Goal: Information Seeking & Learning: Learn about a topic

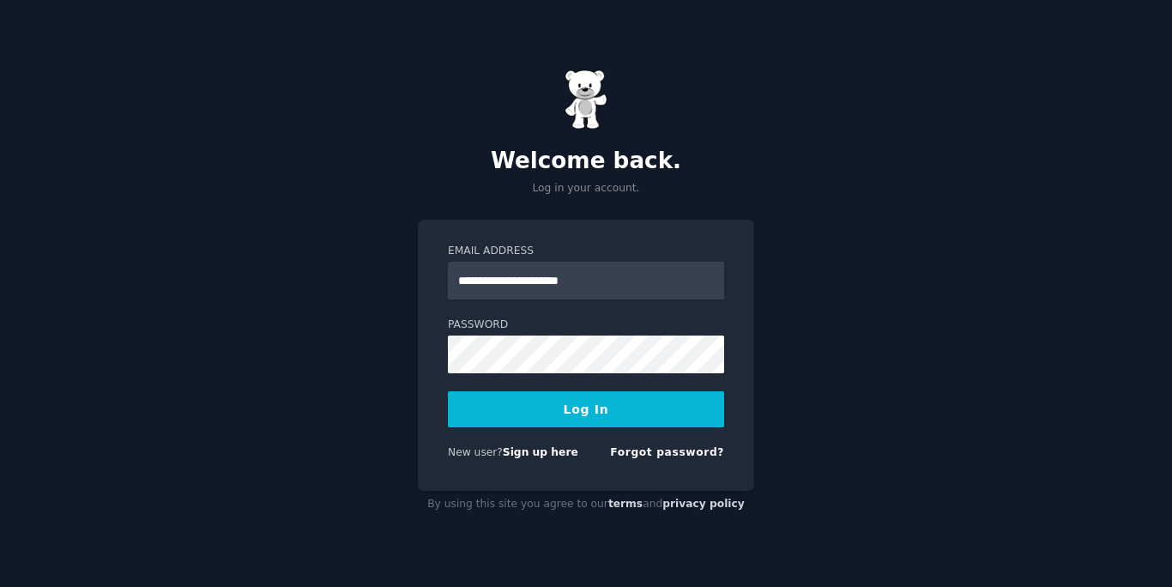
click at [633, 395] on button "Log In" at bounding box center [586, 409] width 276 height 36
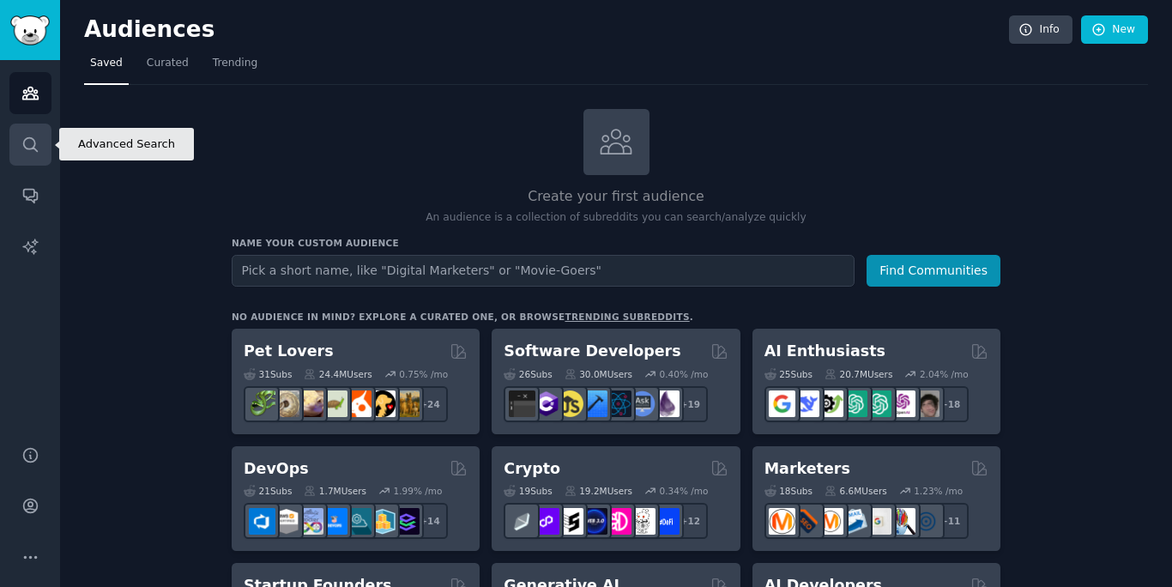
click at [33, 139] on icon "Sidebar" at bounding box center [30, 144] width 14 height 14
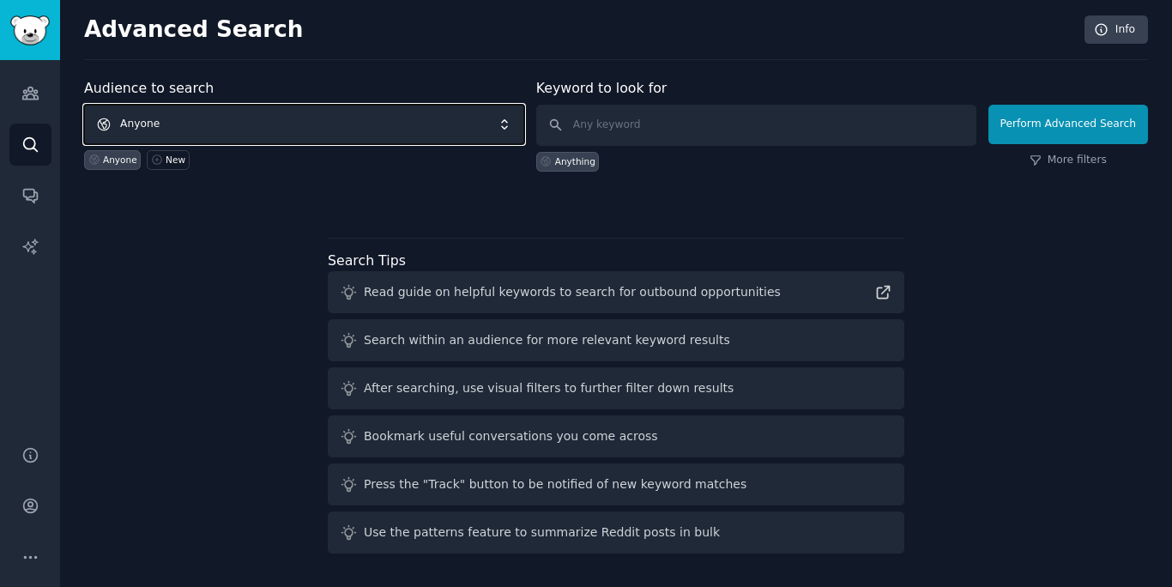
click at [181, 128] on span "Anyone" at bounding box center [304, 124] width 440 height 39
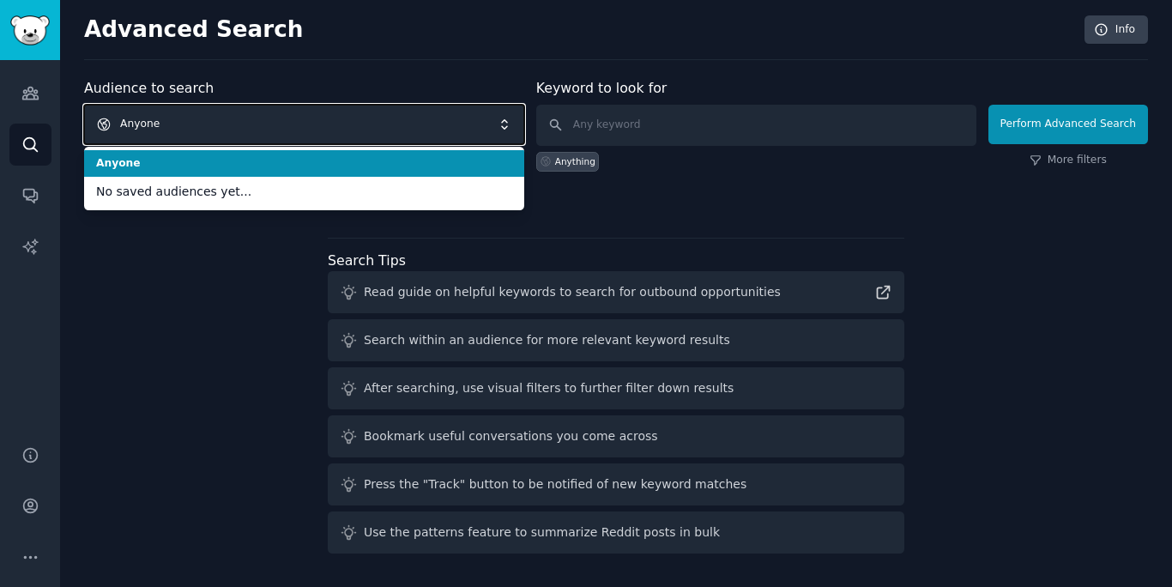
click at [181, 128] on span "Anyone" at bounding box center [304, 124] width 440 height 39
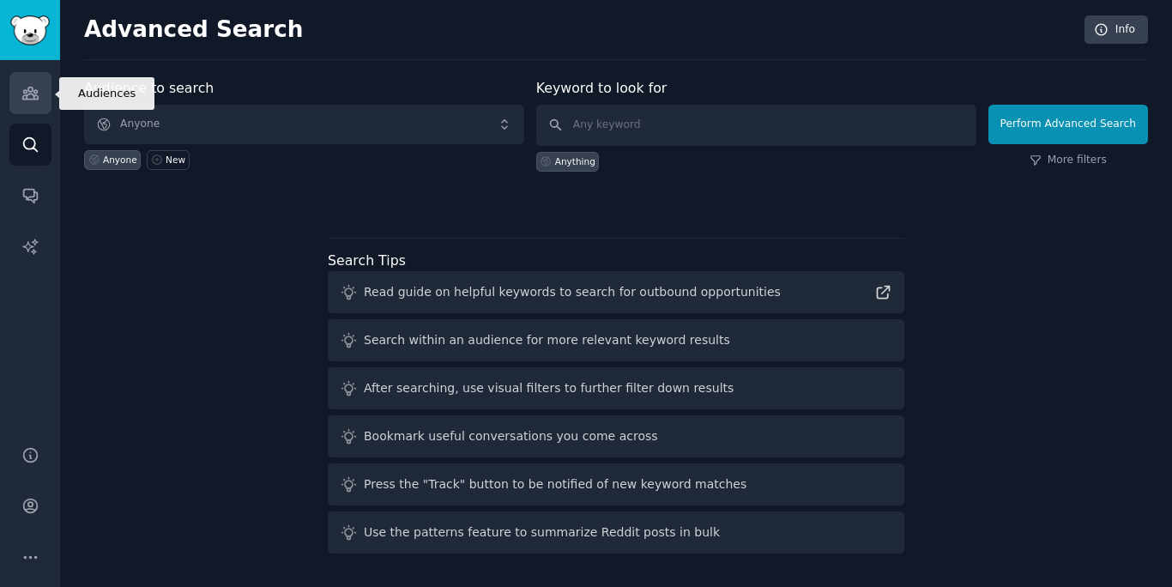
click at [32, 100] on icon "Sidebar" at bounding box center [30, 93] width 18 height 18
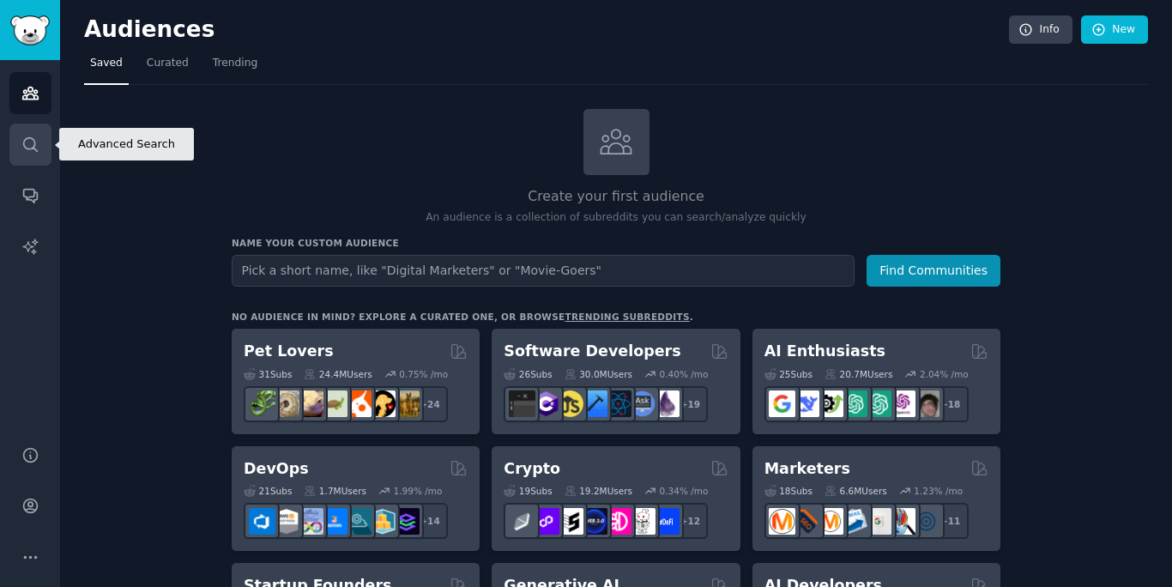
click at [34, 142] on icon "Sidebar" at bounding box center [30, 144] width 14 height 14
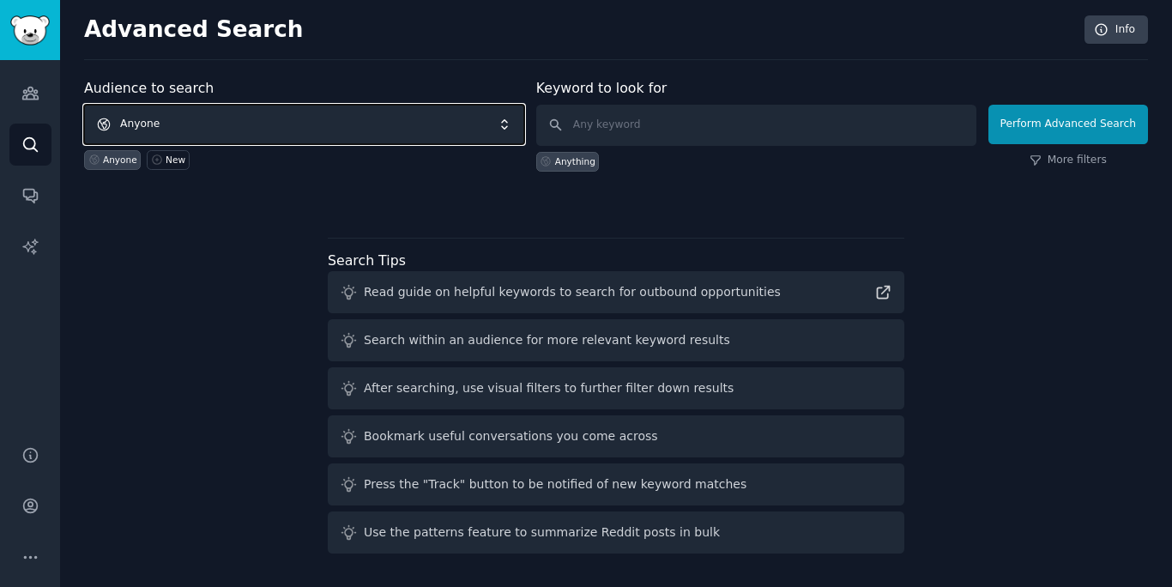
click at [167, 112] on span "Anyone" at bounding box center [304, 124] width 440 height 39
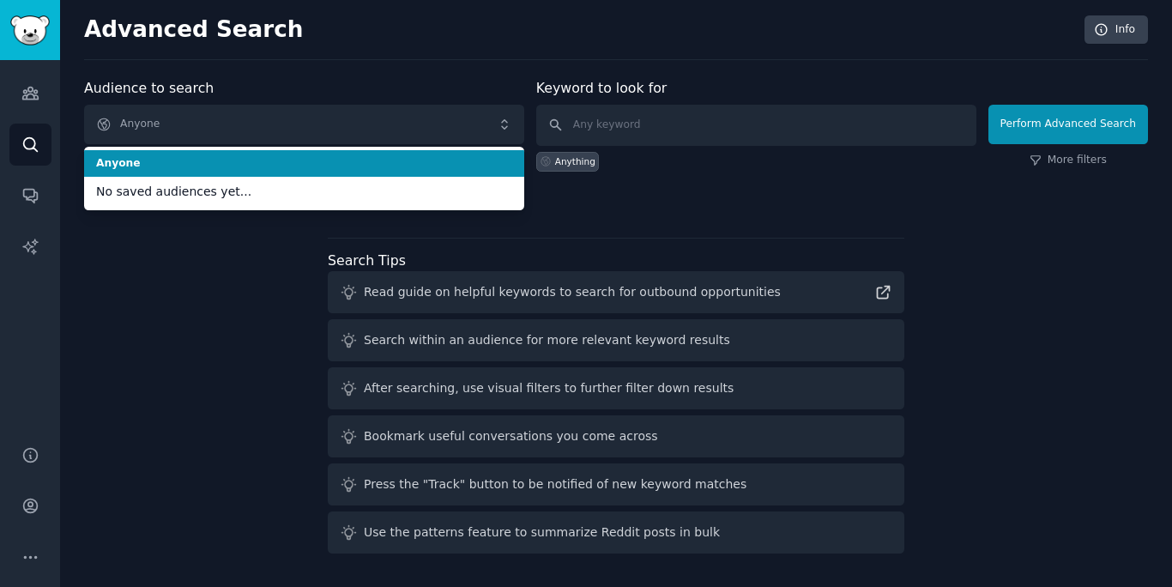
click at [376, 74] on div "Advanced Search Info Audience to search Anyone Anyone No saved audiences yet...…" at bounding box center [616, 293] width 1112 height 587
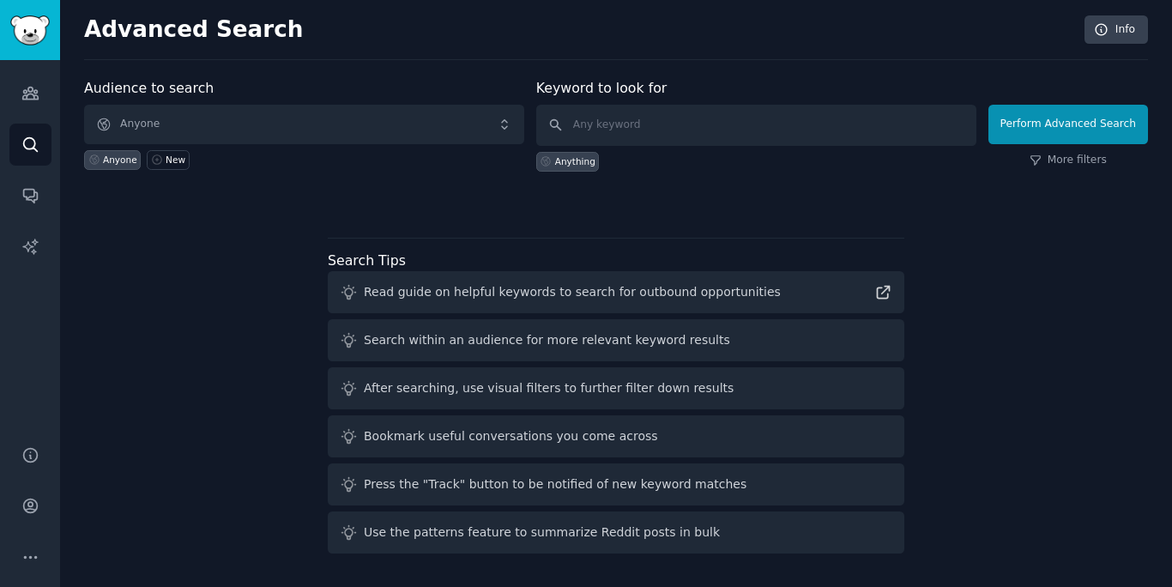
click at [782, 154] on div "Anything" at bounding box center [756, 159] width 440 height 26
click at [794, 136] on input "text" at bounding box center [756, 125] width 440 height 41
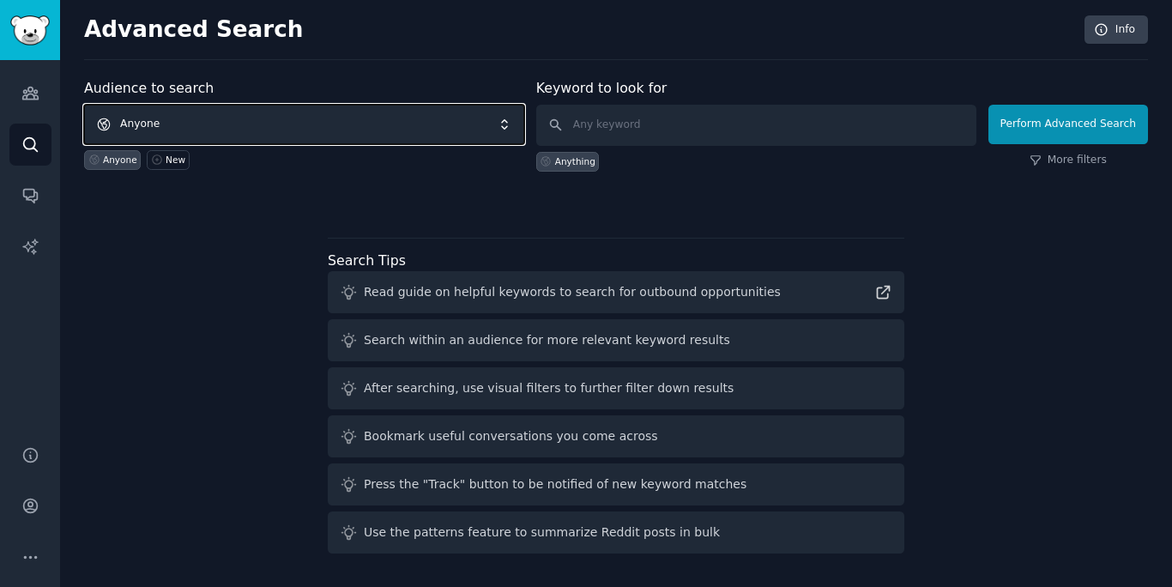
click at [513, 128] on span "Anyone" at bounding box center [304, 124] width 440 height 39
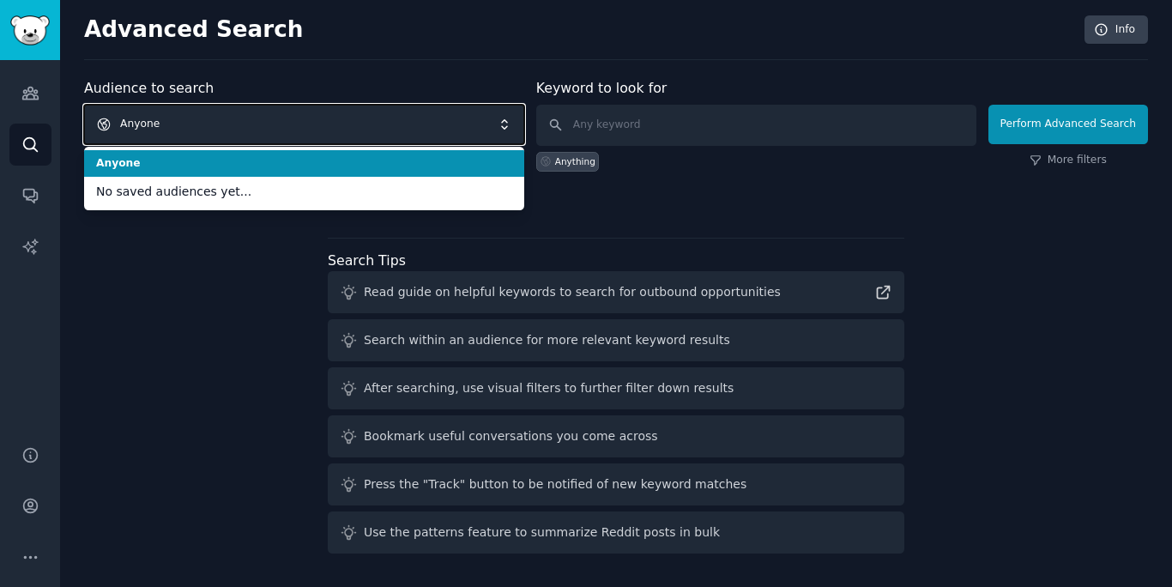
click at [513, 128] on span "Anyone" at bounding box center [304, 124] width 440 height 39
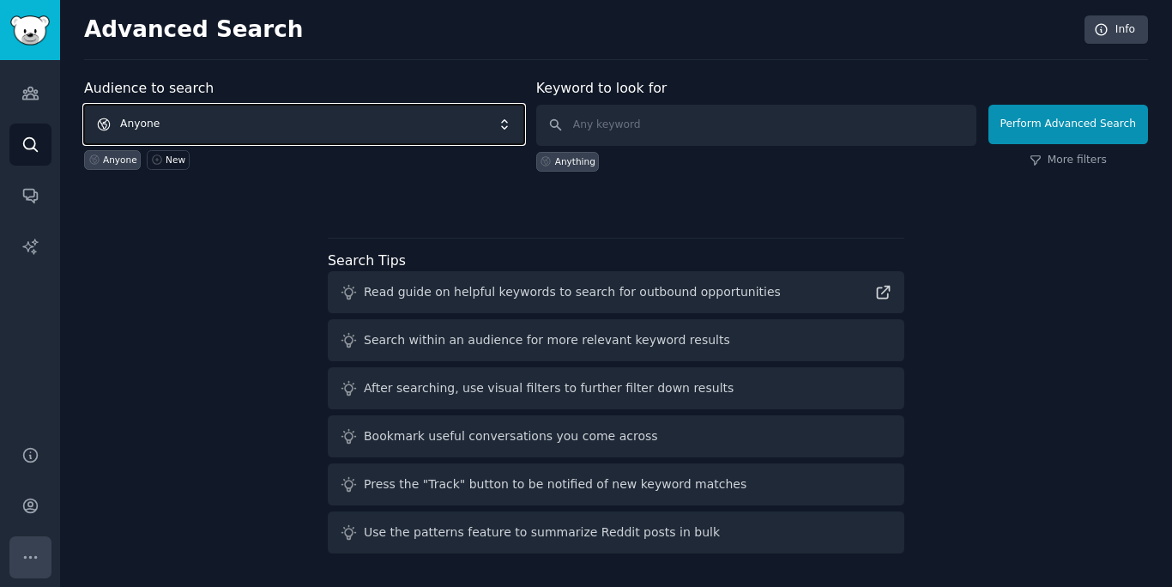
click at [36, 542] on button "More" at bounding box center [30, 557] width 42 height 42
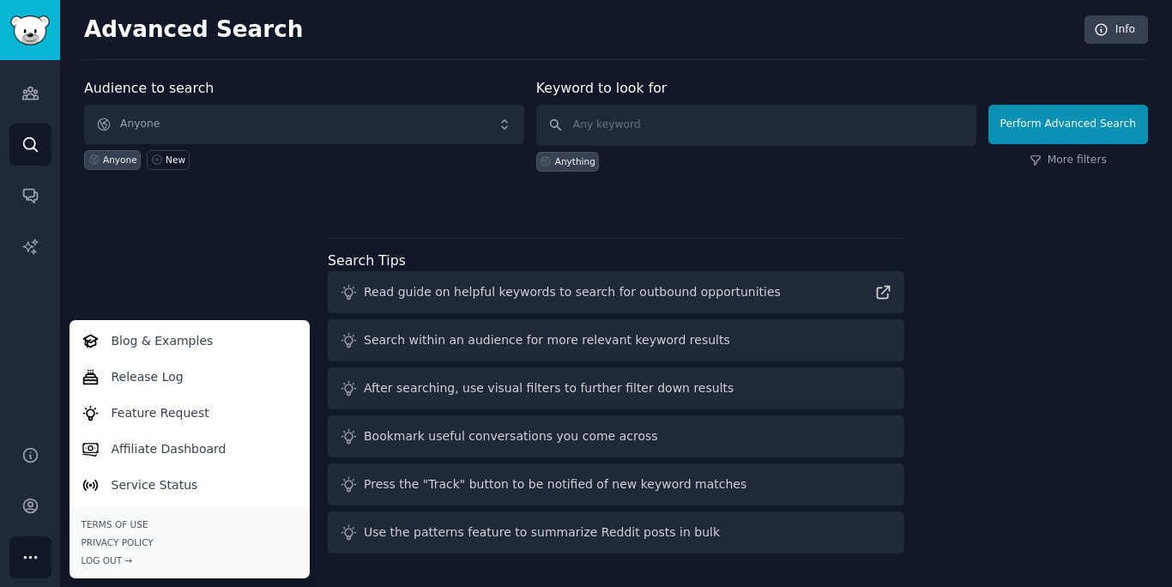
click at [37, 542] on button "More" at bounding box center [30, 557] width 42 height 42
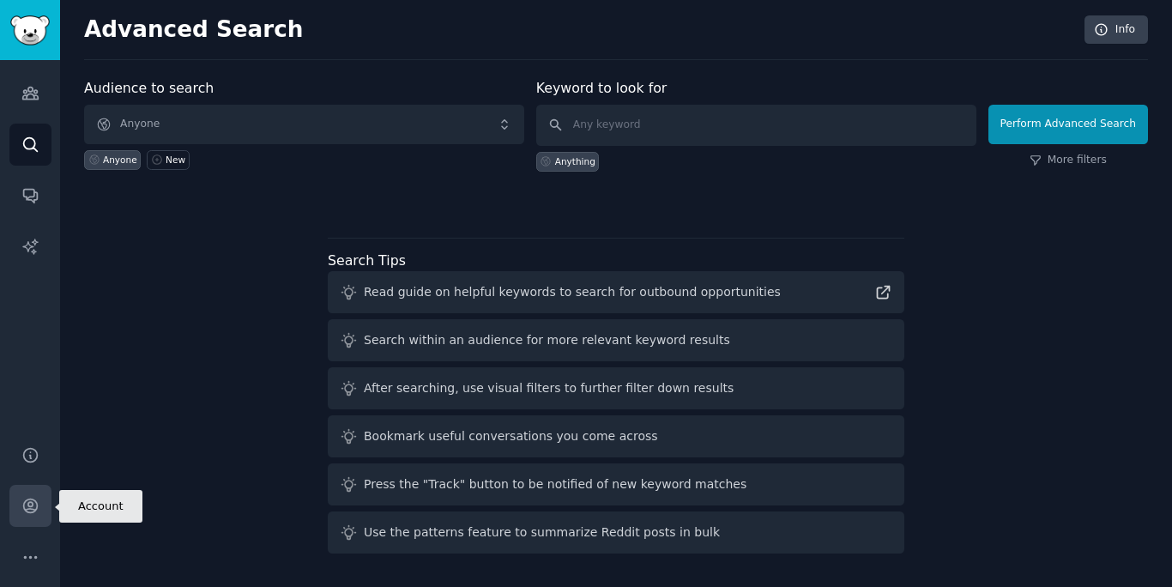
click at [27, 523] on link "Account" at bounding box center [30, 506] width 42 height 42
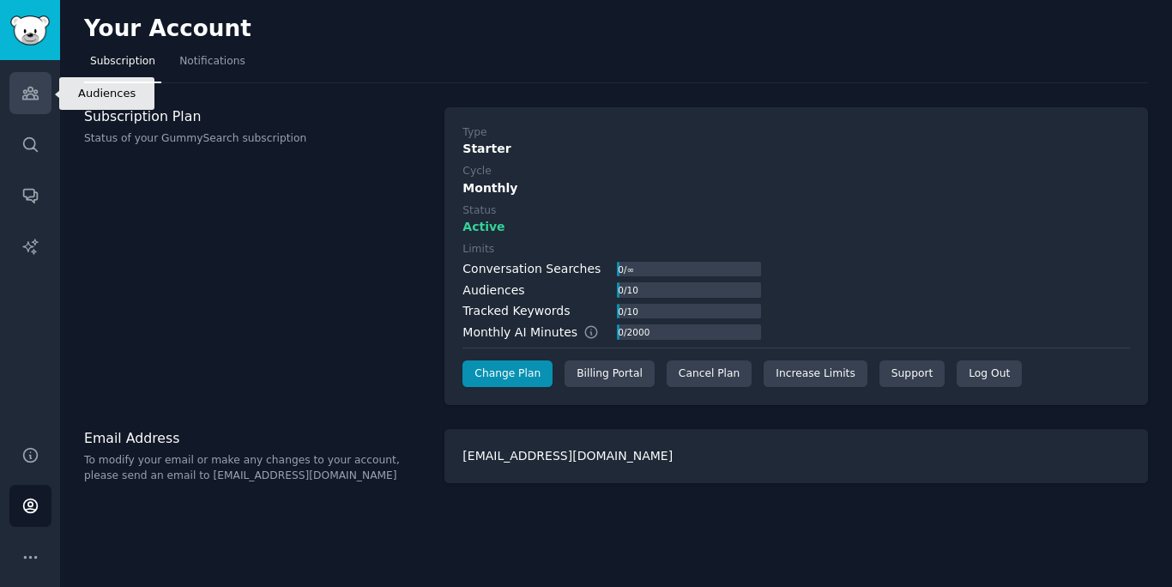
click at [30, 93] on icon "Sidebar" at bounding box center [30, 93] width 18 height 18
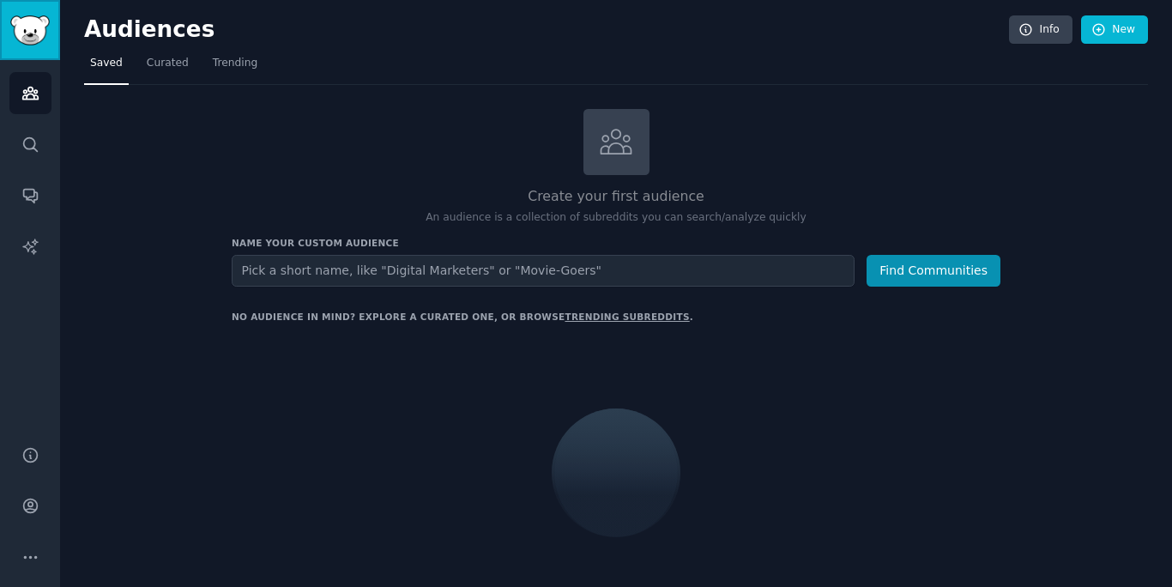
click at [37, 27] on img "Sidebar" at bounding box center [29, 30] width 39 height 30
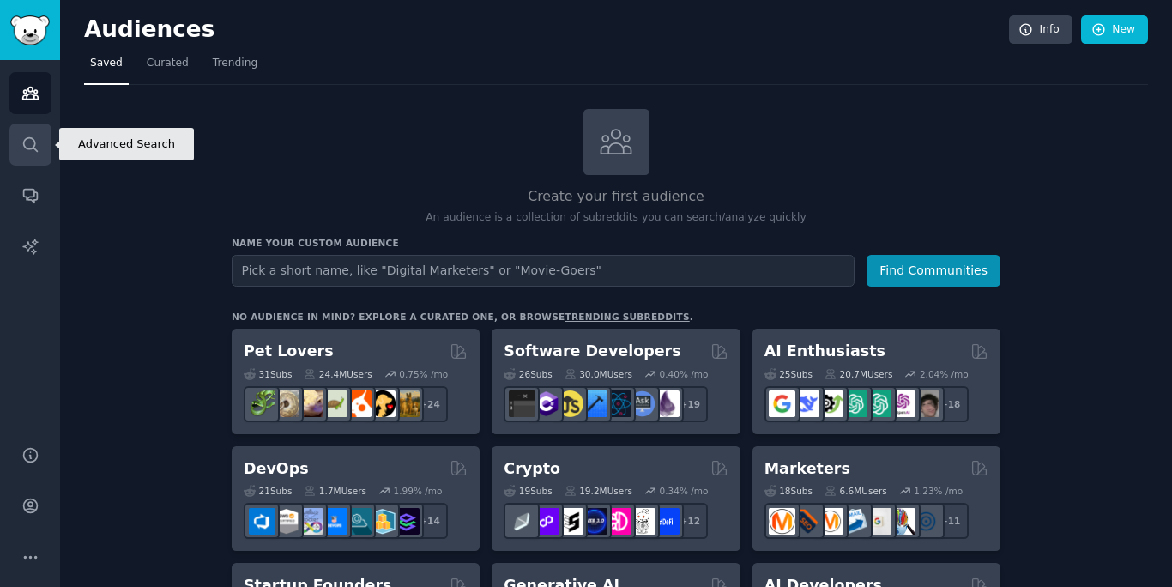
click at [33, 142] on icon "Sidebar" at bounding box center [30, 145] width 18 height 18
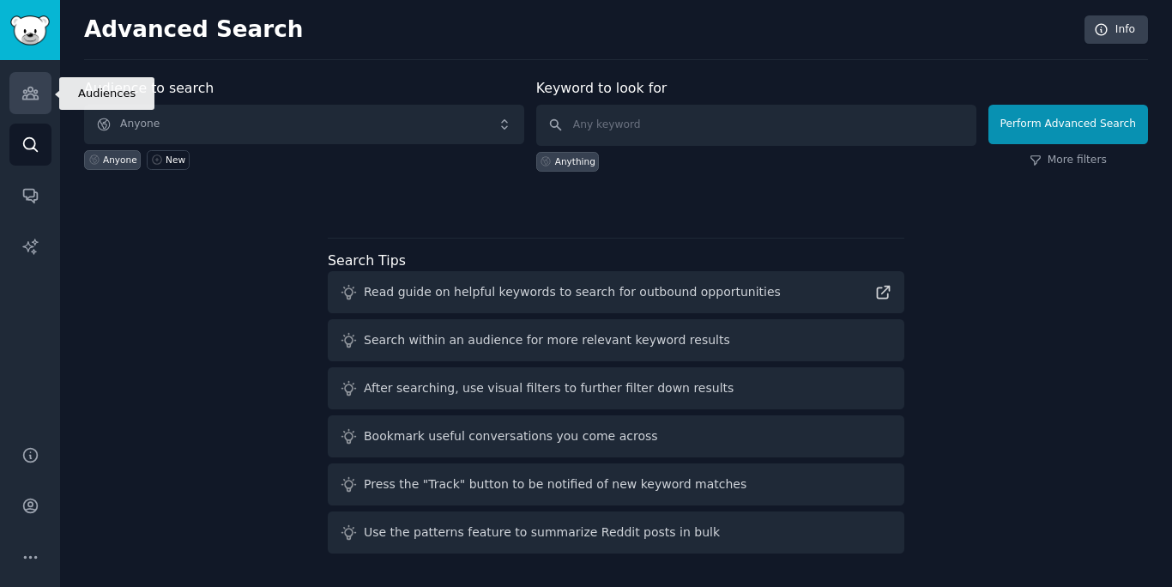
click at [28, 105] on link "Audiences" at bounding box center [30, 93] width 42 height 42
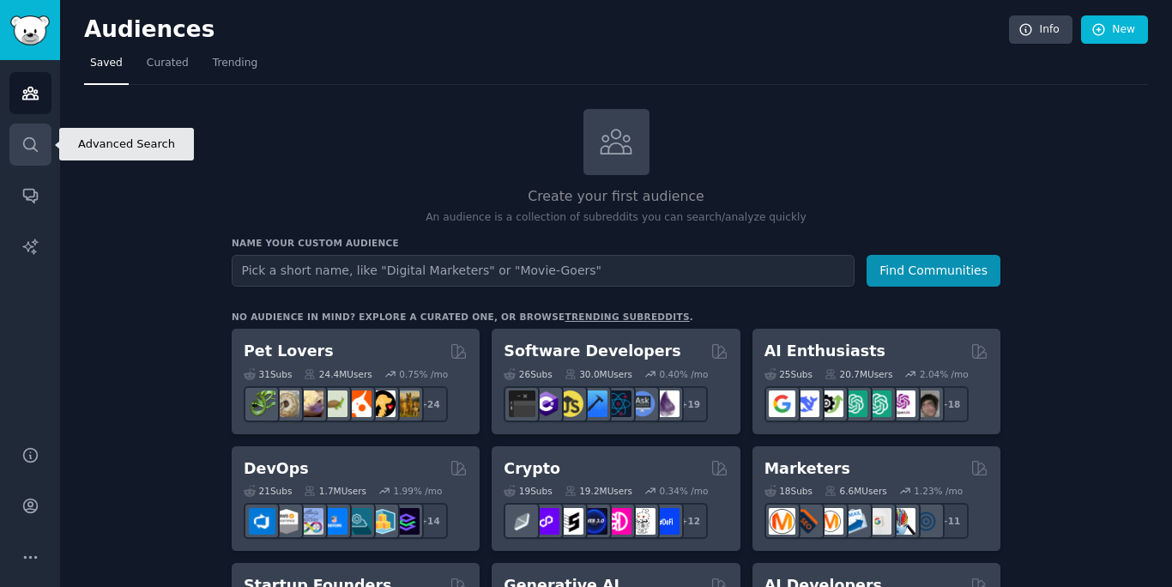
click at [33, 142] on icon "Sidebar" at bounding box center [30, 145] width 18 height 18
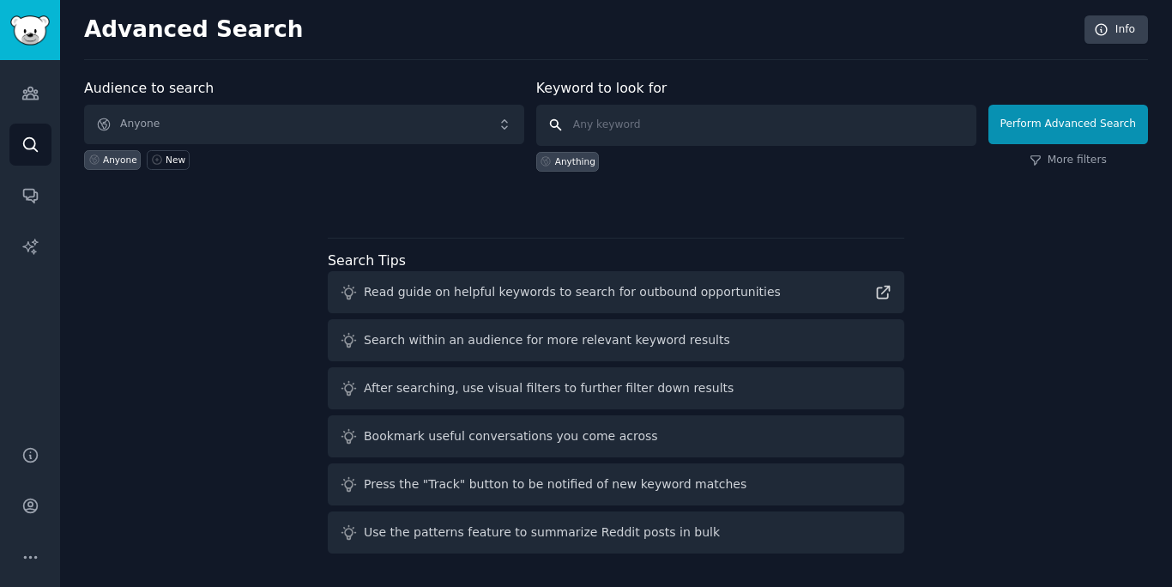
click at [778, 140] on input "text" at bounding box center [756, 125] width 440 height 41
paste input "sombr"
type input "sombr"
click button "Perform Advanced Search" at bounding box center [1069, 124] width 160 height 39
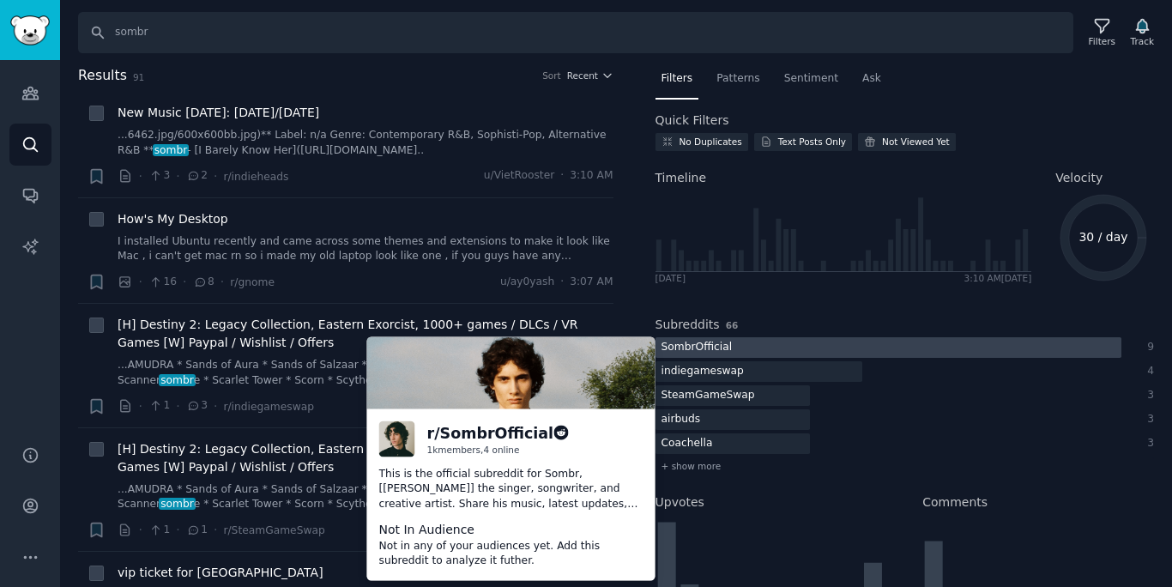
click at [747, 353] on div at bounding box center [889, 347] width 466 height 21
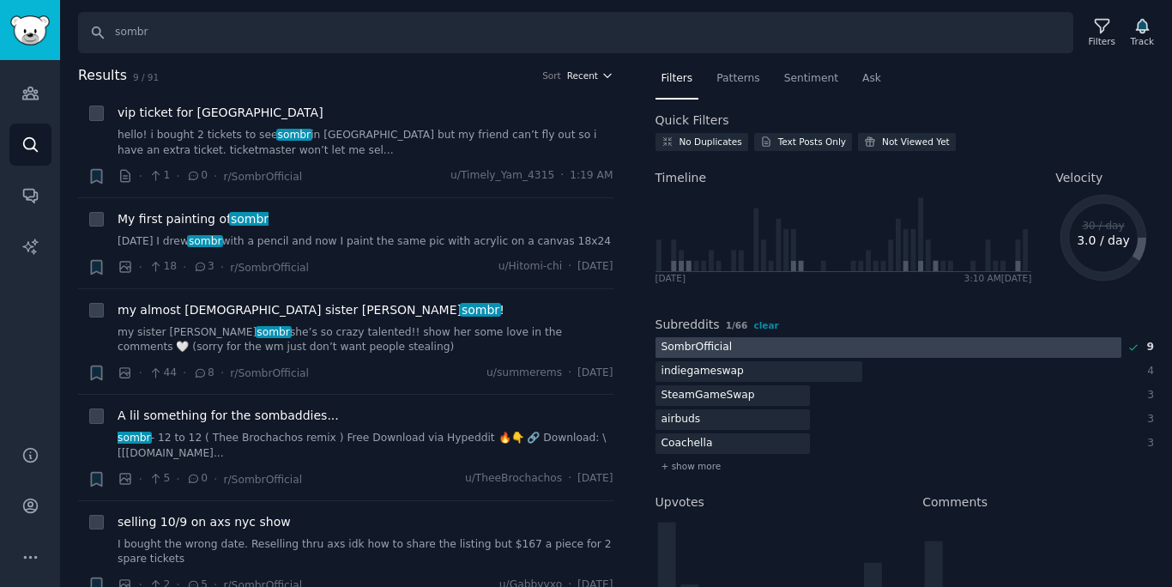
click at [591, 75] on span "Recent" at bounding box center [582, 76] width 31 height 12
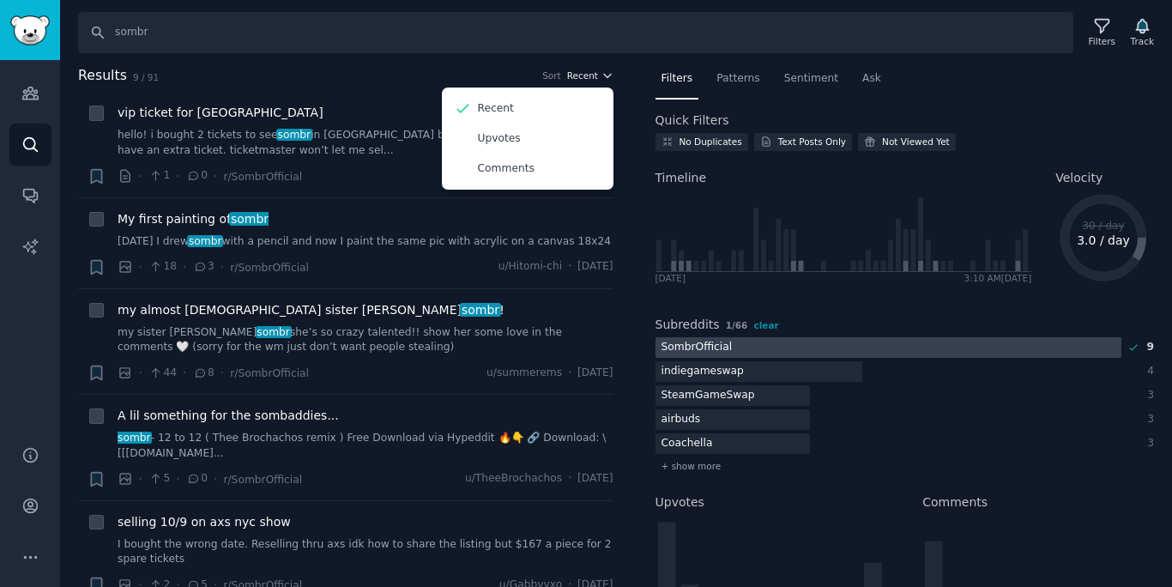
click at [592, 76] on span "Recent" at bounding box center [582, 76] width 31 height 12
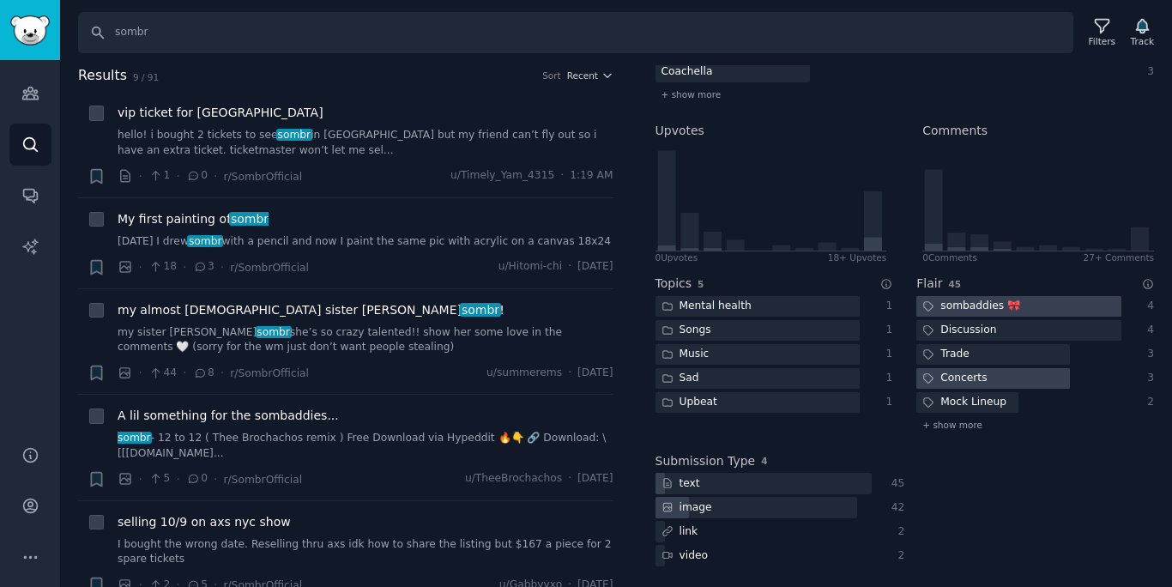
scroll to position [366, 0]
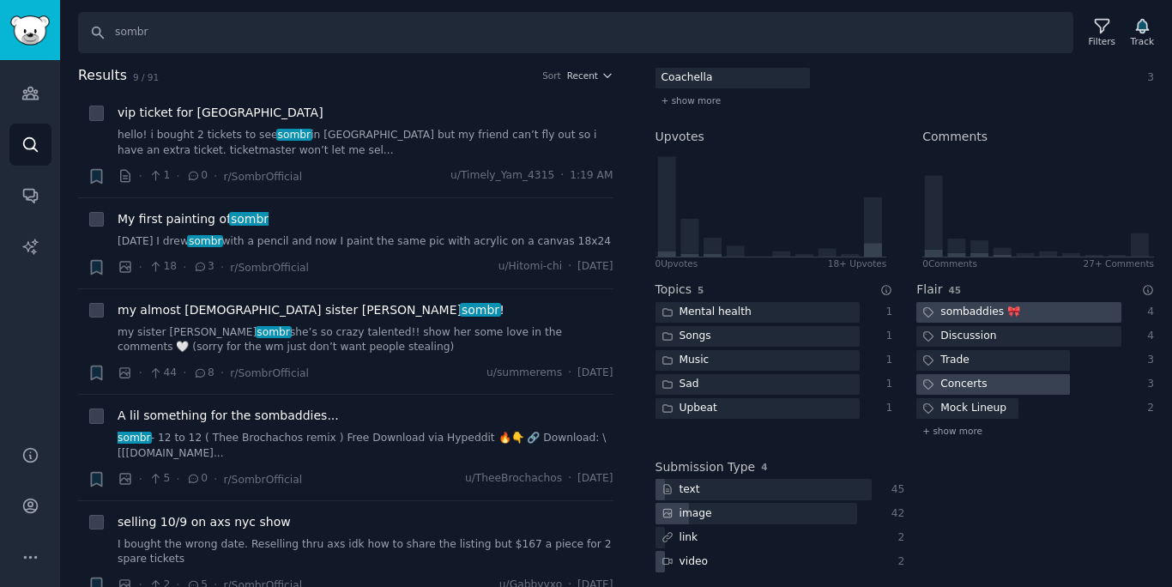
click at [756, 559] on div "video" at bounding box center [764, 561] width 216 height 21
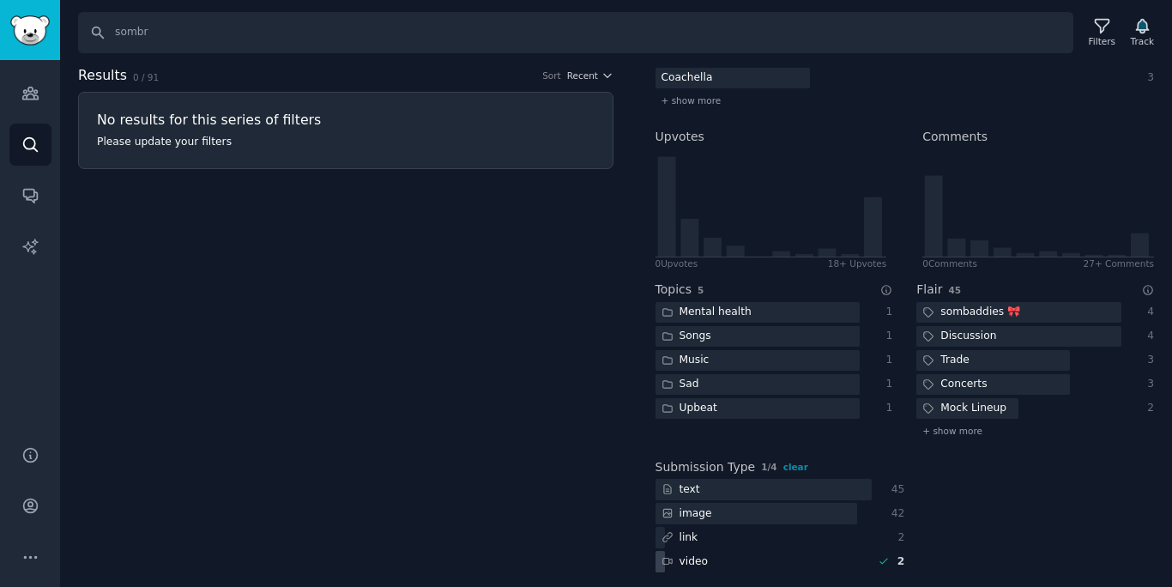
click at [761, 558] on div "video" at bounding box center [764, 561] width 216 height 21
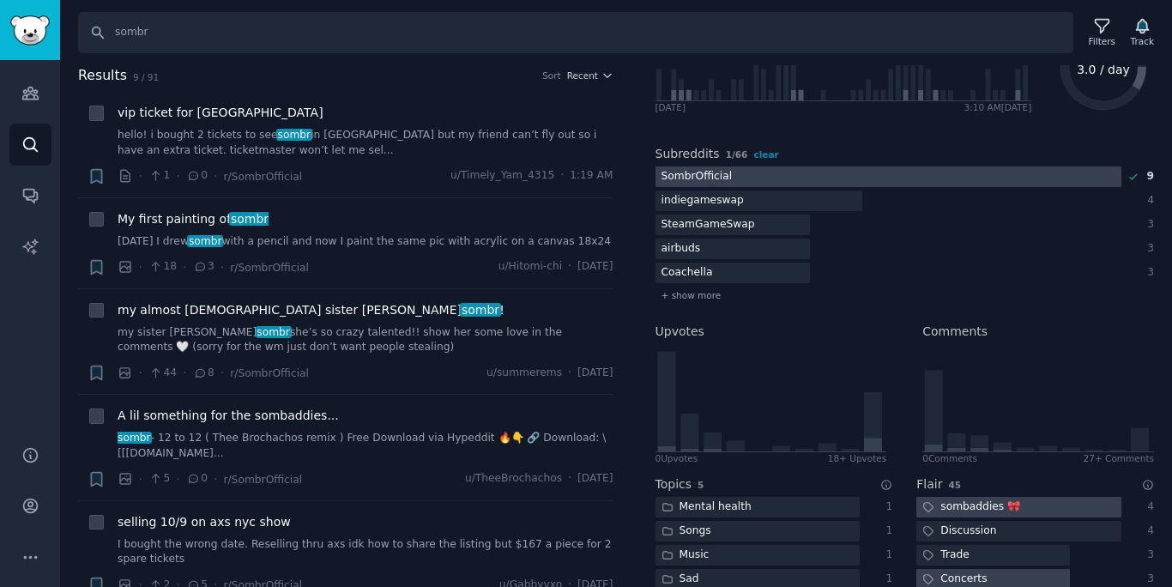
scroll to position [0, 0]
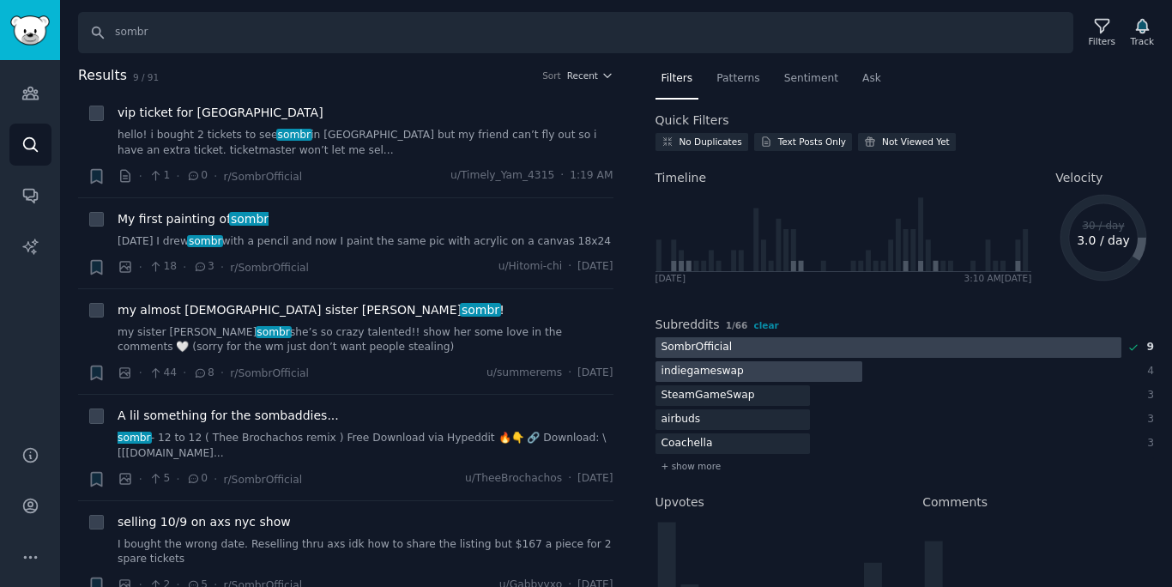
click at [729, 368] on div "indiegameswap" at bounding box center [703, 371] width 94 height 21
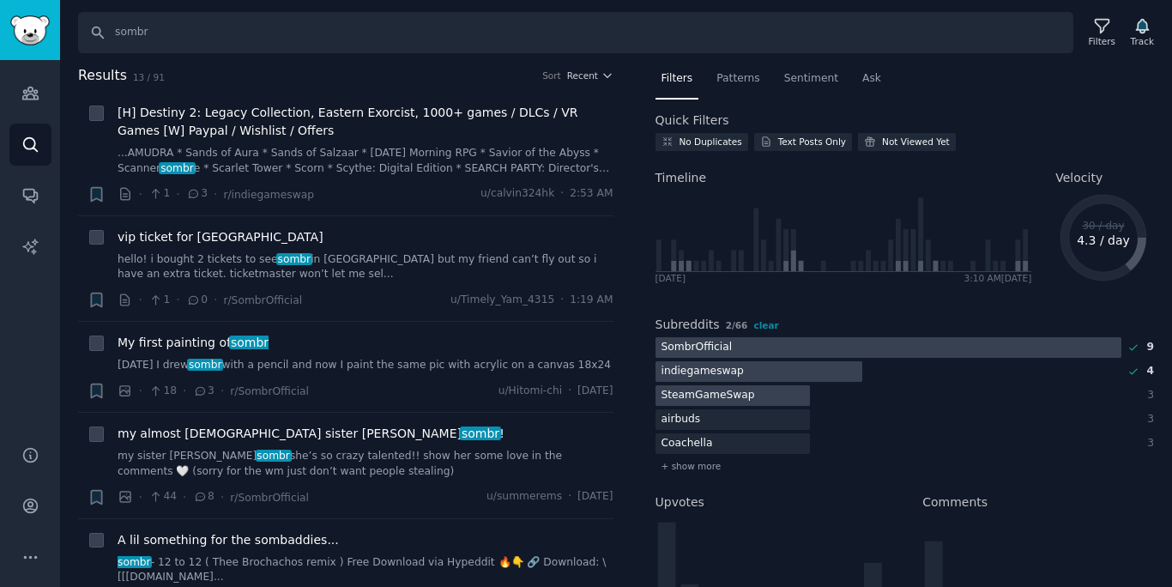
click at [762, 392] on div at bounding box center [733, 395] width 155 height 21
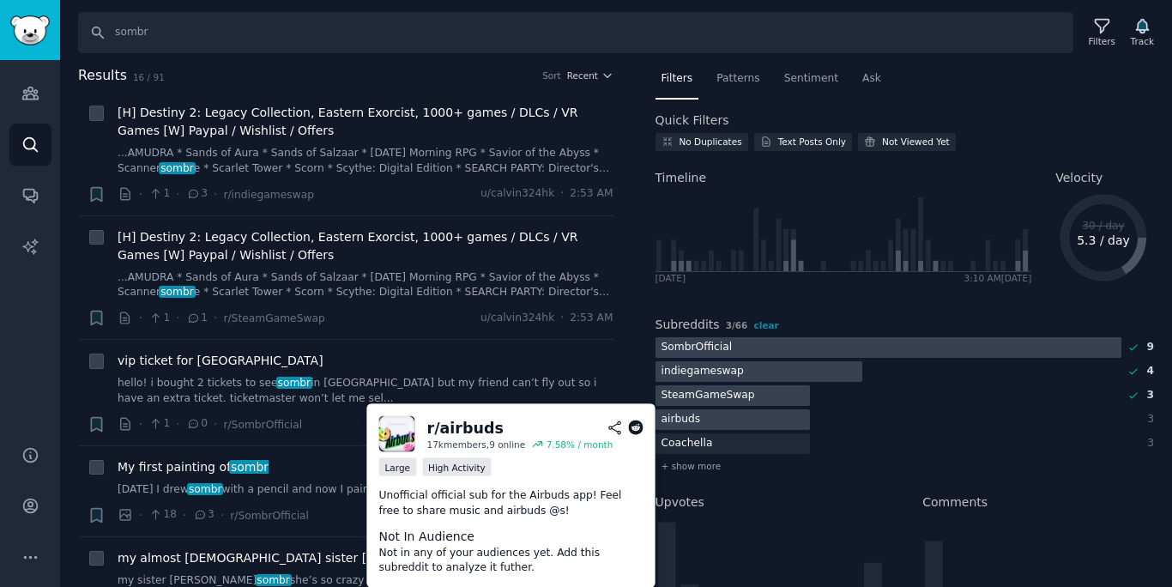
click at [748, 420] on div at bounding box center [733, 419] width 155 height 21
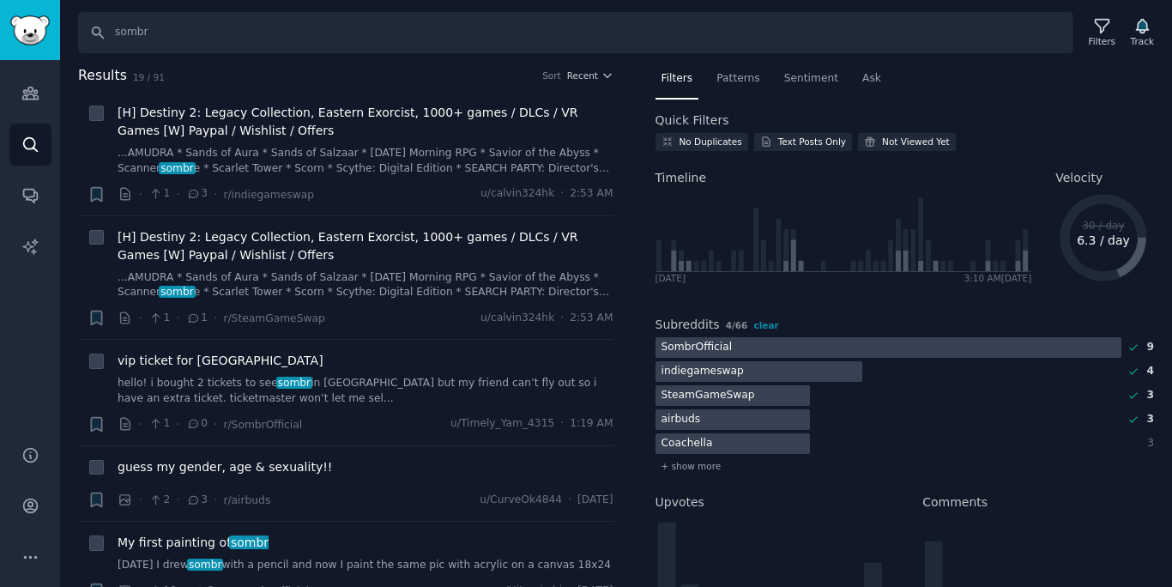
click at [749, 440] on div at bounding box center [733, 443] width 155 height 21
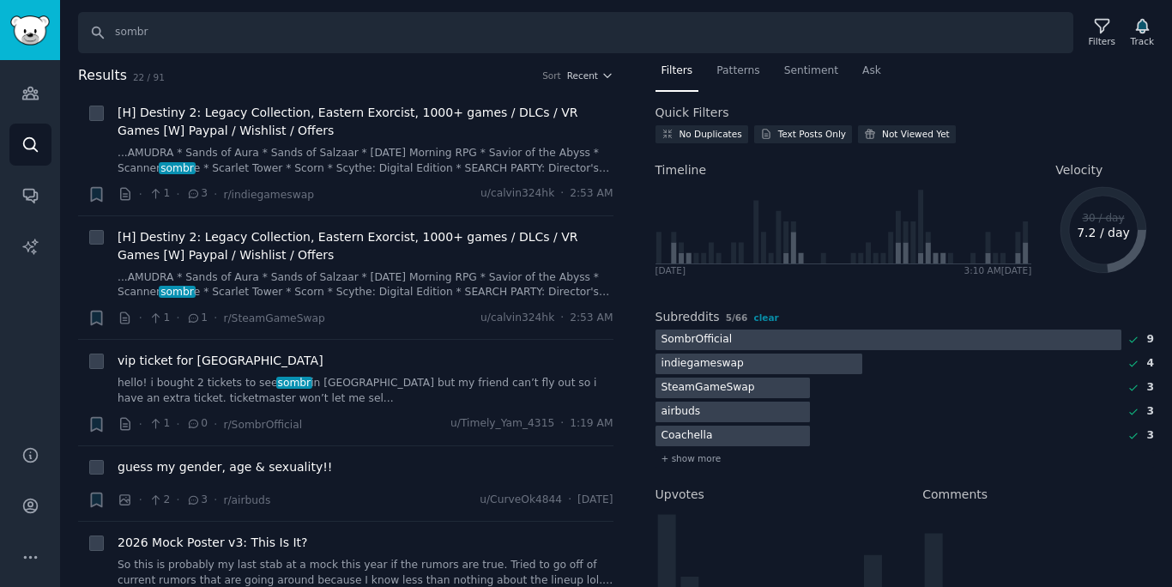
scroll to position [10, 0]
click at [1094, 38] on div "Filters" at bounding box center [1102, 41] width 27 height 12
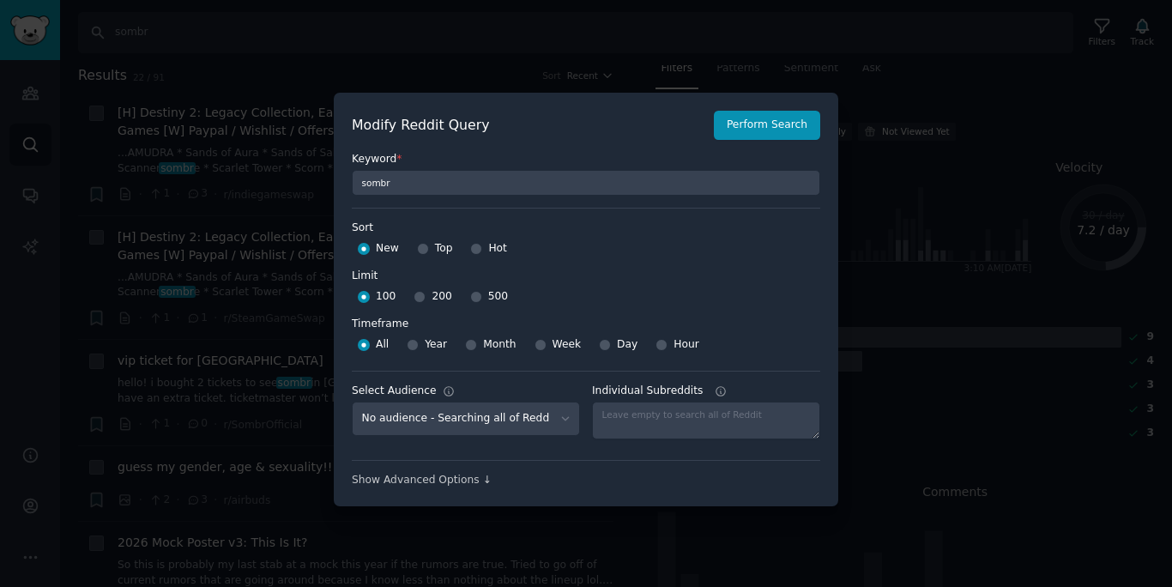
scroll to position [12, 0]
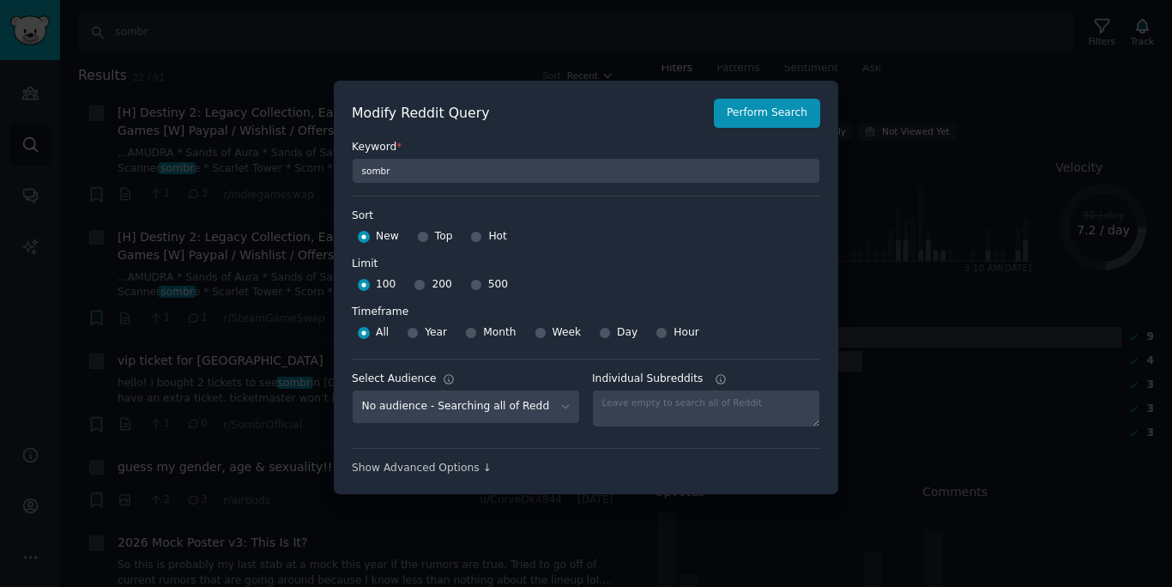
click at [952, 204] on div at bounding box center [586, 293] width 1172 height 587
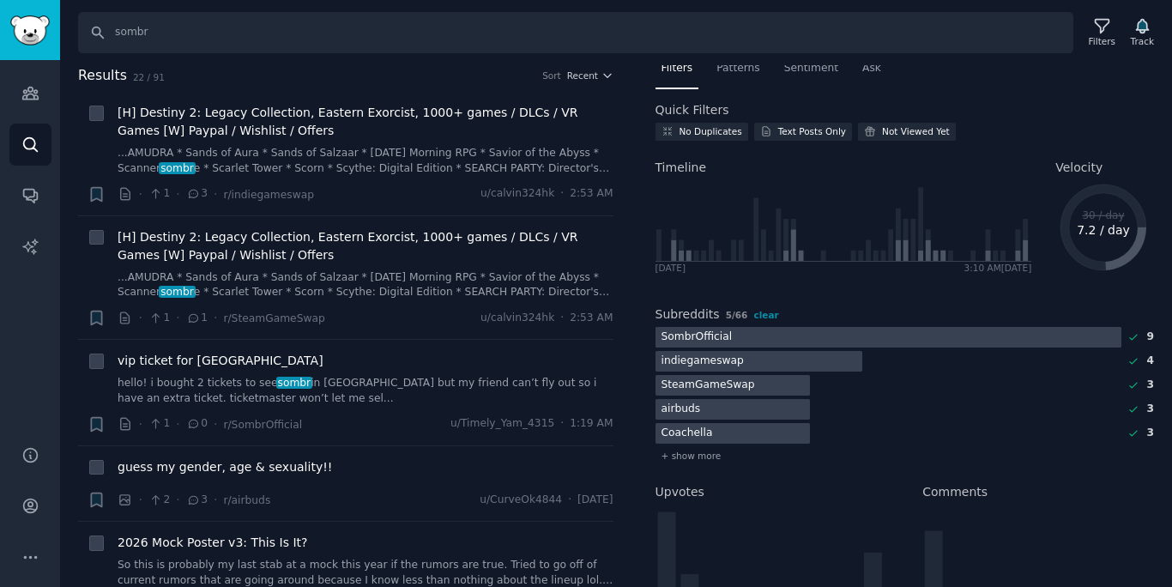
click at [789, 333] on div at bounding box center [889, 337] width 466 height 21
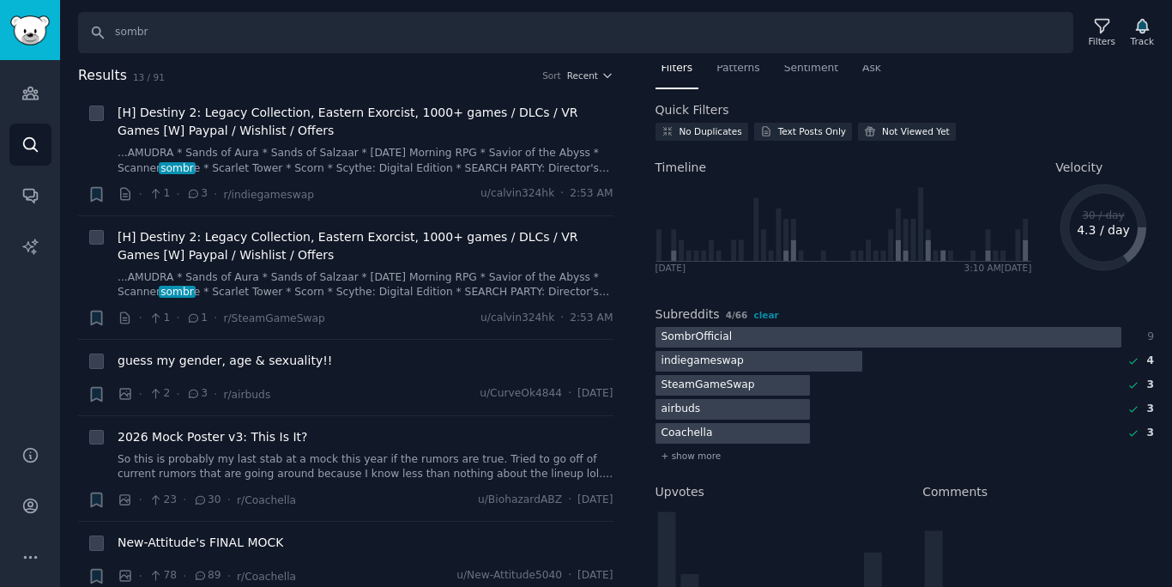
click at [779, 355] on div at bounding box center [759, 361] width 207 height 21
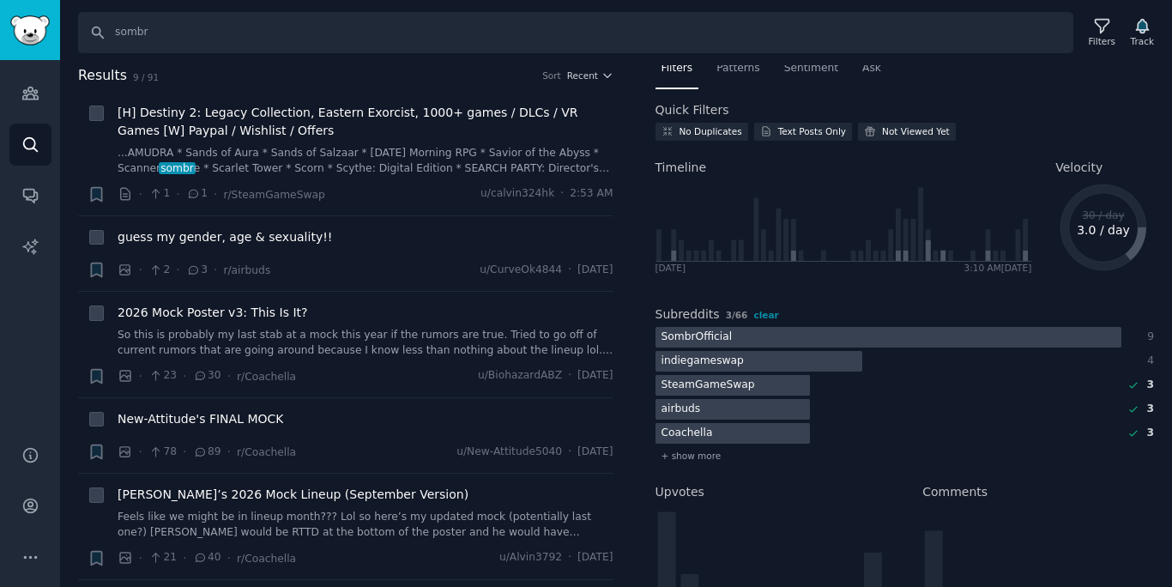
click at [768, 384] on div at bounding box center [733, 385] width 155 height 21
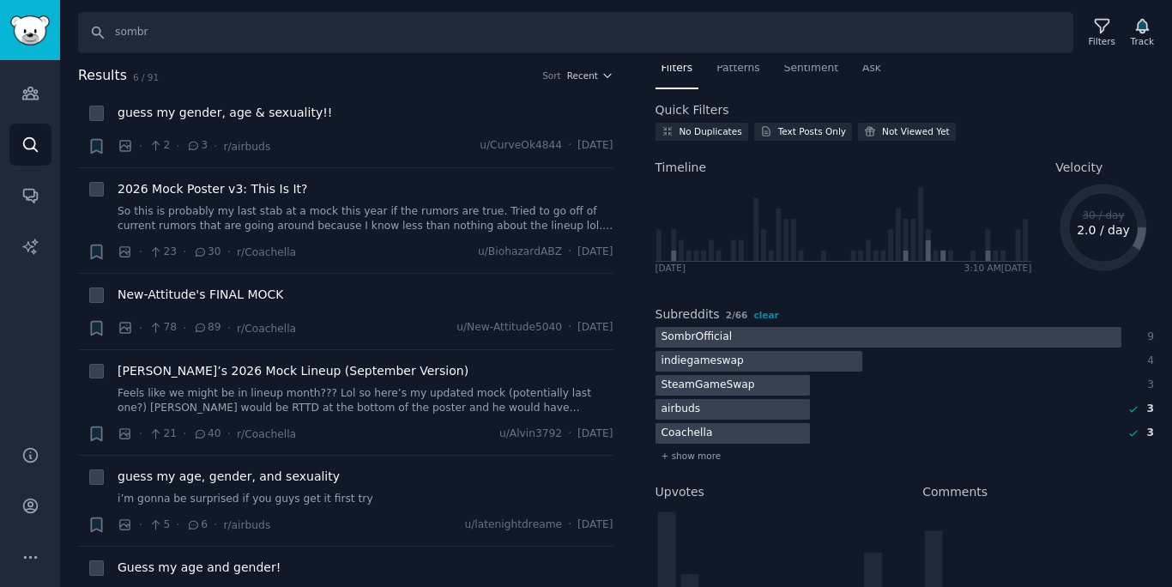
click at [752, 396] on div "SombrOfficial 9 indiegameswap 4 SteamGameSwap 3 airbuds 3 Coachella 3 + show mo…" at bounding box center [905, 396] width 499 height 138
click at [753, 410] on div at bounding box center [733, 409] width 155 height 21
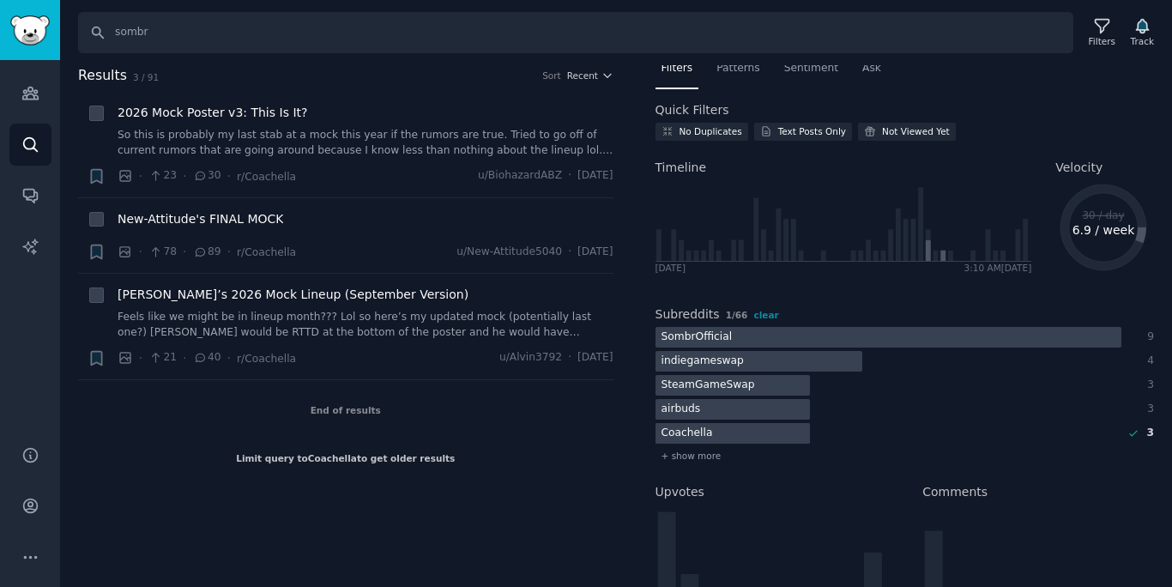
click at [744, 437] on div at bounding box center [733, 433] width 155 height 21
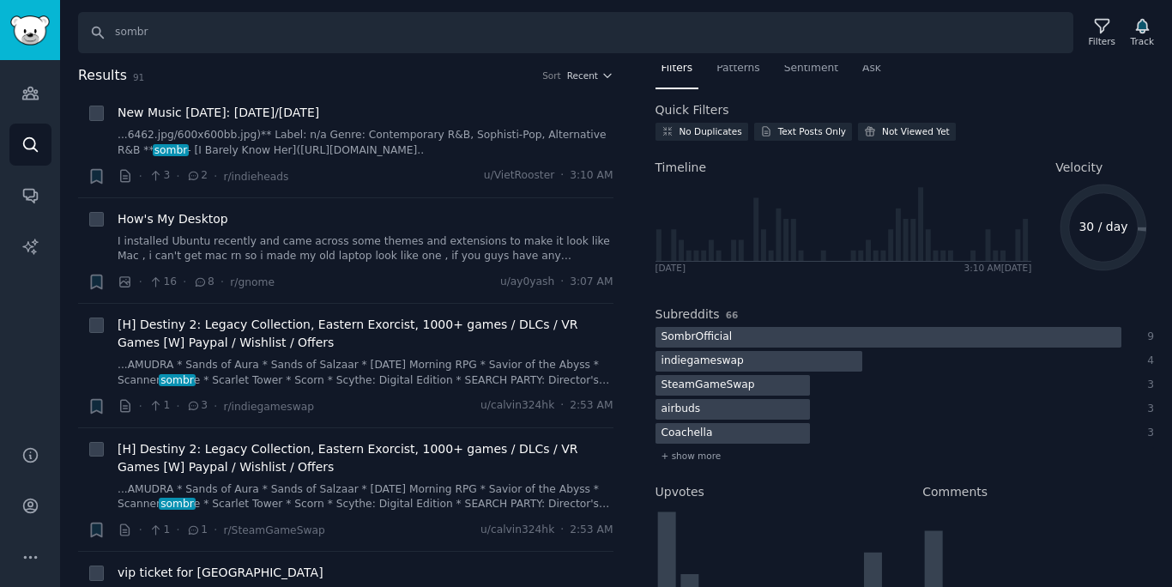
click at [803, 340] on div at bounding box center [889, 337] width 466 height 21
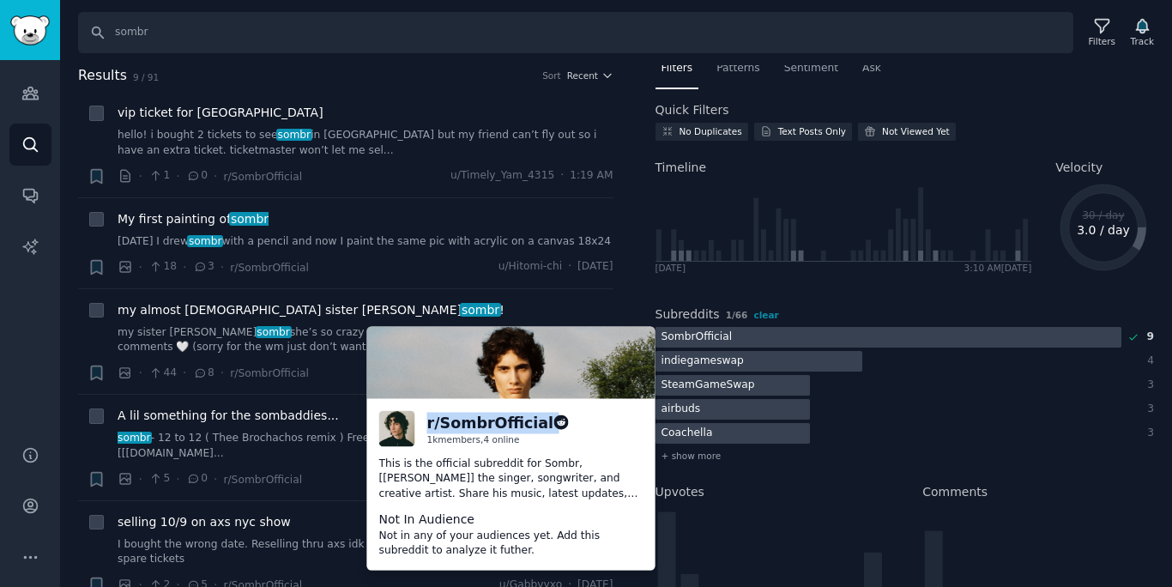
drag, startPoint x: 424, startPoint y: 429, endPoint x: 535, endPoint y: 426, distance: 110.7
click at [536, 428] on div "r/ SombrOfficial 1k members, 4 online" at bounding box center [511, 429] width 264 height 36
copy h2 "r/ SombrOfficial"
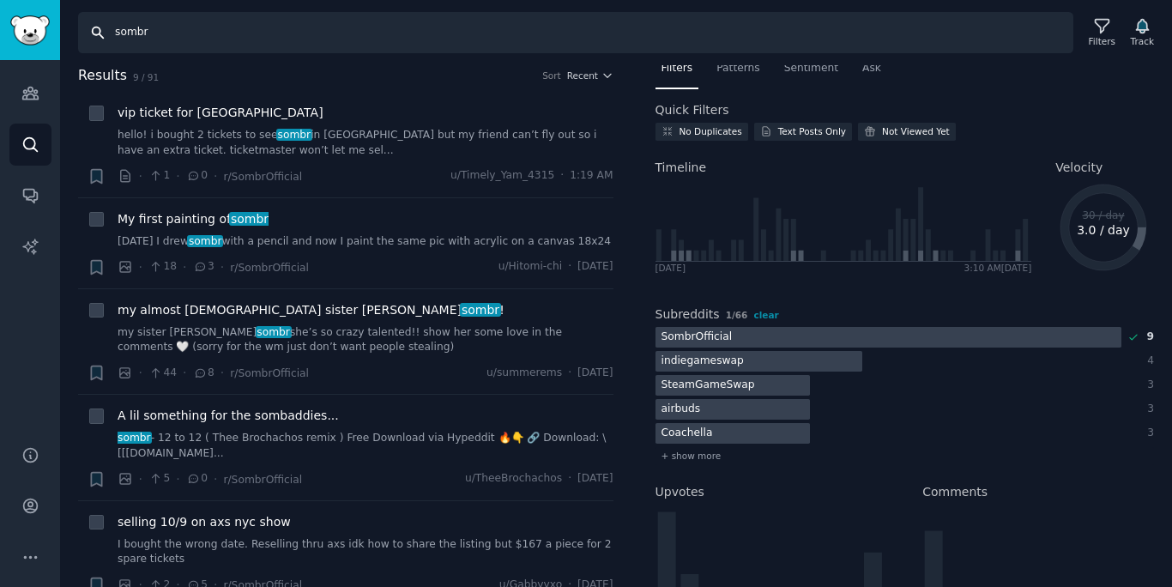
click at [490, 36] on input "sombr" at bounding box center [575, 32] width 995 height 41
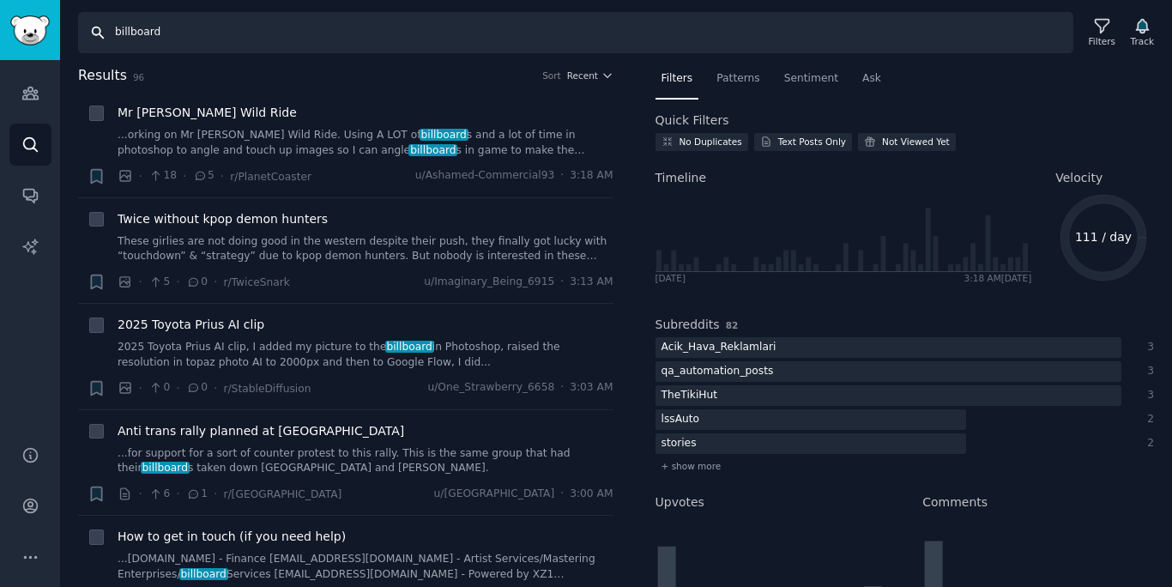
click at [686, 34] on input "billboard" at bounding box center [575, 32] width 995 height 41
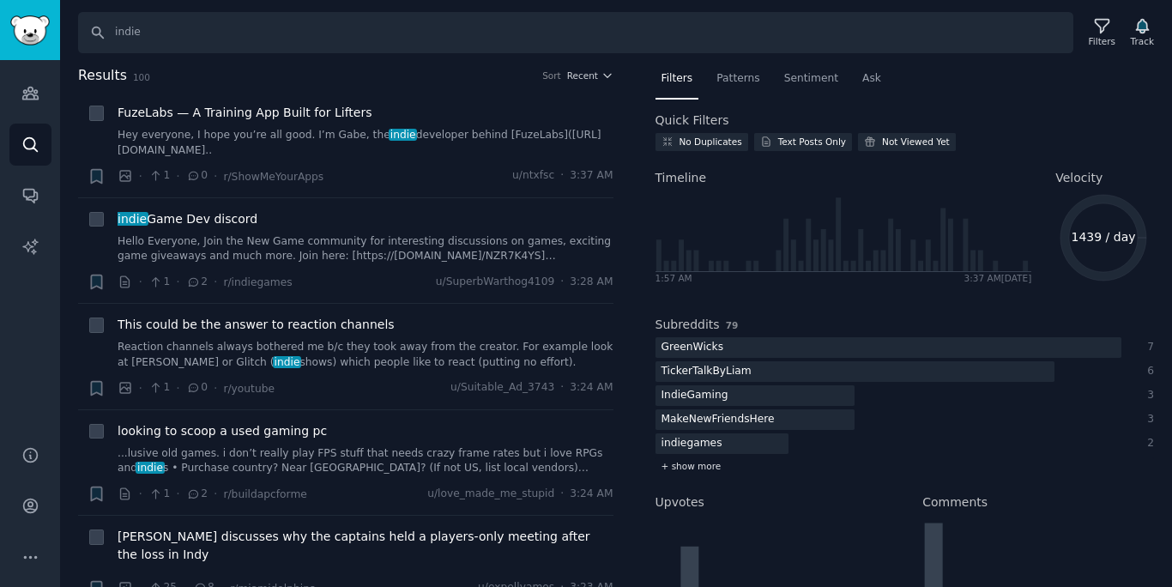
click at [690, 467] on span "+ show more" at bounding box center [692, 466] width 60 height 12
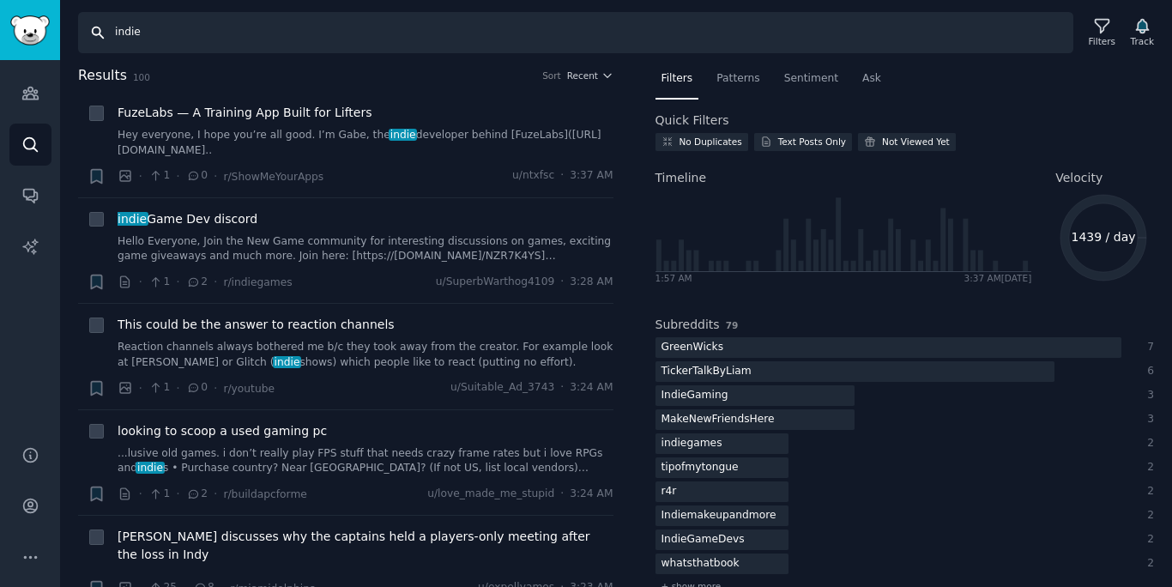
click at [413, 39] on input "indie" at bounding box center [575, 32] width 995 height 41
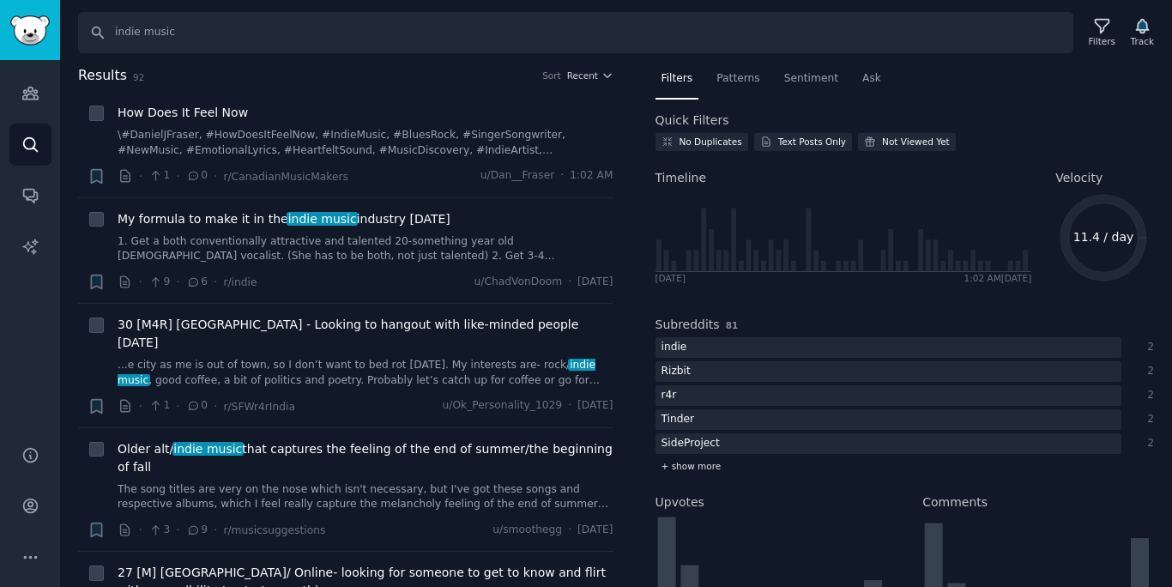
click at [715, 459] on div "+ show more" at bounding box center [905, 466] width 499 height 18
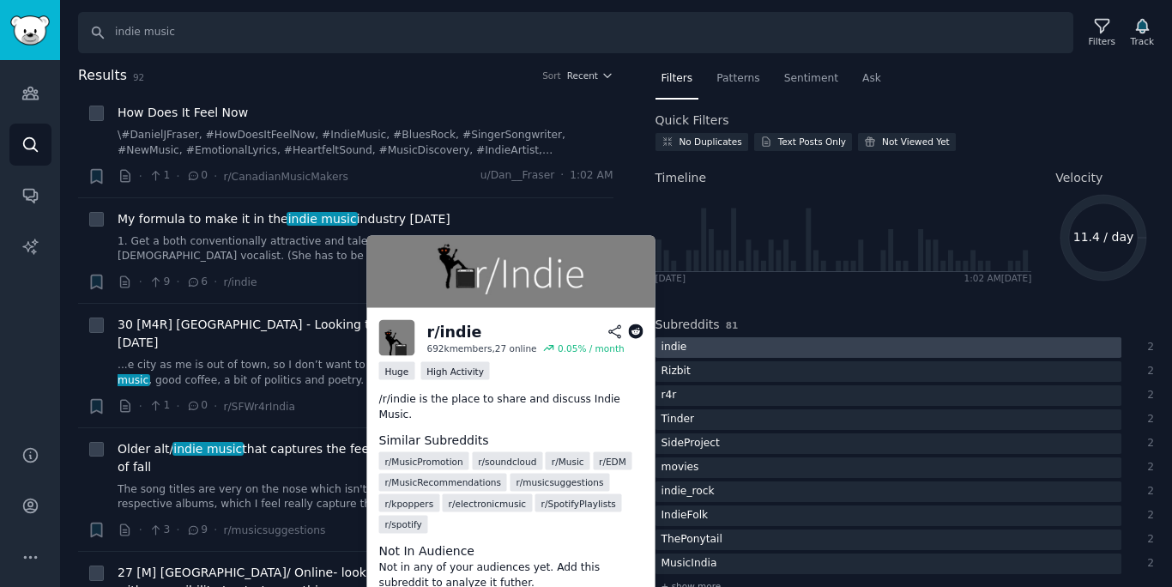
click at [750, 346] on div at bounding box center [889, 347] width 466 height 21
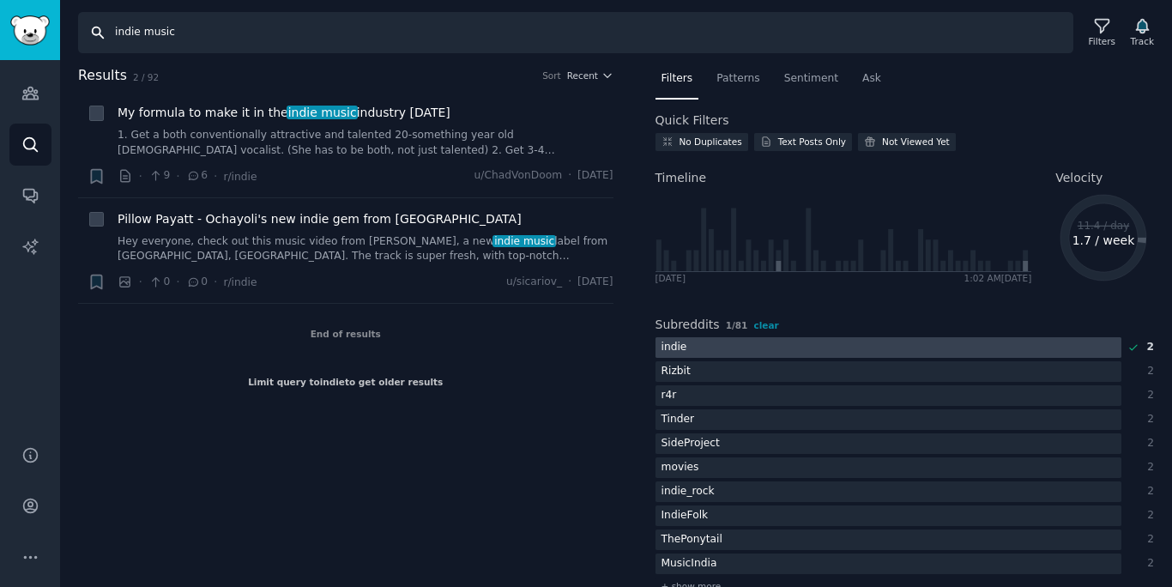
click at [604, 34] on input "indie music" at bounding box center [575, 32] width 995 height 41
click at [605, 35] on input "indie music" at bounding box center [575, 32] width 995 height 41
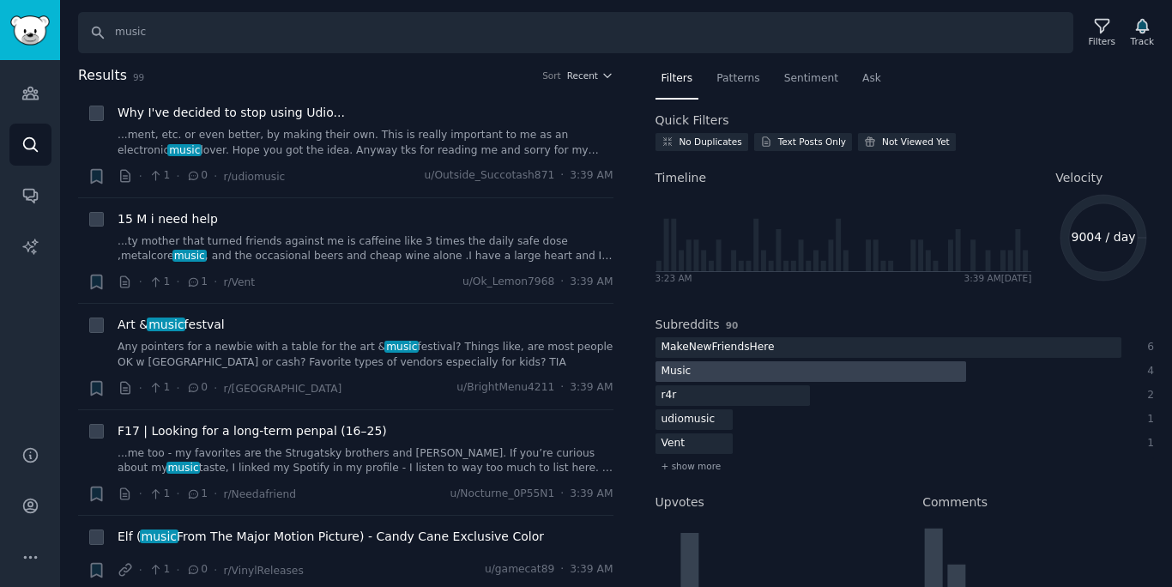
click at [749, 366] on div at bounding box center [811, 371] width 311 height 21
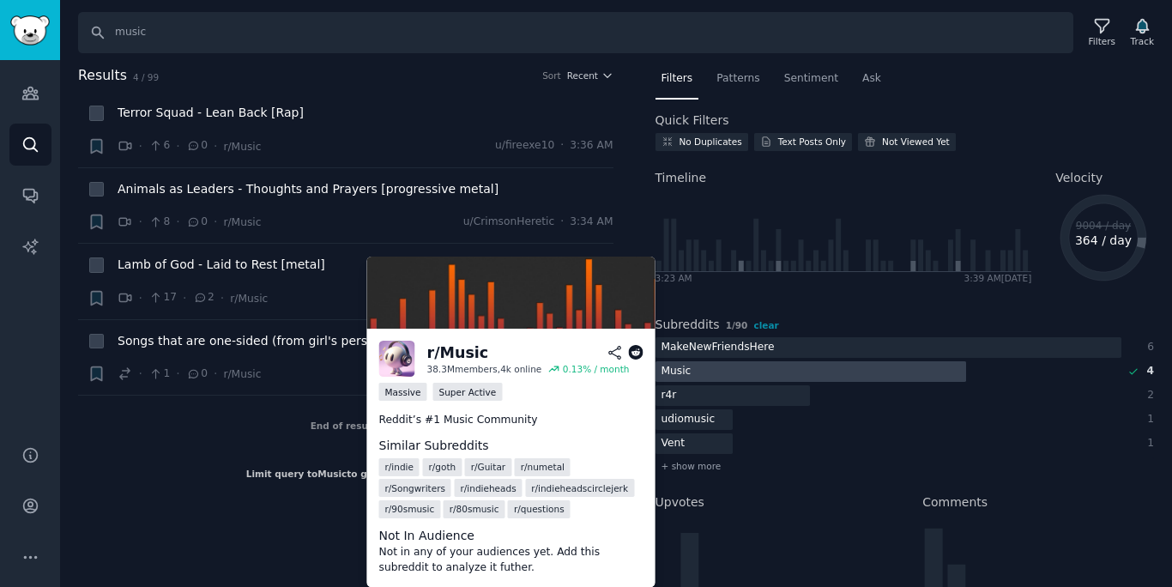
click at [445, 482] on span "r/ Songwriters" at bounding box center [415, 488] width 60 height 12
copy div "r/ Songwriters"
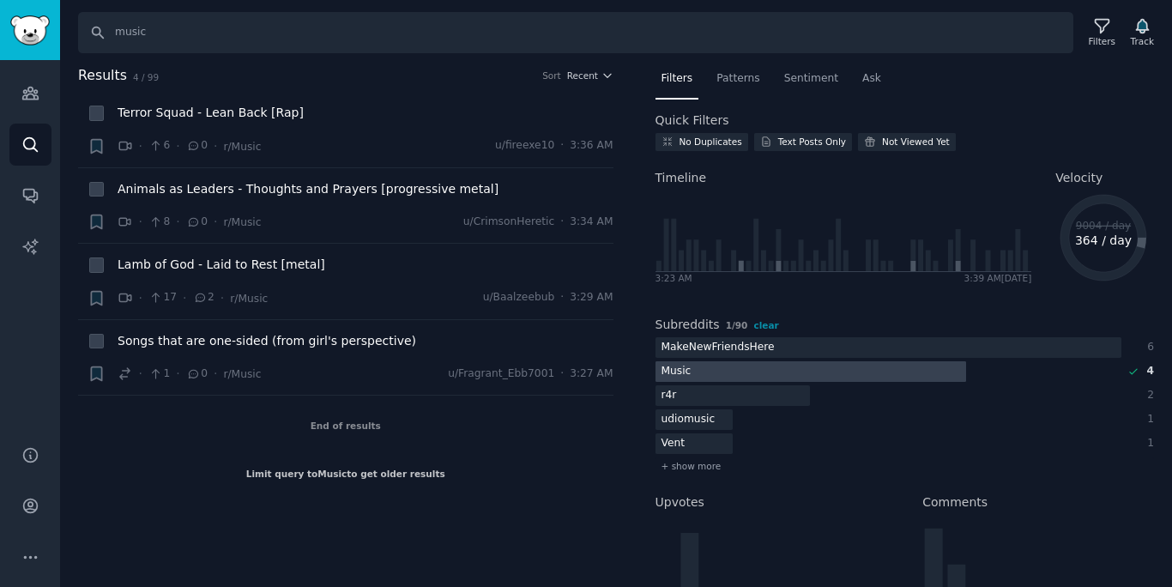
click at [730, 366] on div at bounding box center [811, 371] width 311 height 21
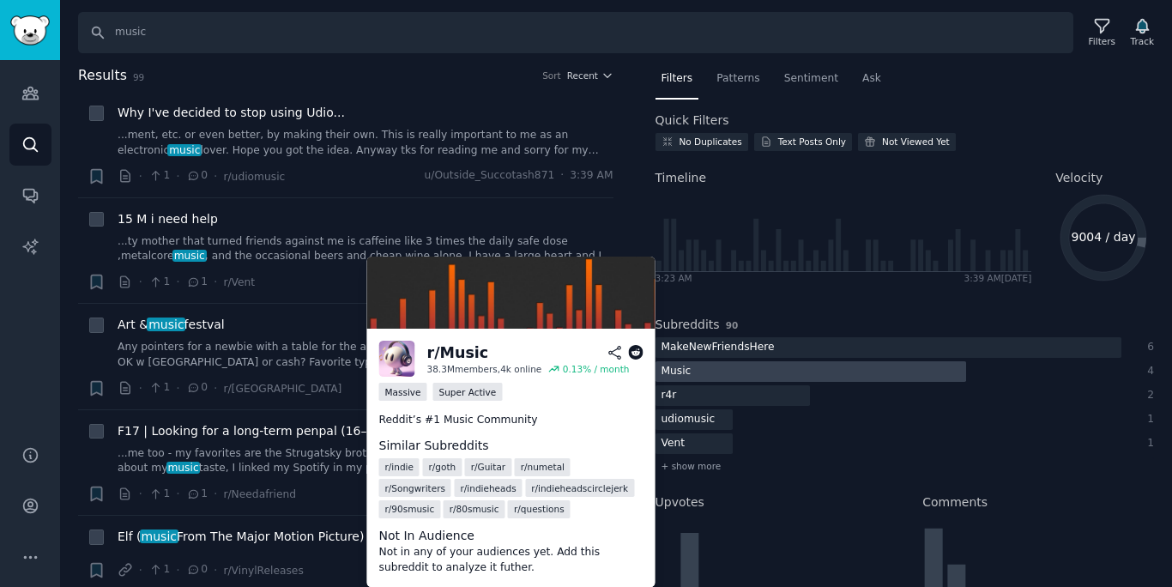
click at [731, 365] on div at bounding box center [811, 371] width 311 height 21
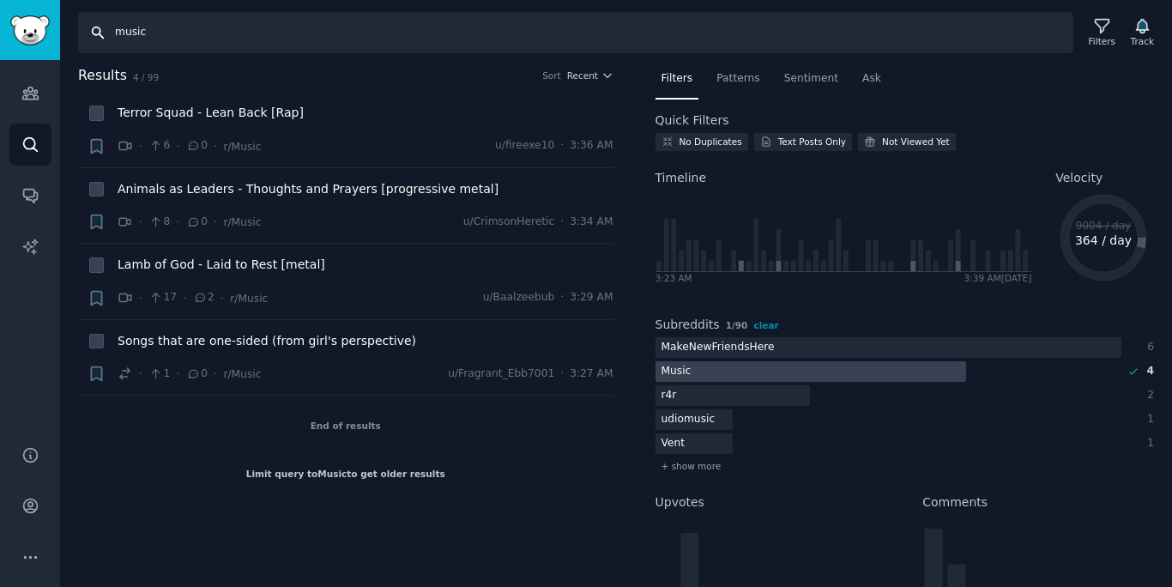
click at [572, 32] on input "music" at bounding box center [575, 32] width 995 height 41
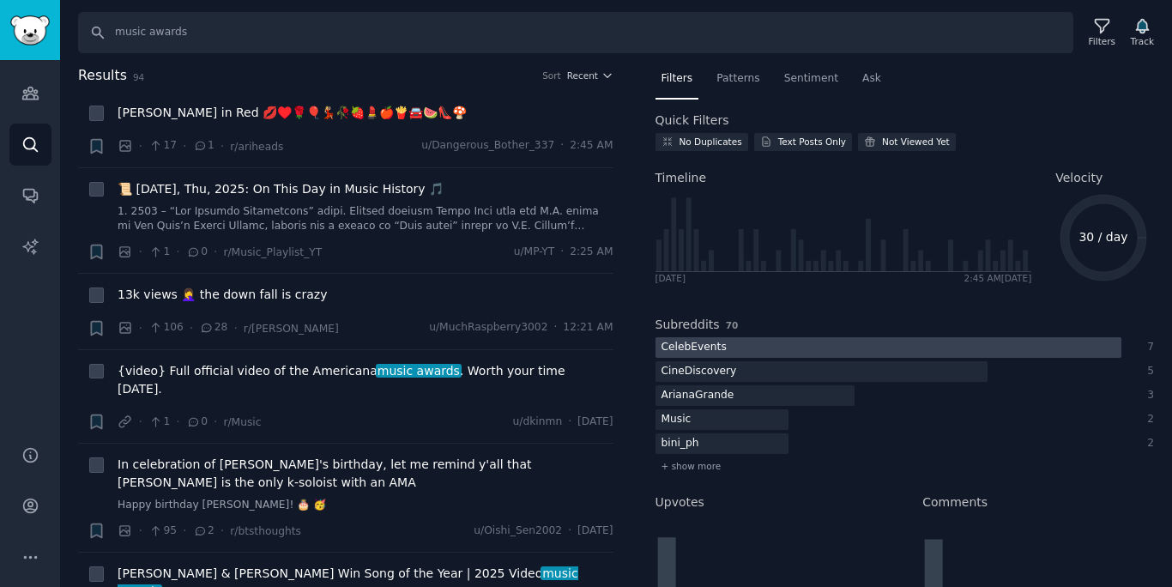
click at [849, 347] on div at bounding box center [889, 347] width 466 height 21
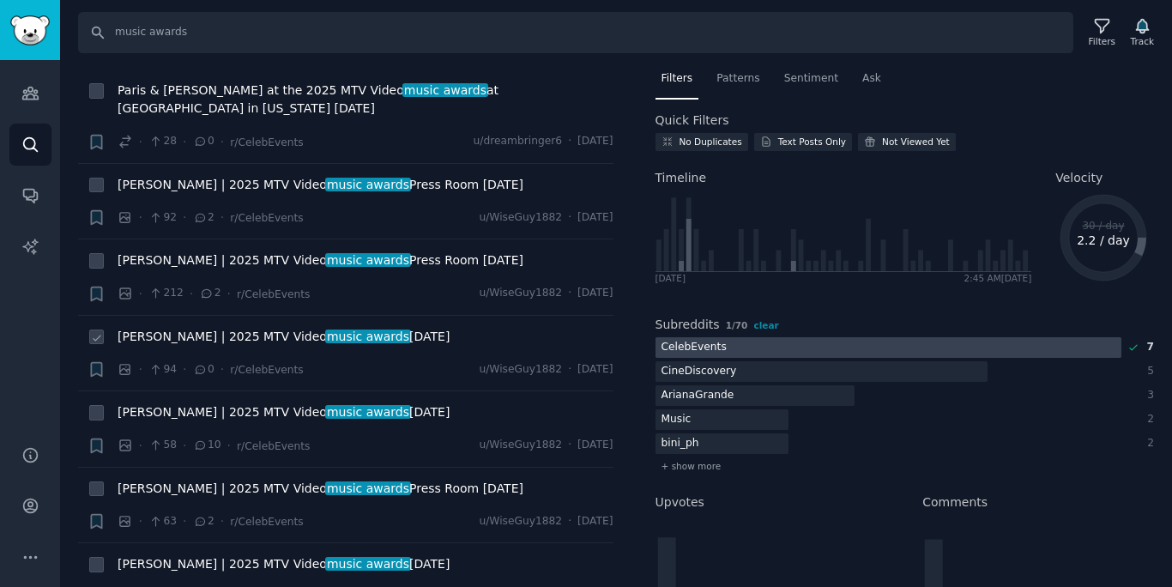
scroll to position [23, 0]
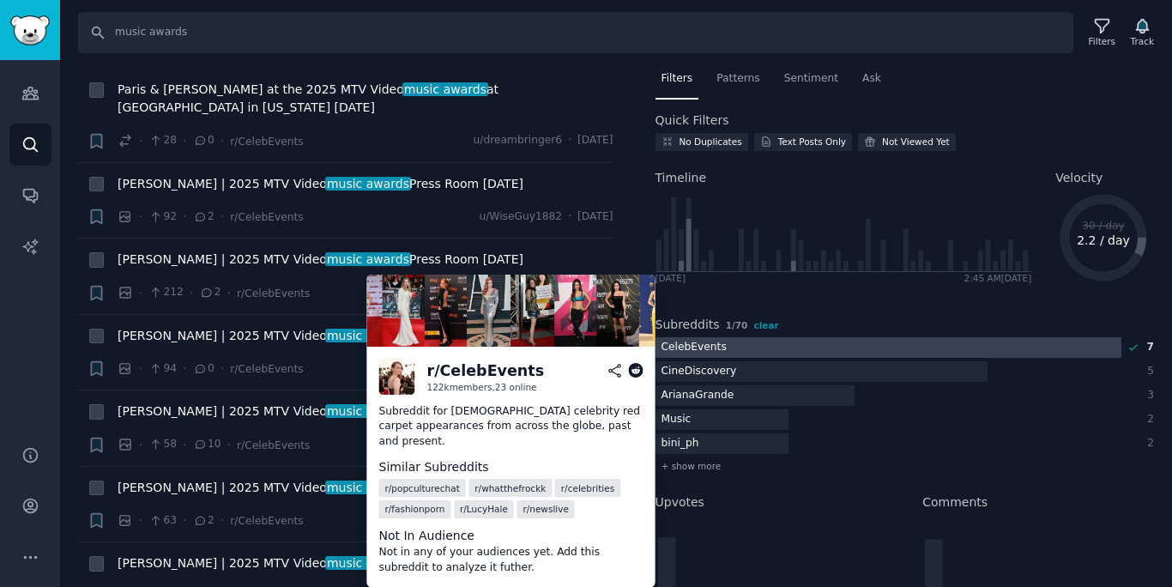
click at [507, 364] on div "r/ CelebEvents" at bounding box center [486, 370] width 118 height 21
copy h2 "r/ CelebEvents"
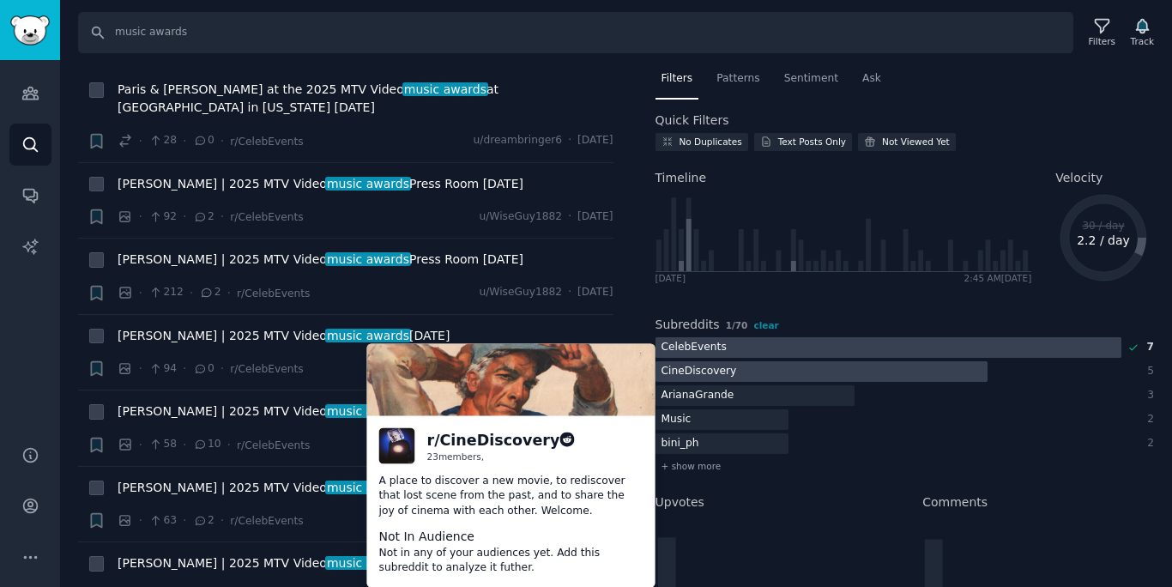
click at [739, 366] on div at bounding box center [822, 371] width 333 height 21
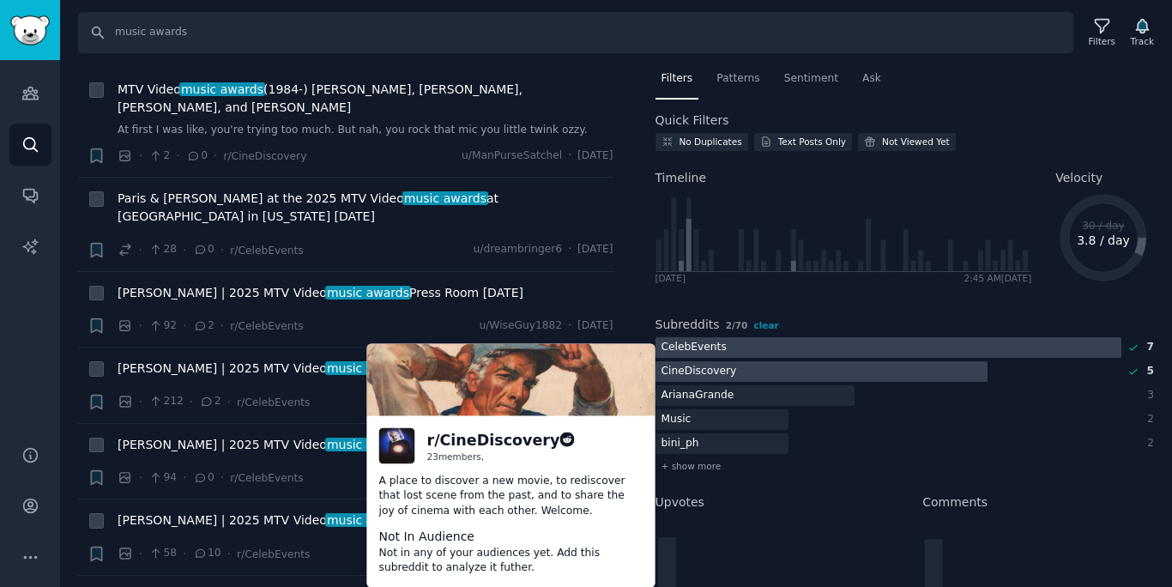
scroll to position [0, 0]
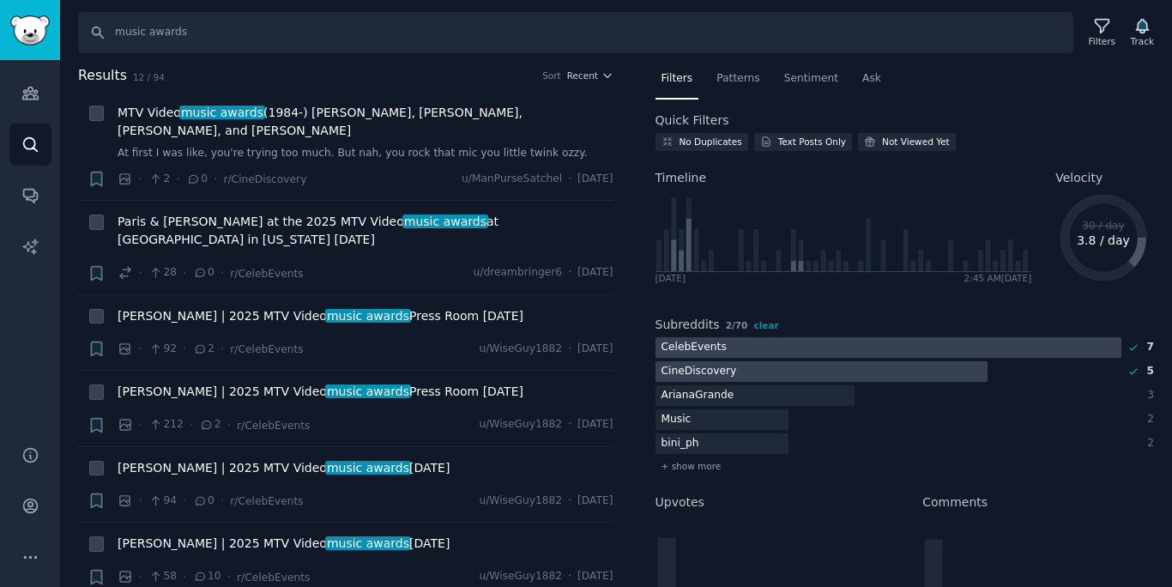
click at [738, 347] on div at bounding box center [889, 347] width 466 height 21
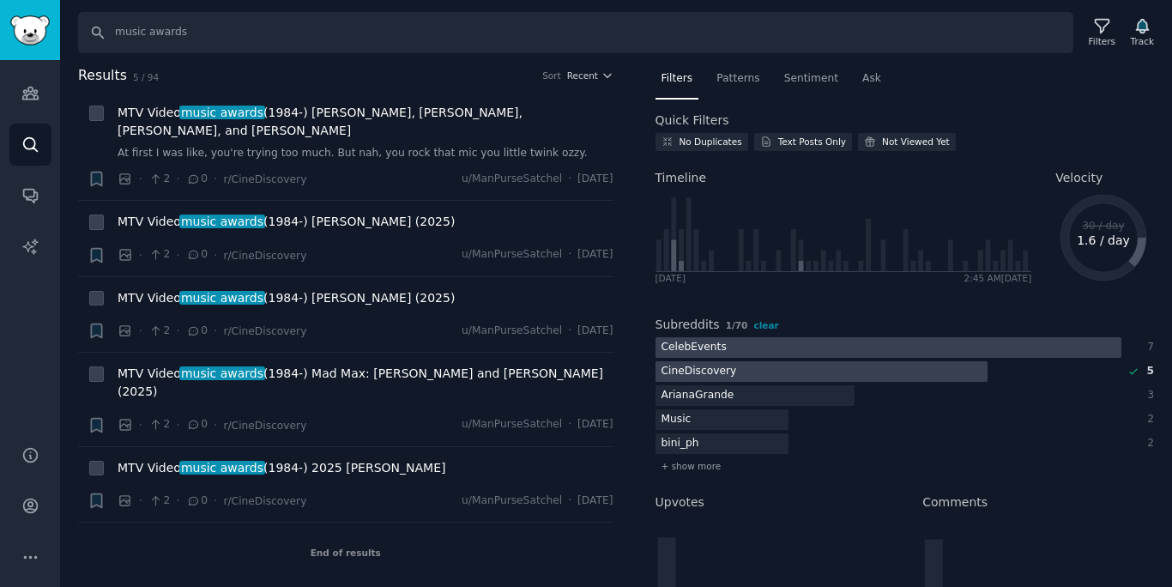
click at [739, 365] on div at bounding box center [822, 371] width 333 height 21
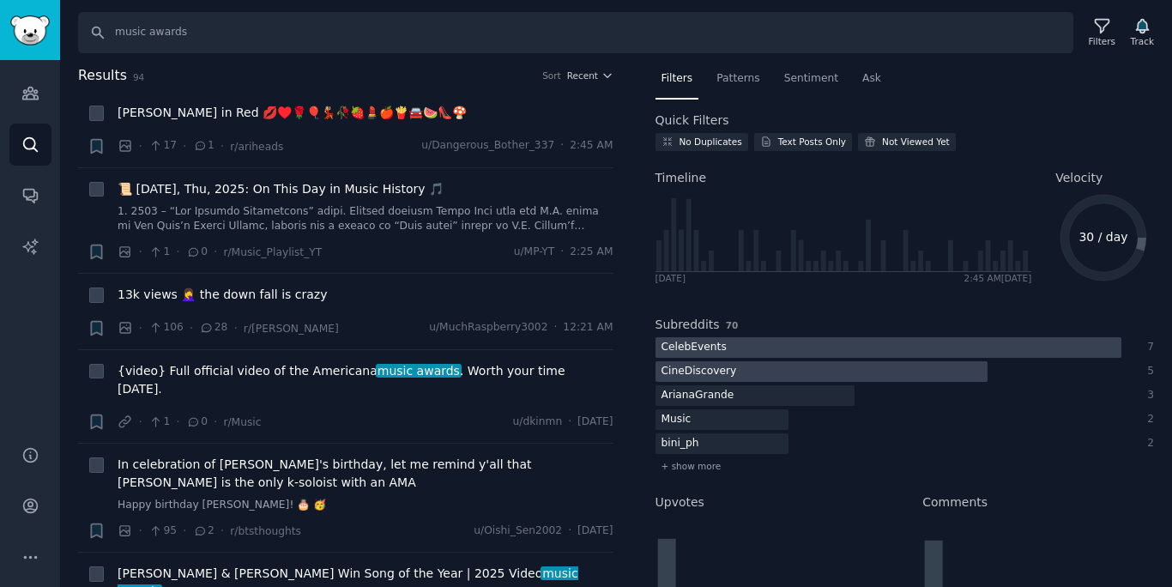
click at [740, 347] on div at bounding box center [889, 347] width 466 height 21
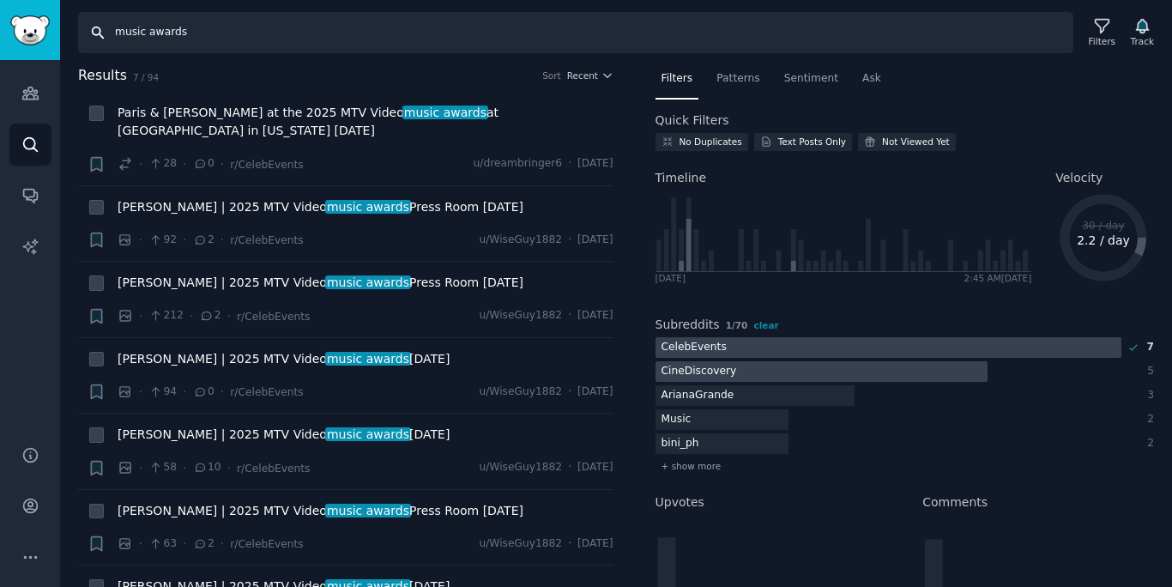
click at [577, 41] on input "music awards" at bounding box center [575, 32] width 995 height 41
click at [577, 40] on input "music awards" at bounding box center [575, 32] width 995 height 41
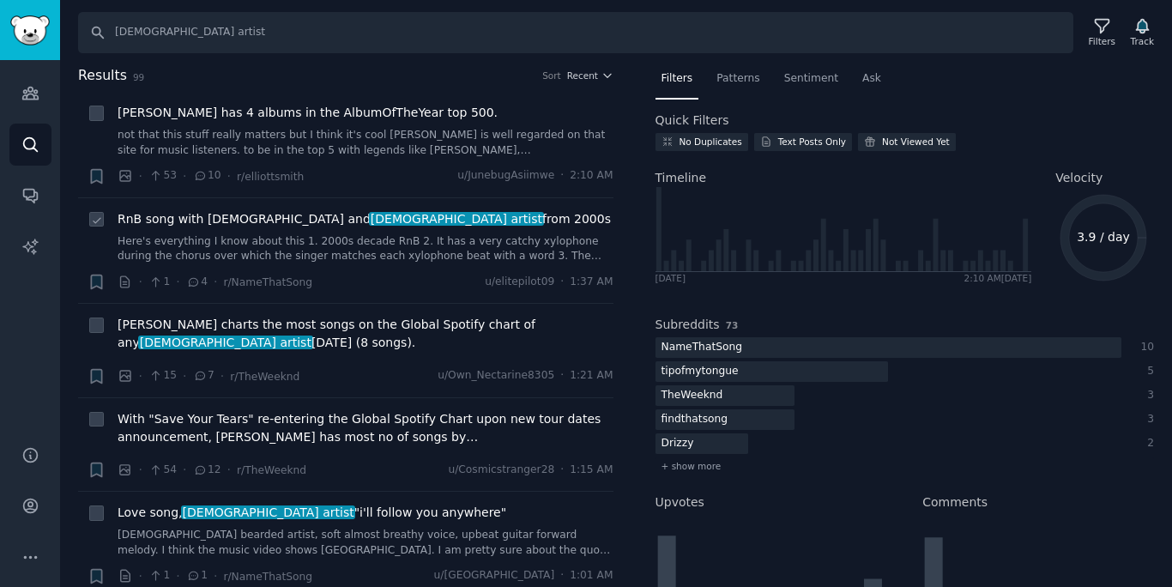
click at [517, 242] on link "Here's everything I know about this 1. 2000s decade RnB 2. It has a very catchy…" at bounding box center [366, 249] width 496 height 30
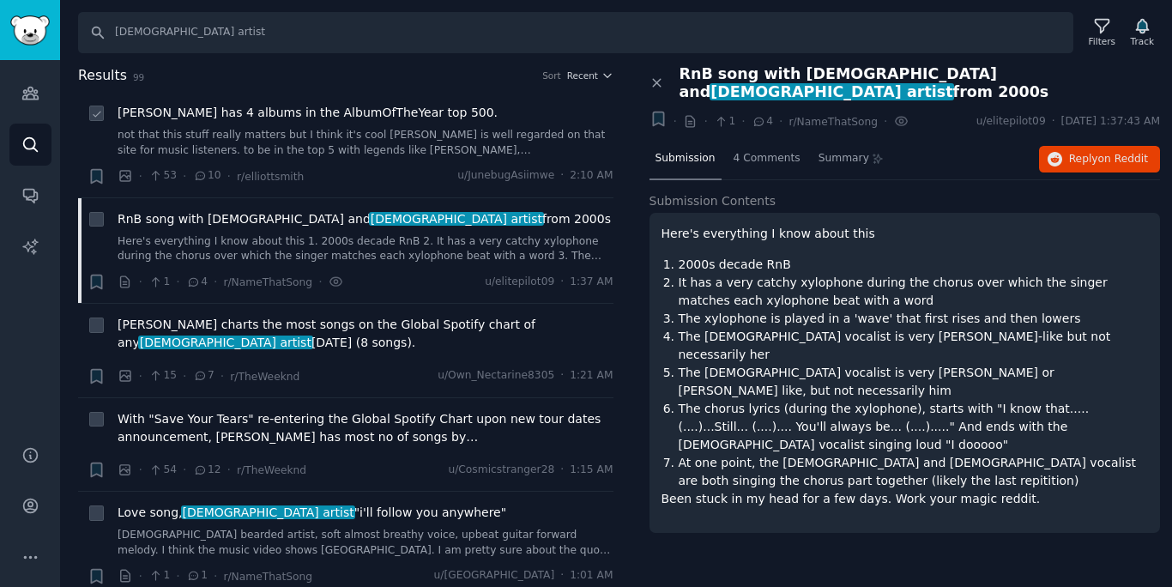
click at [546, 142] on link "not that this stuff really matters but I think it's cool [PERSON_NAME] is well …" at bounding box center [366, 143] width 496 height 30
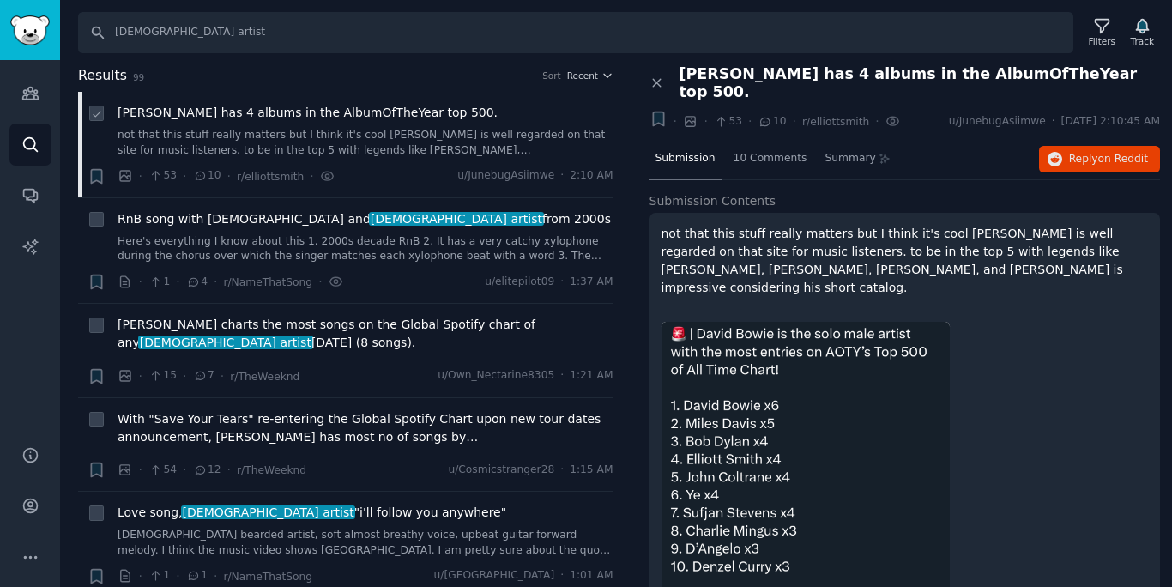
click at [547, 142] on link "not that this stuff really matters but I think it's cool [PERSON_NAME] is well …" at bounding box center [366, 143] width 496 height 30
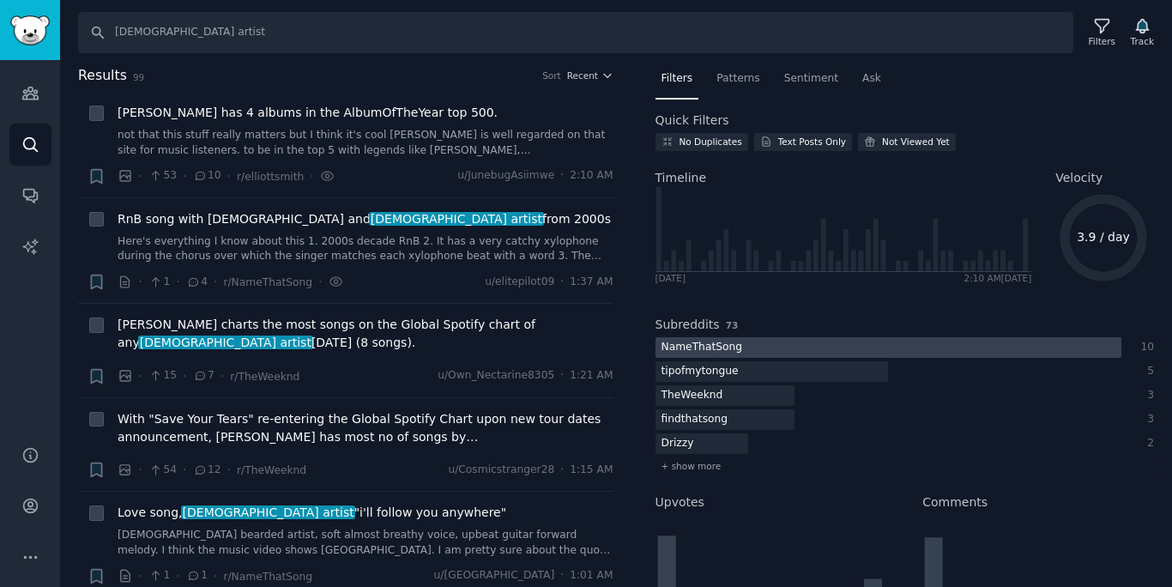
click at [831, 348] on div at bounding box center [889, 347] width 466 height 21
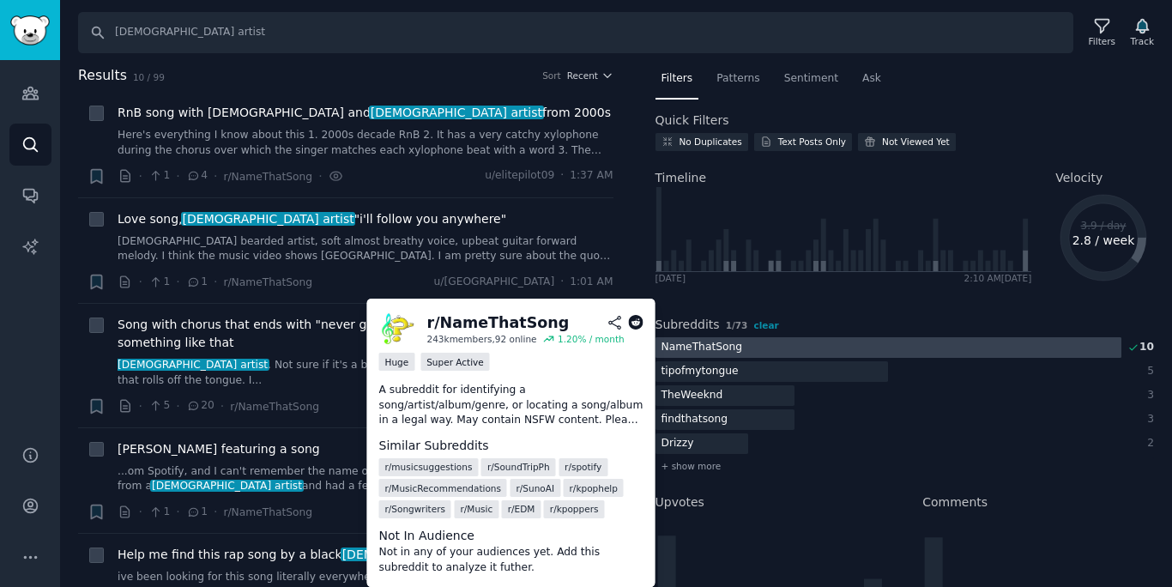
click at [829, 348] on div at bounding box center [889, 347] width 466 height 21
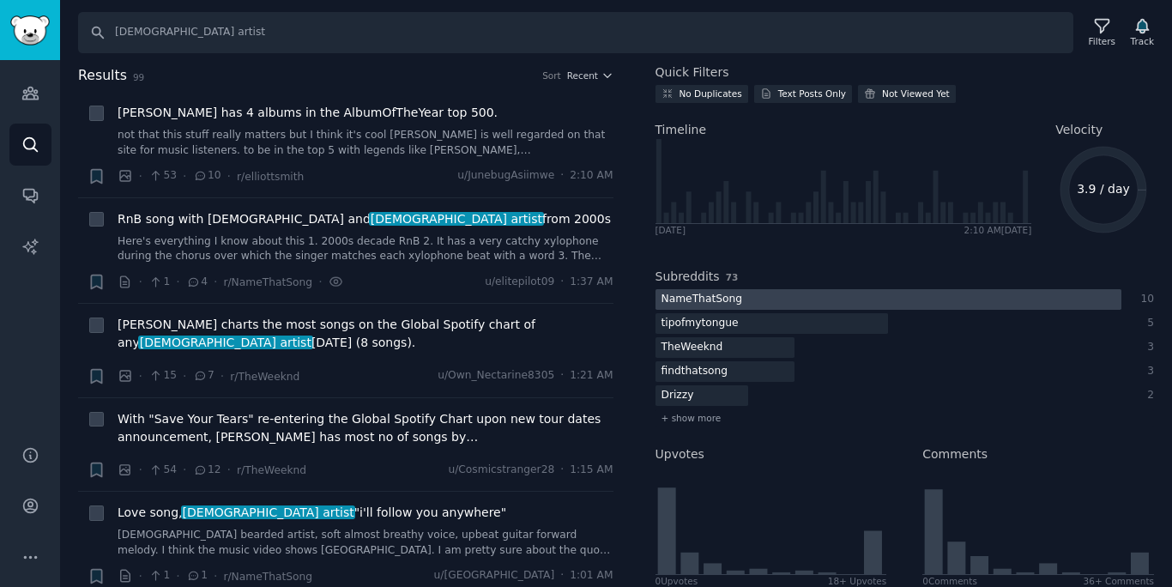
scroll to position [56, 0]
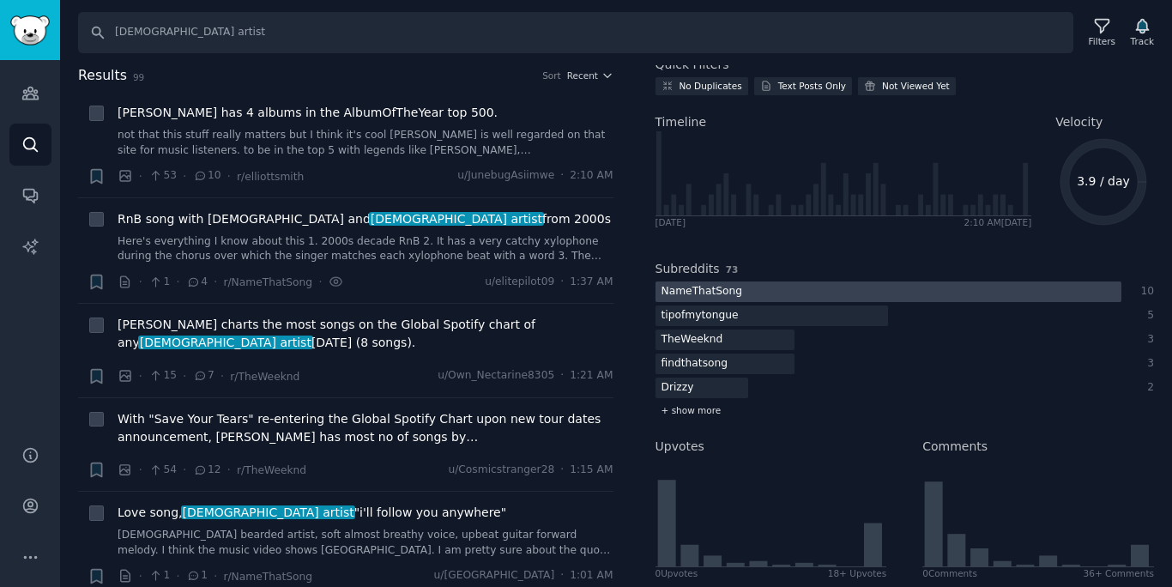
click at [683, 411] on span "+ show more" at bounding box center [692, 410] width 60 height 12
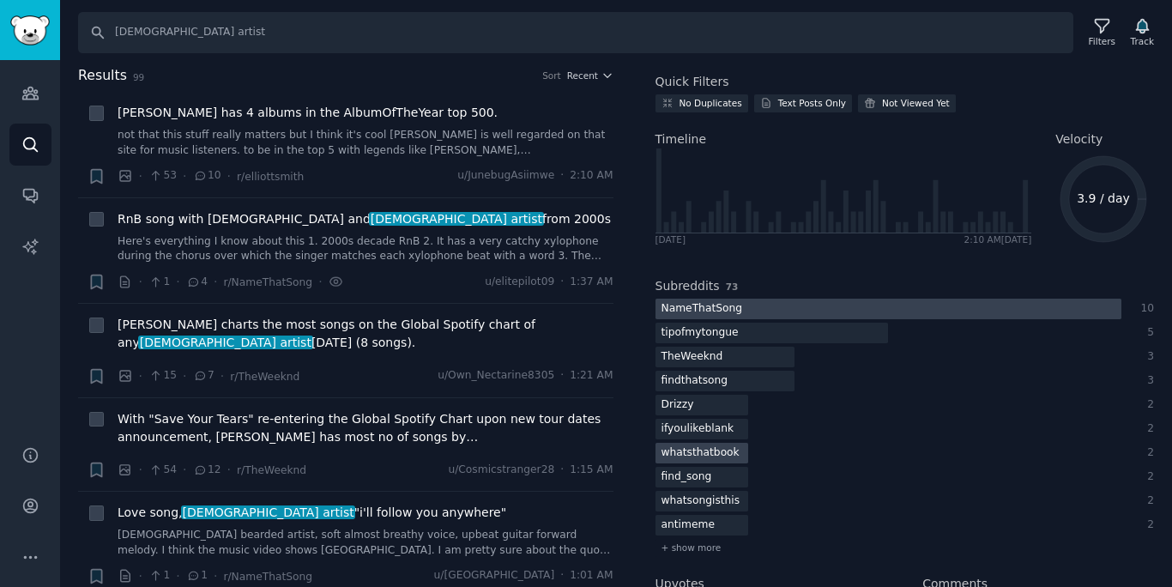
scroll to position [0, 0]
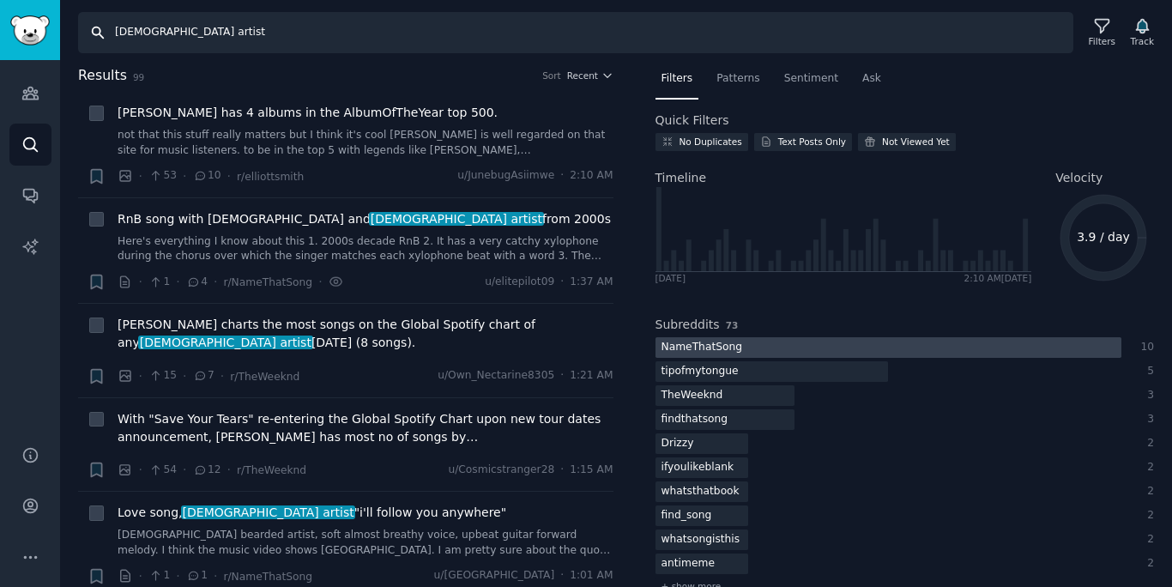
click at [493, 27] on input "[DEMOGRAPHIC_DATA] artist" at bounding box center [575, 32] width 995 height 41
type input "sombr"
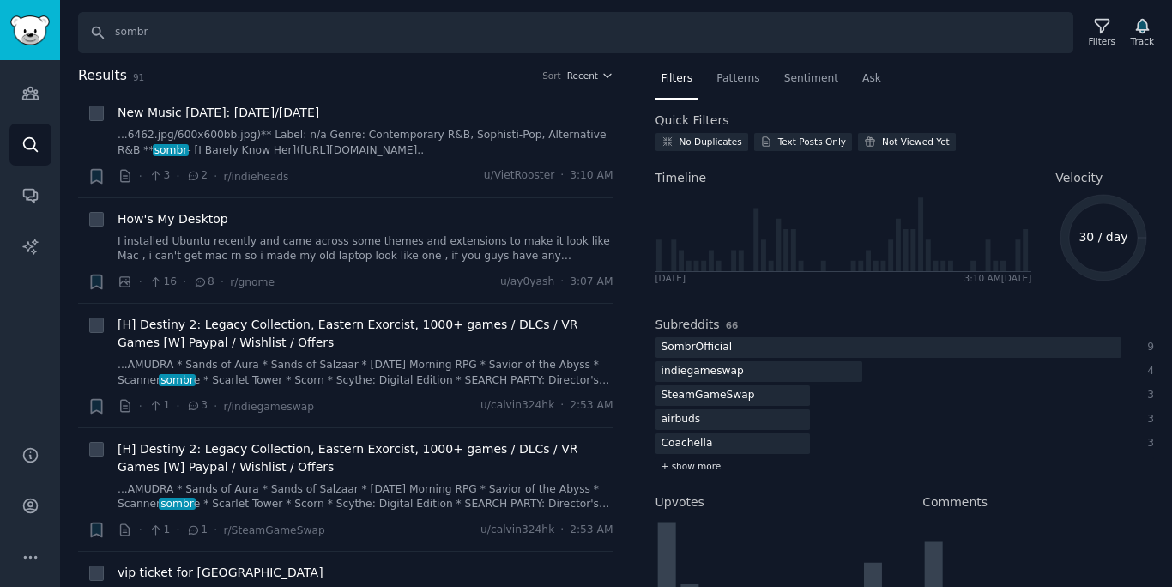
click at [683, 465] on span "+ show more" at bounding box center [692, 466] width 60 height 12
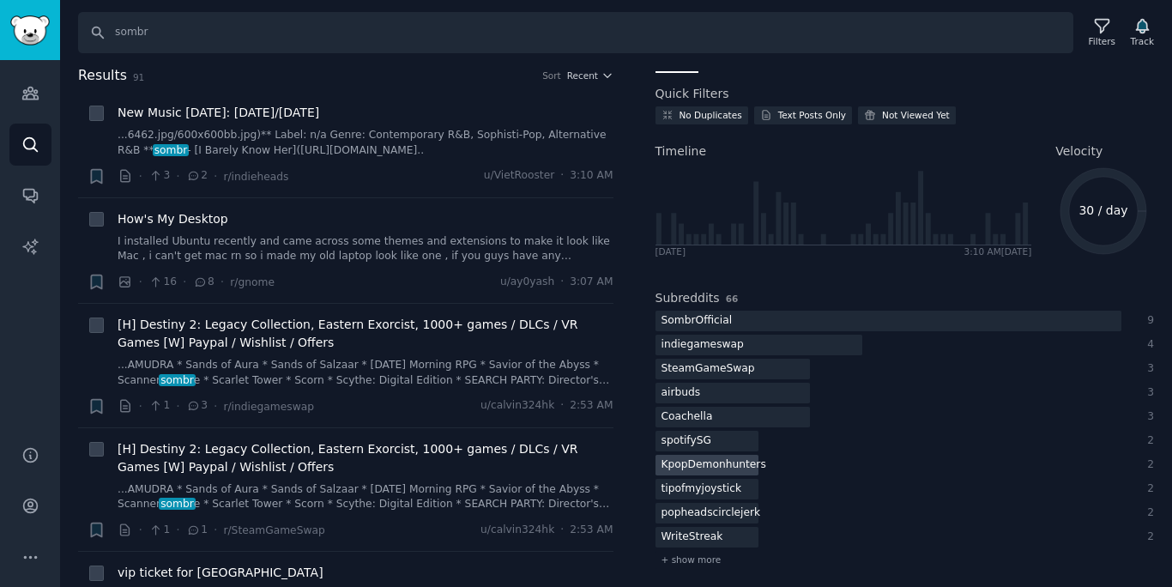
scroll to position [26, 0]
click at [772, 342] on div at bounding box center [759, 346] width 207 height 21
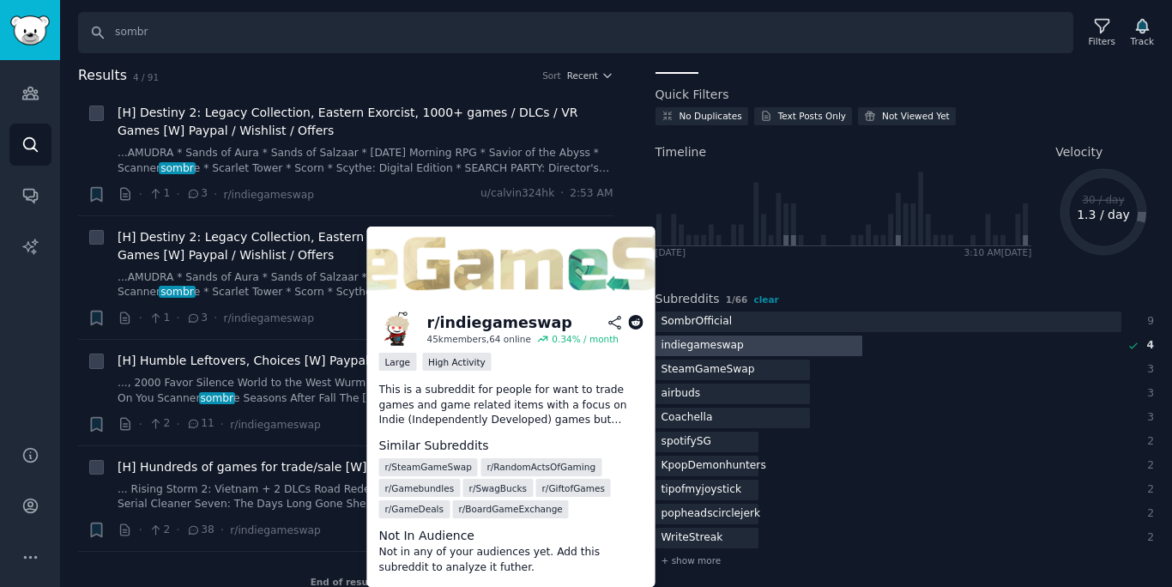
click at [771, 342] on div at bounding box center [759, 346] width 207 height 21
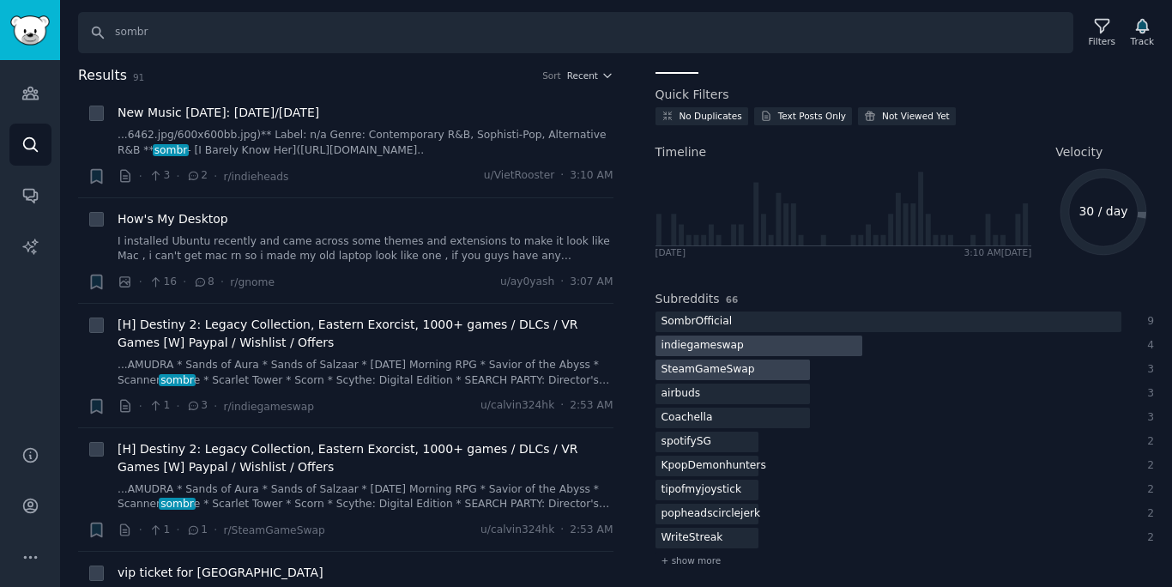
click at [769, 371] on div at bounding box center [733, 370] width 155 height 21
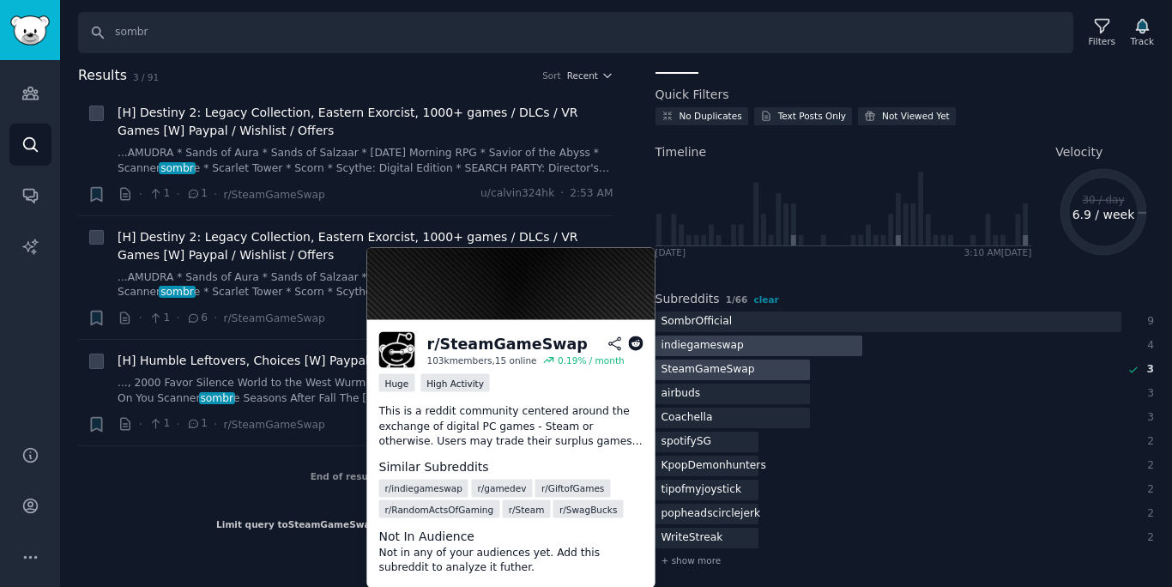
click at [770, 371] on div at bounding box center [733, 370] width 155 height 21
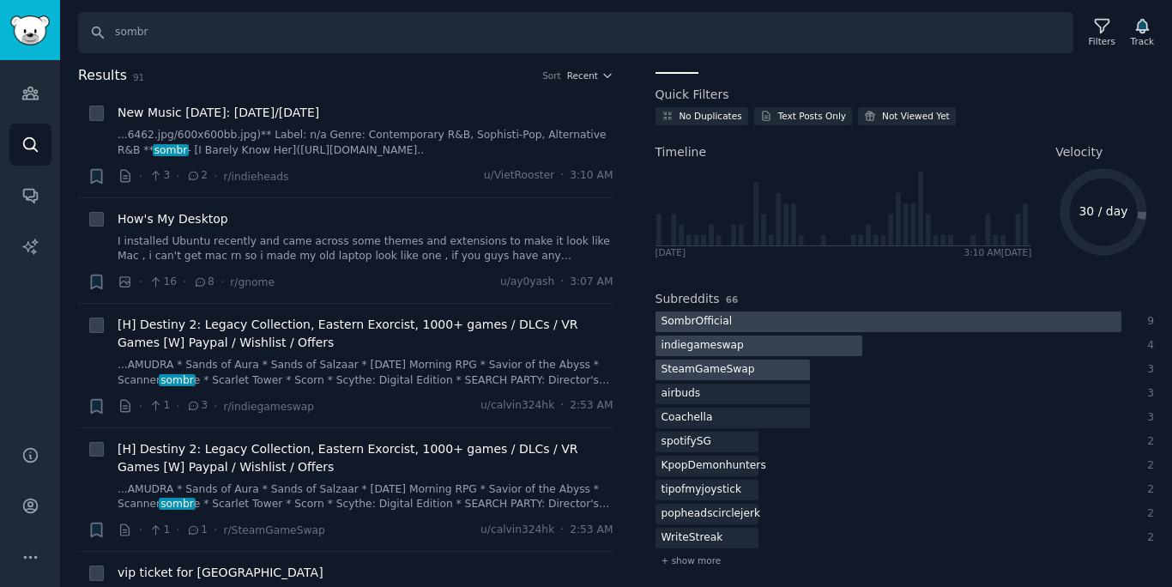
click at [786, 323] on div at bounding box center [889, 321] width 466 height 21
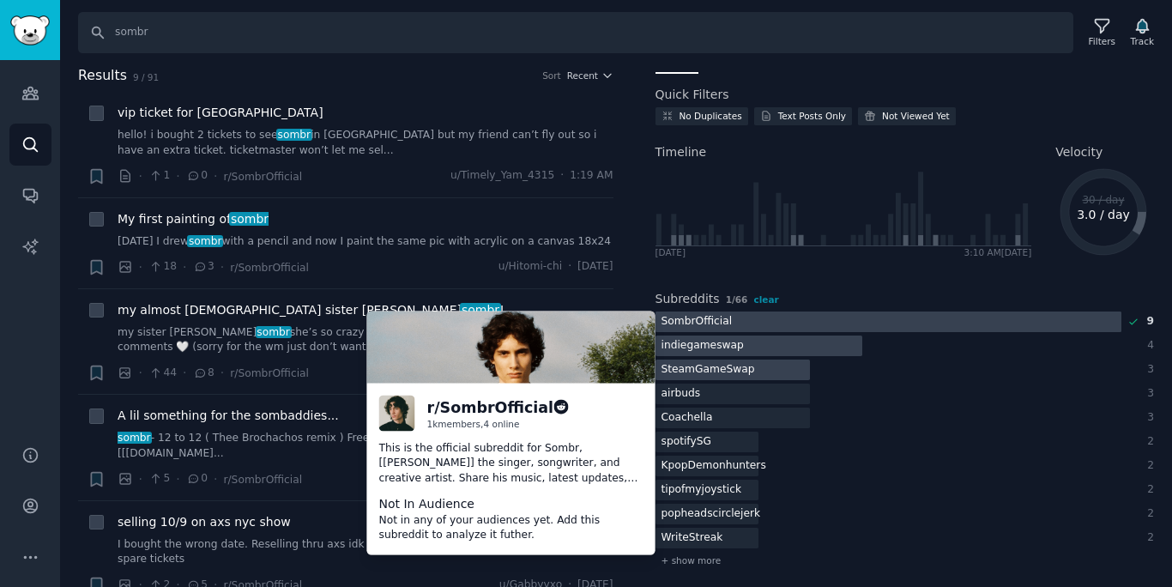
click at [787, 323] on div at bounding box center [889, 321] width 466 height 21
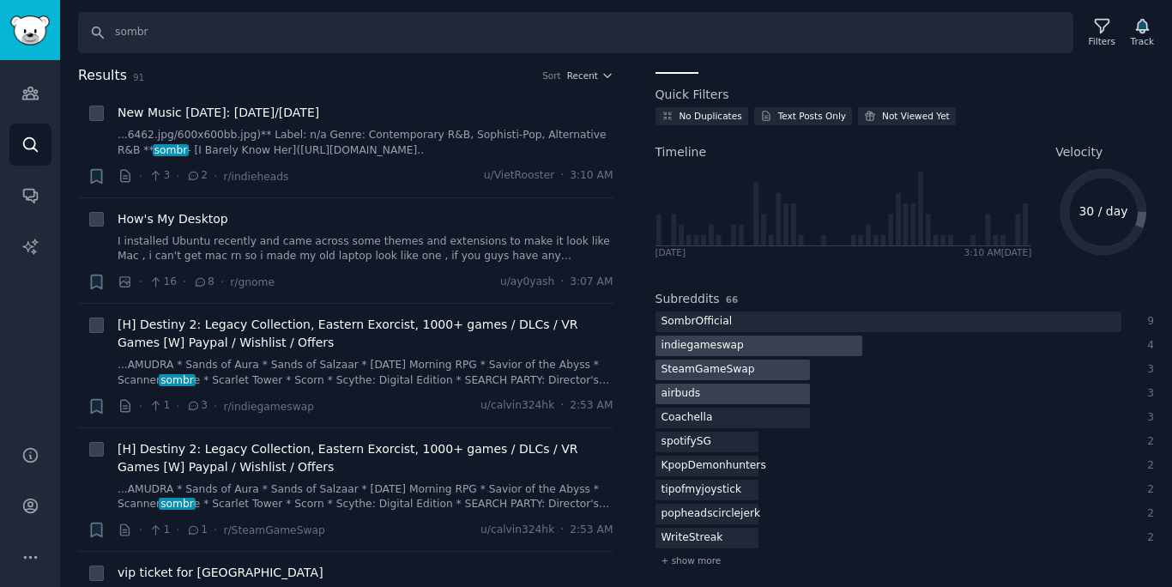
click at [725, 394] on div at bounding box center [733, 394] width 155 height 21
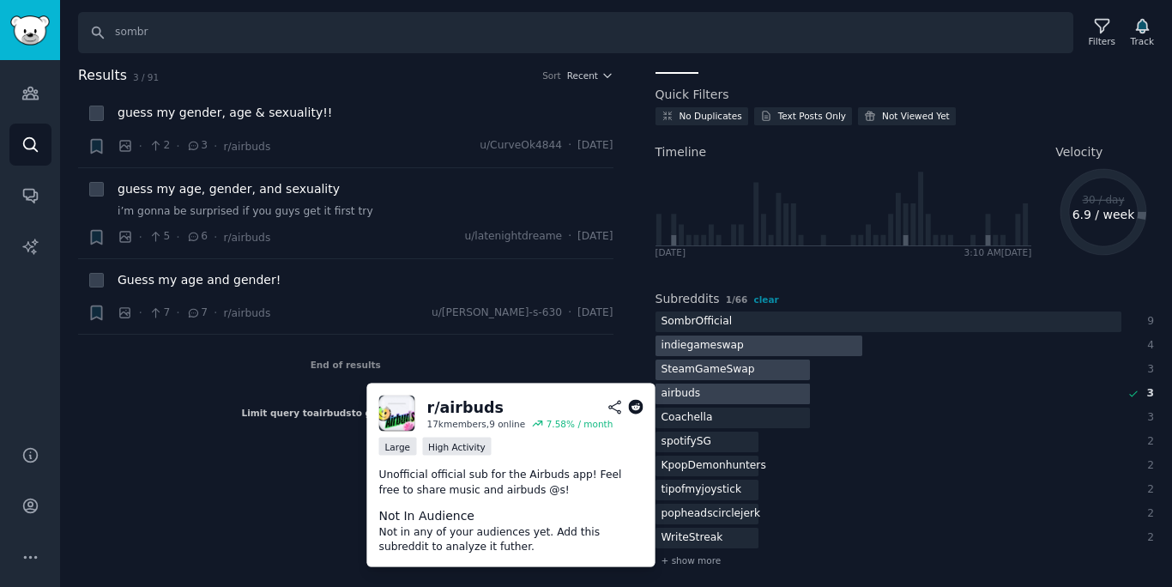
click at [726, 395] on div at bounding box center [733, 394] width 155 height 21
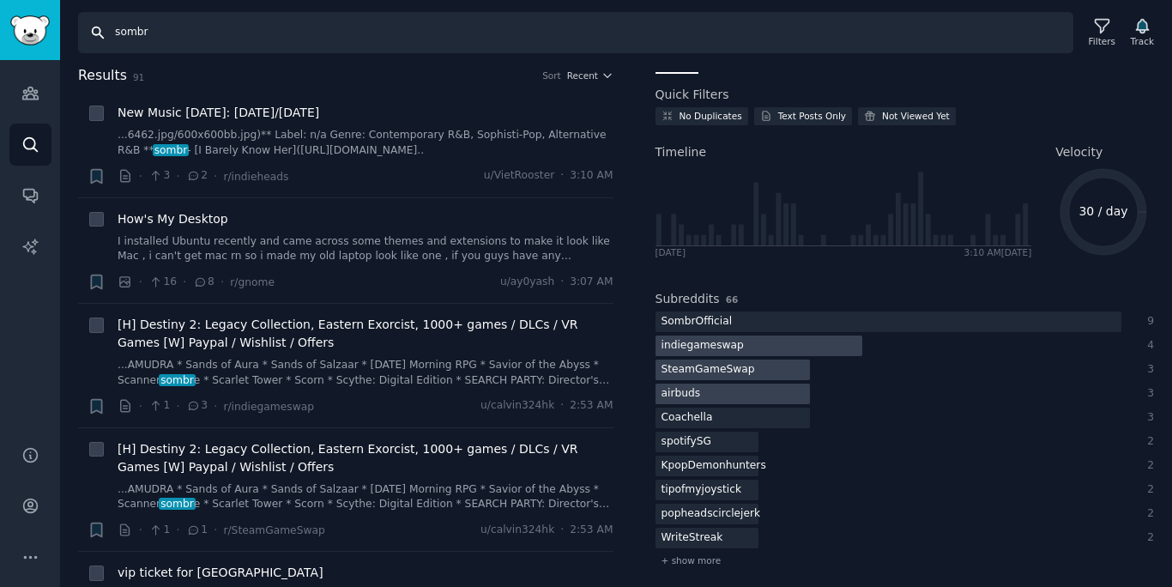
click at [579, 45] on input "sombr" at bounding box center [575, 32] width 995 height 41
click at [580, 45] on input "sombr" at bounding box center [575, 32] width 995 height 41
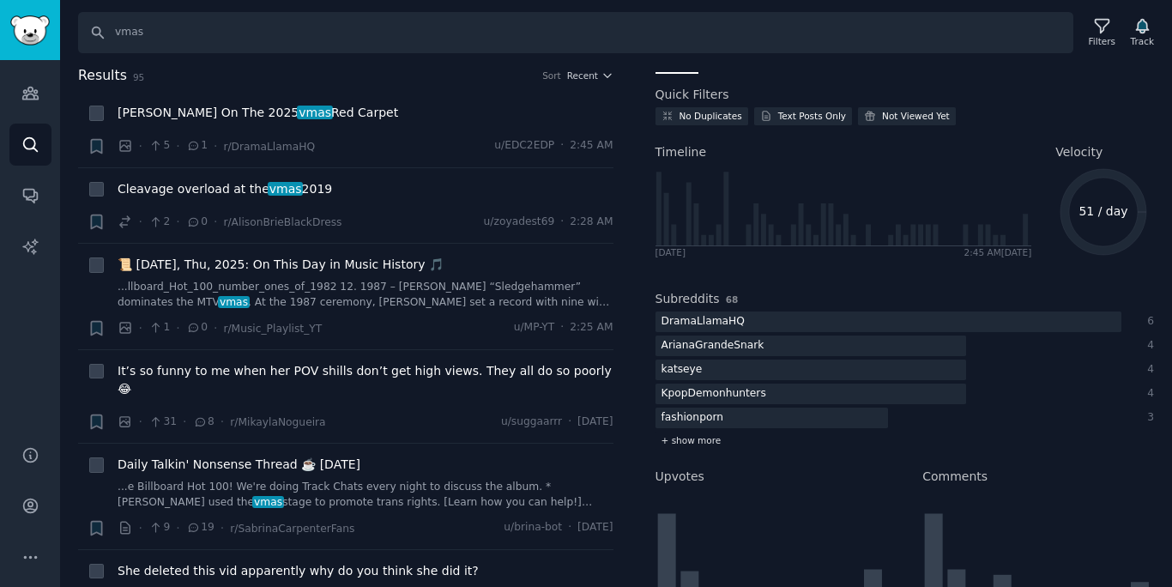
click at [703, 441] on span "+ show more" at bounding box center [692, 440] width 60 height 12
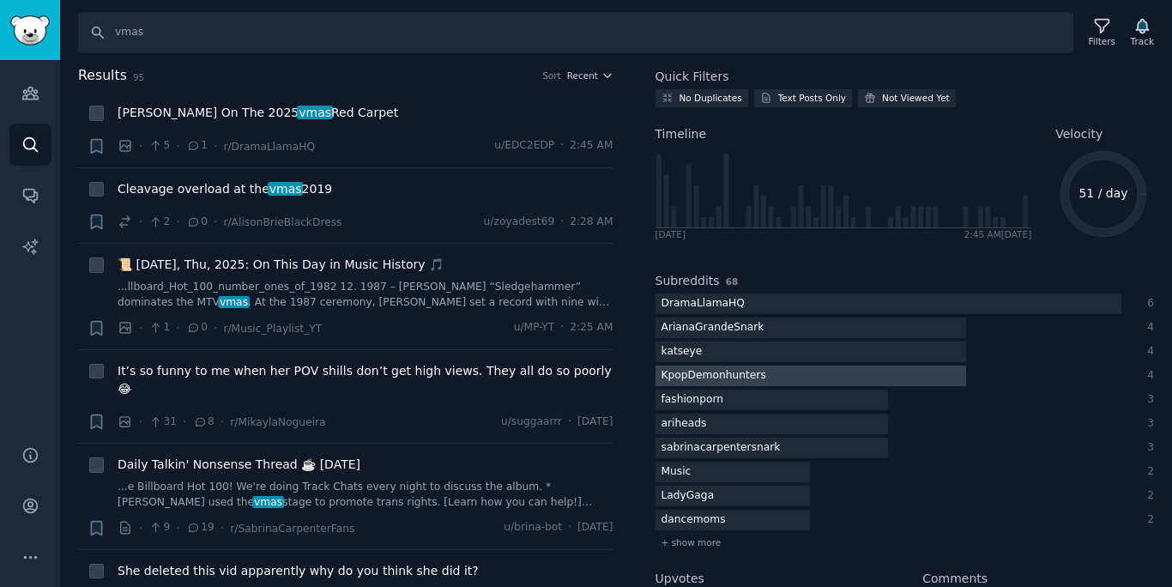
scroll to position [45, 0]
click at [696, 542] on span "+ show more" at bounding box center [692, 541] width 60 height 12
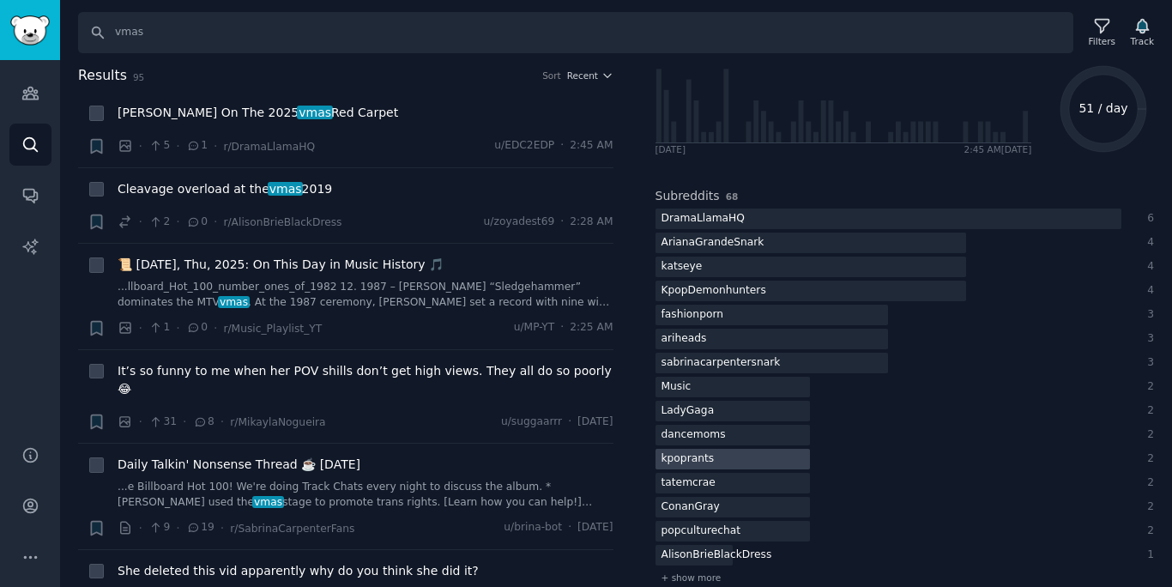
scroll to position [131, 0]
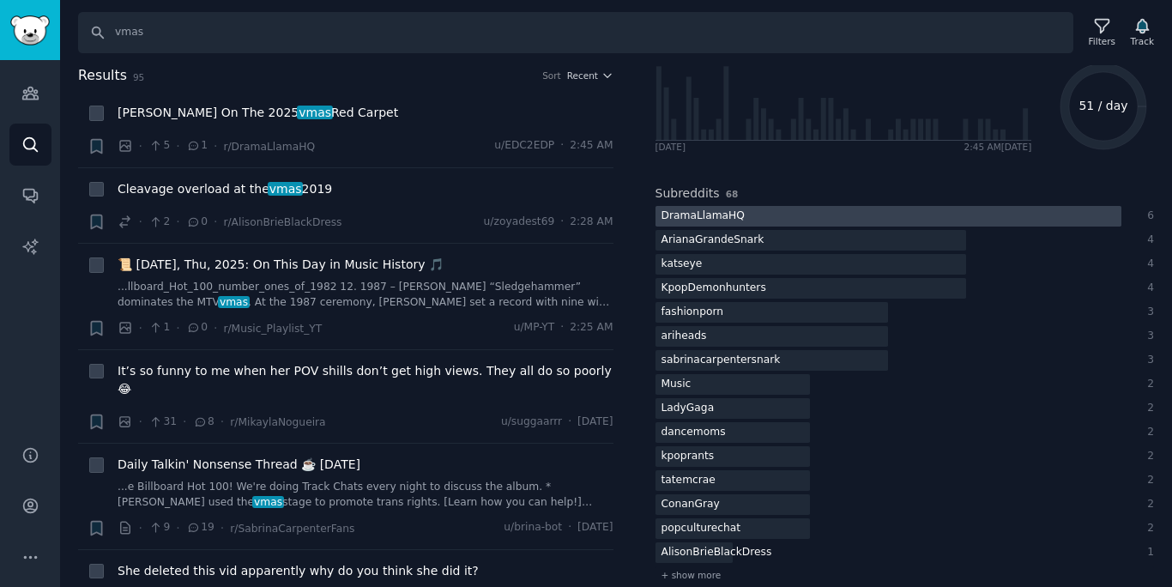
click at [862, 219] on div at bounding box center [889, 216] width 466 height 21
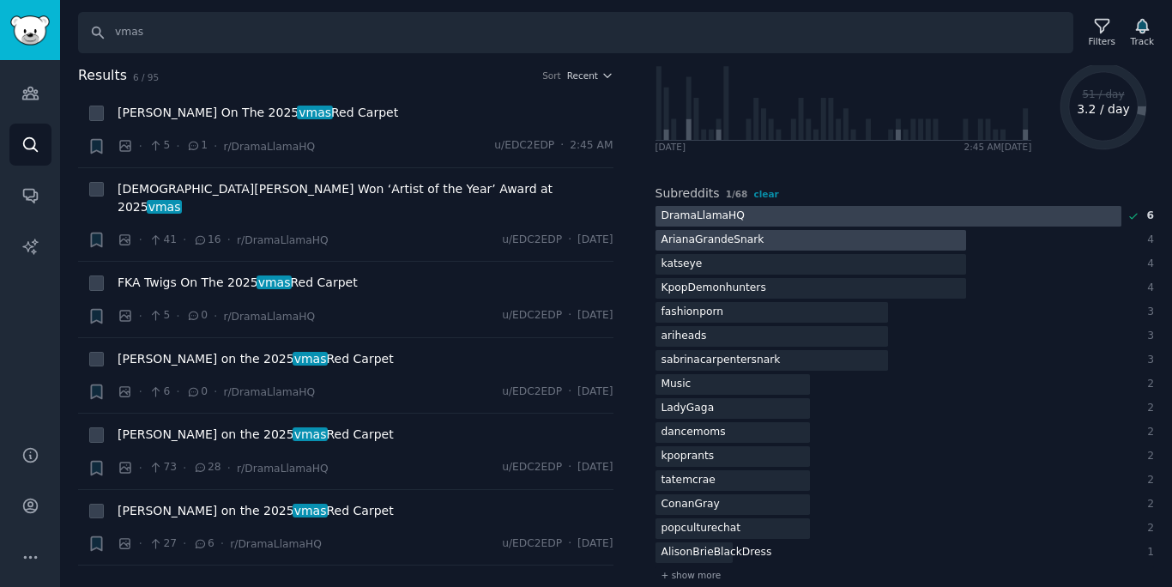
scroll to position [125, 0]
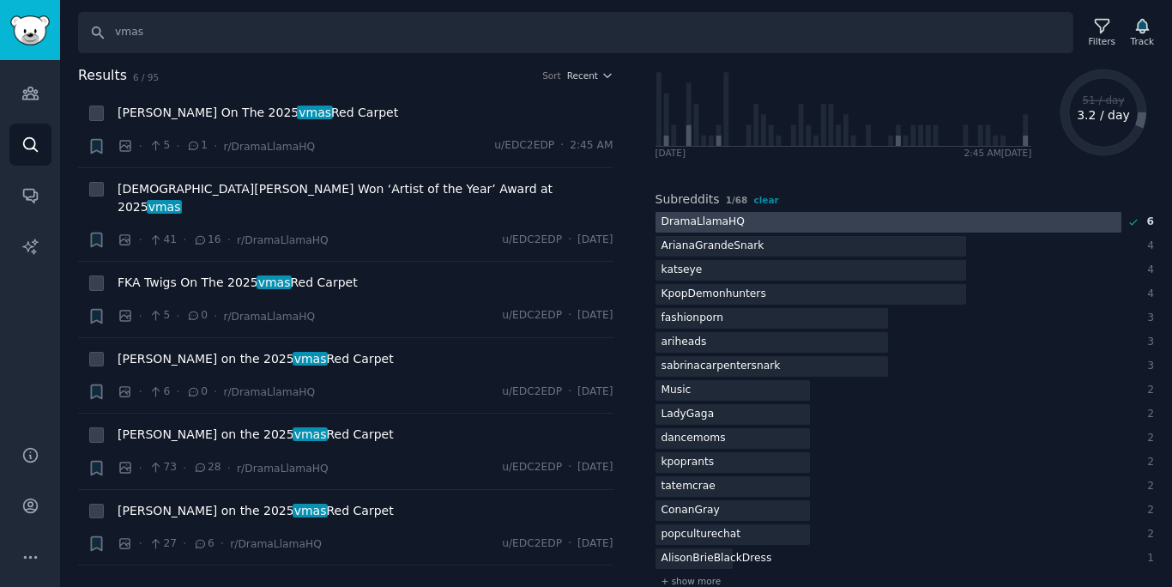
click at [719, 226] on div "DramaLlamaHQ" at bounding box center [703, 222] width 95 height 21
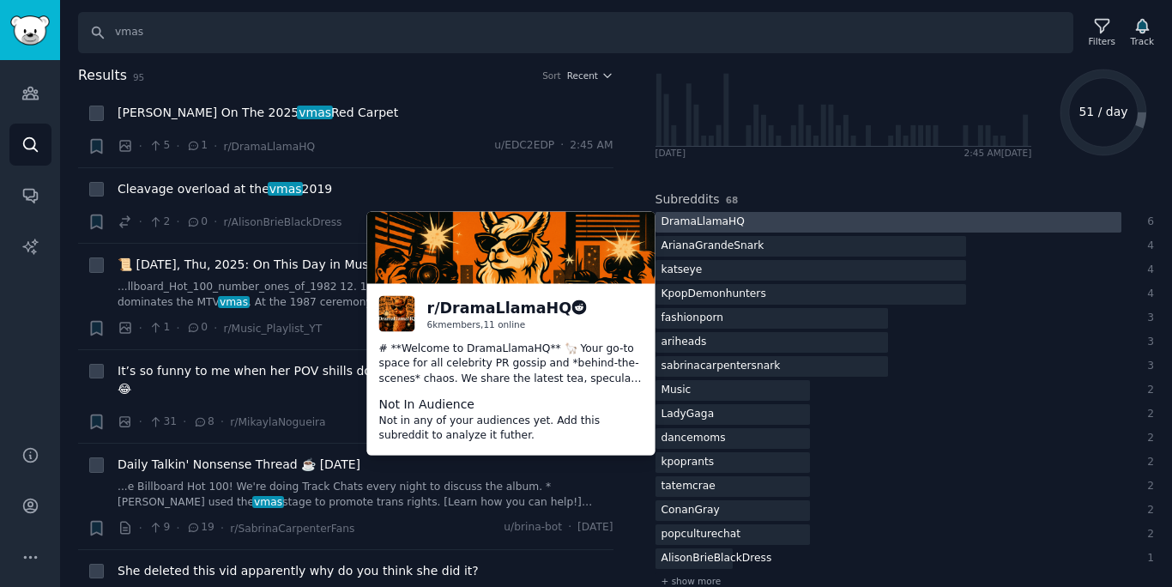
click at [719, 226] on div "DramaLlamaHQ" at bounding box center [703, 222] width 95 height 21
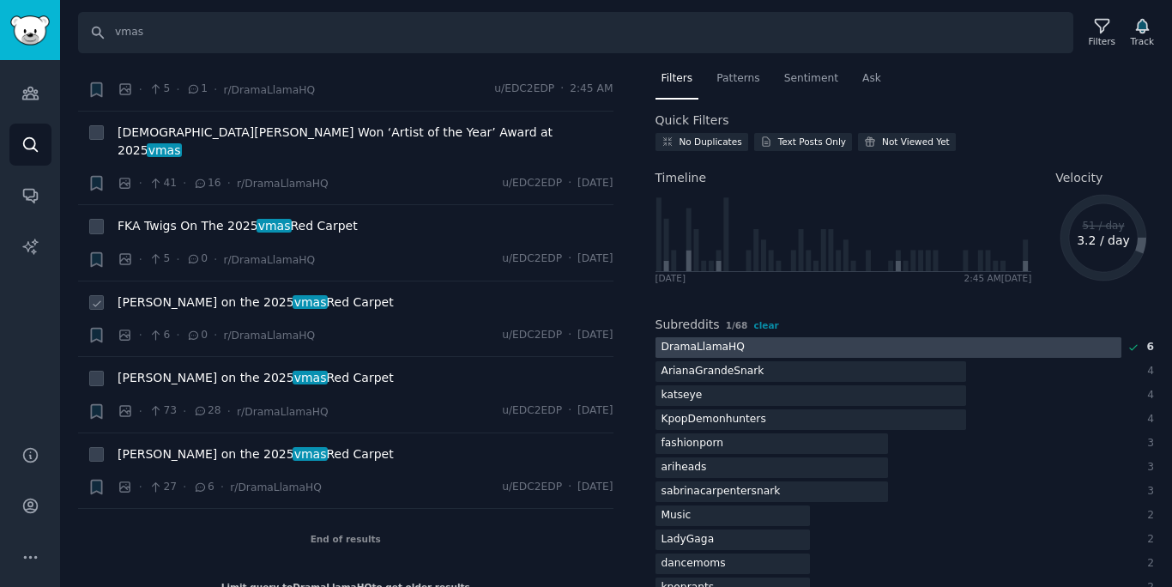
scroll to position [0, 0]
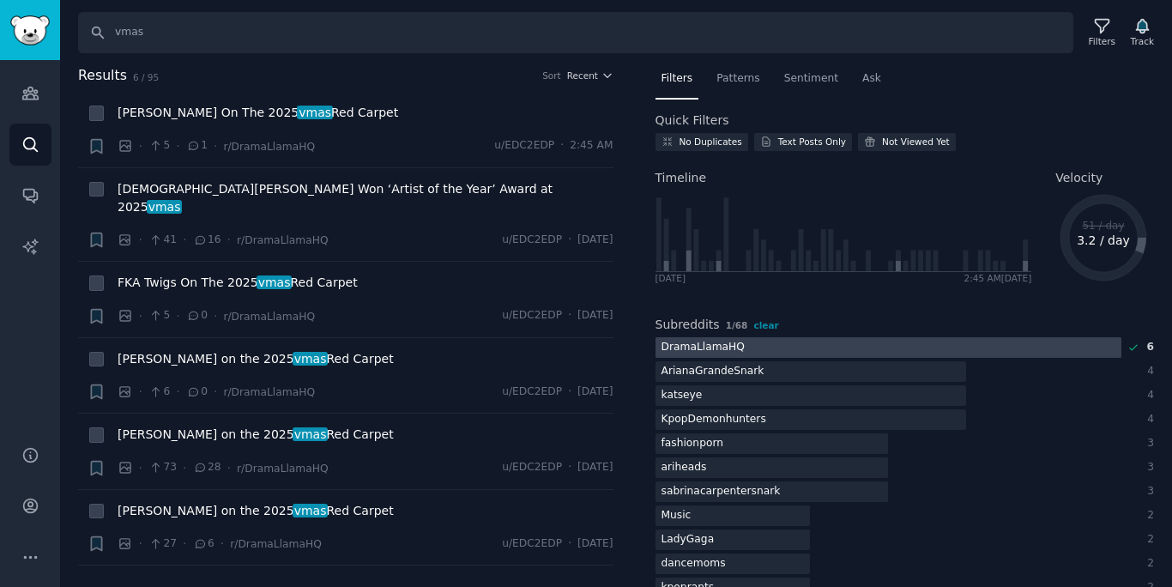
click at [680, 340] on div "DramaLlamaHQ" at bounding box center [703, 347] width 95 height 21
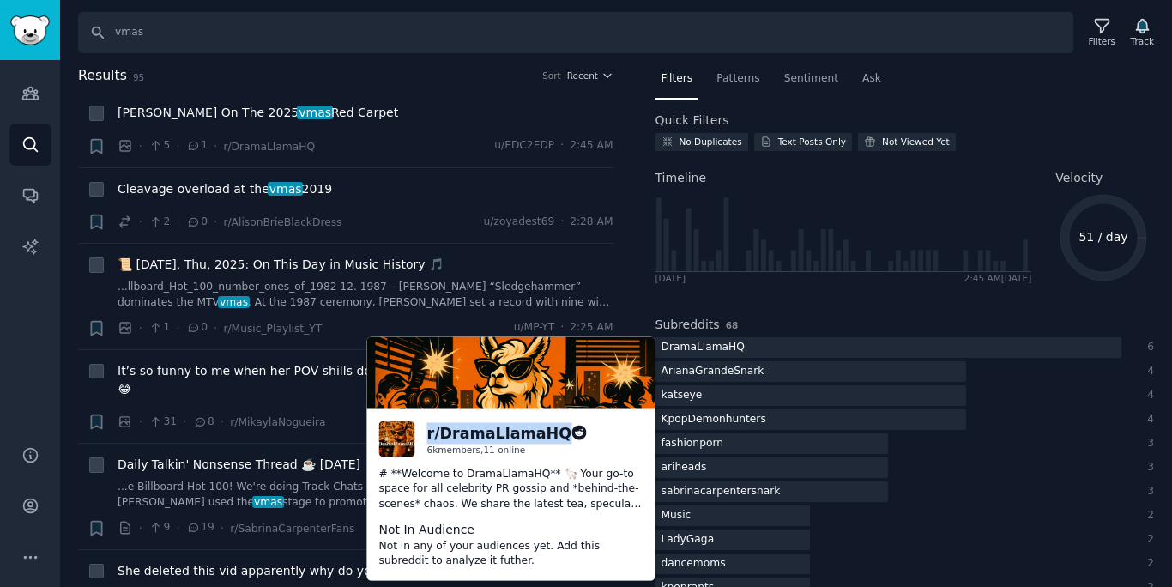
drag, startPoint x: 547, startPoint y: 432, endPoint x: 425, endPoint y: 432, distance: 121.8
click at [425, 433] on div "r/ DramaLlamaHQ 6k members, 11 online" at bounding box center [511, 439] width 264 height 36
copy div "r/ DramaLlamaHQ"
click at [618, 507] on p "# **Welcome to DramaLlamaHQ** 🦙 Your go-to space for all celebrity PR gossip an…" at bounding box center [511, 488] width 264 height 45
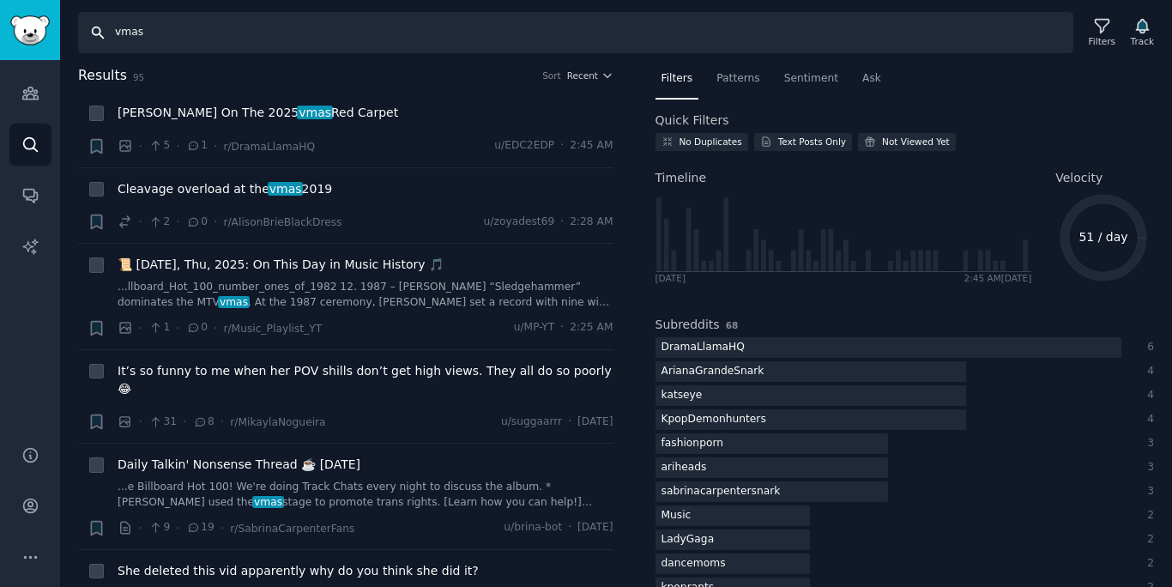
click at [633, 15] on input "vmas" at bounding box center [575, 32] width 995 height 41
click at [634, 15] on input "vmas" at bounding box center [575, 32] width 995 height 41
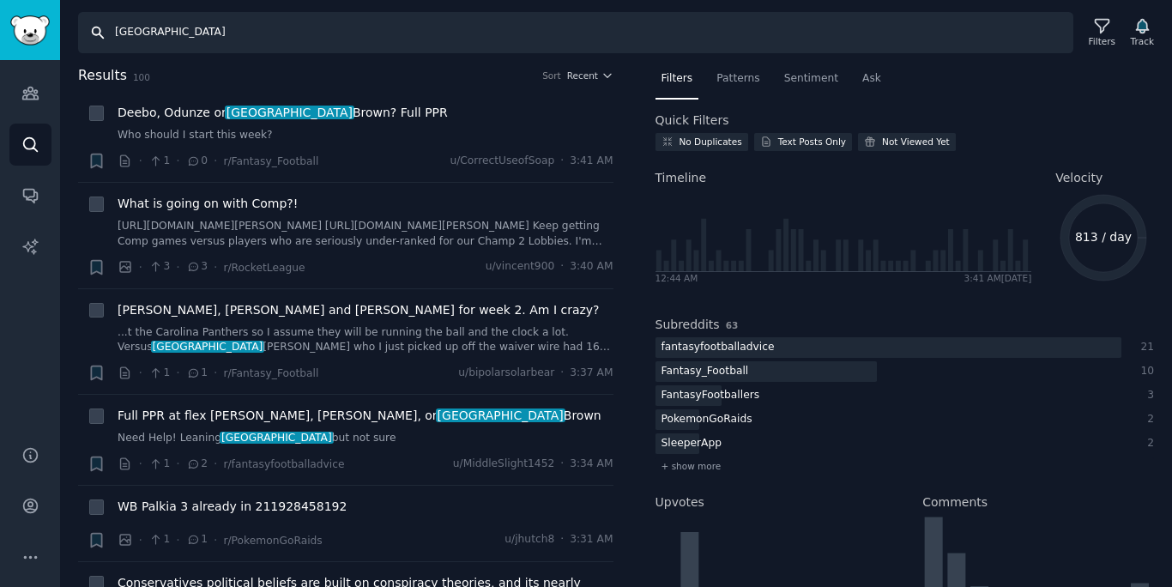
click at [602, 41] on input "[GEOGRAPHIC_DATA]" at bounding box center [575, 32] width 995 height 41
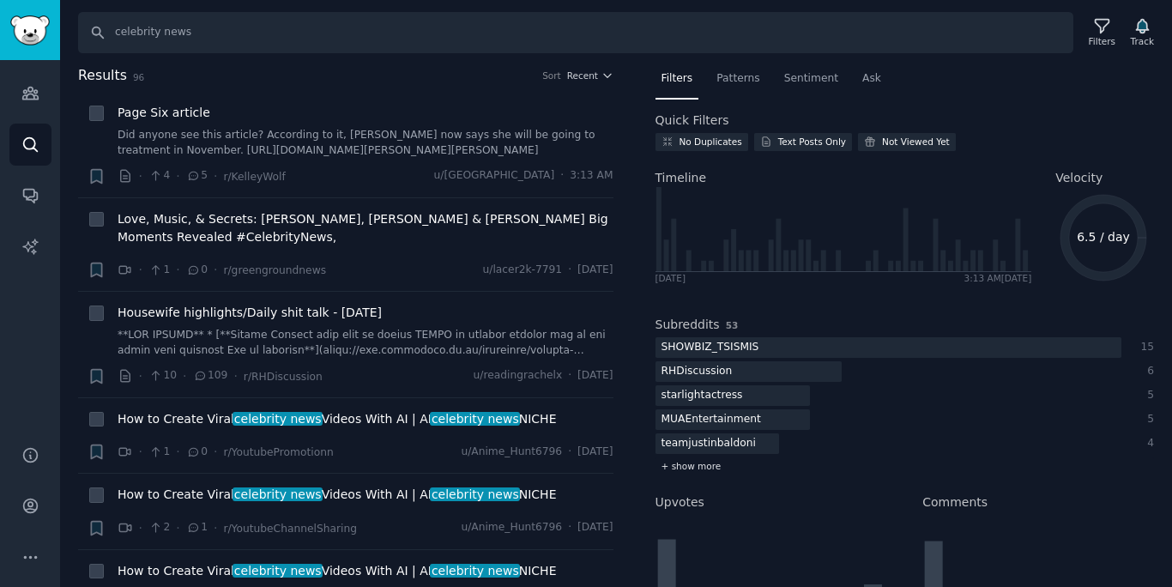
click at [698, 469] on span "+ show more" at bounding box center [692, 466] width 60 height 12
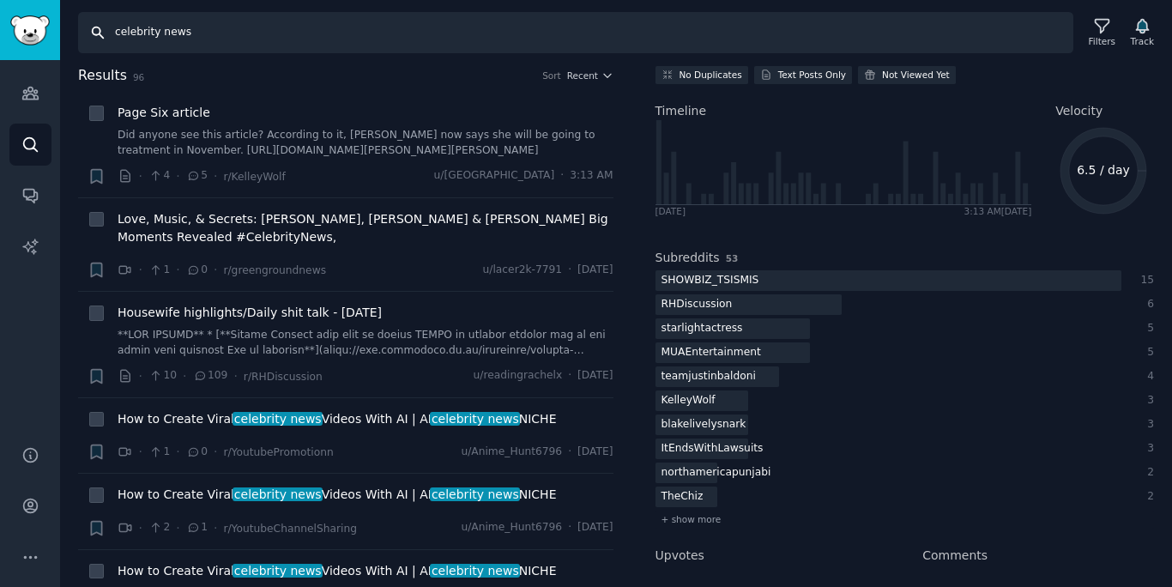
click at [179, 32] on input "celebrity news" at bounding box center [575, 32] width 995 height 41
click at [180, 32] on input "celebrity news" at bounding box center [575, 32] width 995 height 41
click at [679, 305] on div "RHDiscussion" at bounding box center [697, 304] width 83 height 21
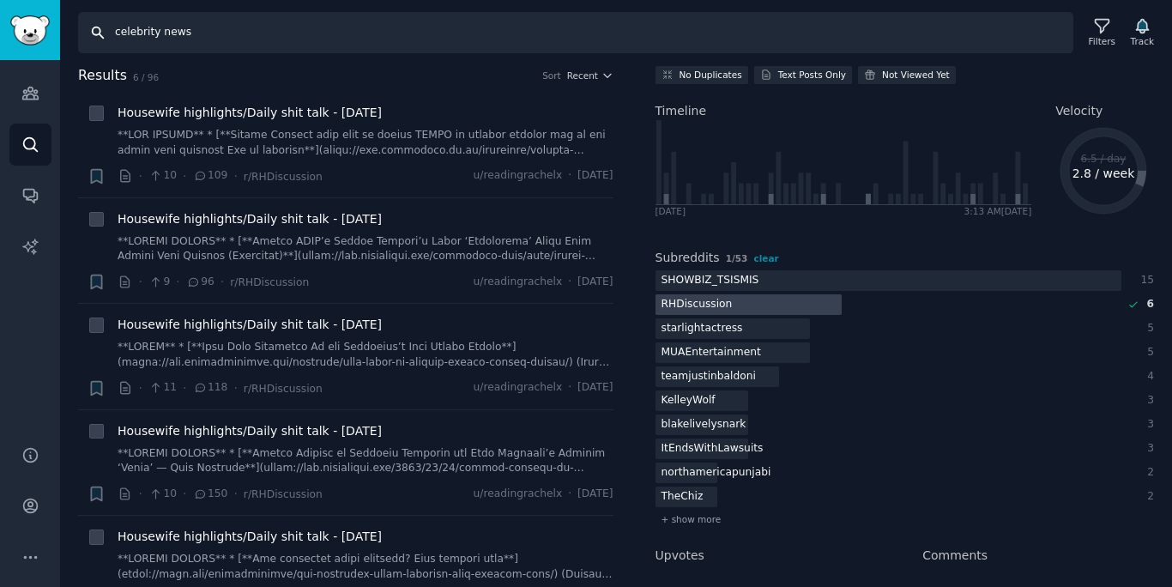
click at [434, 44] on input "celebrity news" at bounding box center [575, 32] width 995 height 41
click at [147, 36] on input "celebrity news" at bounding box center [575, 32] width 995 height 41
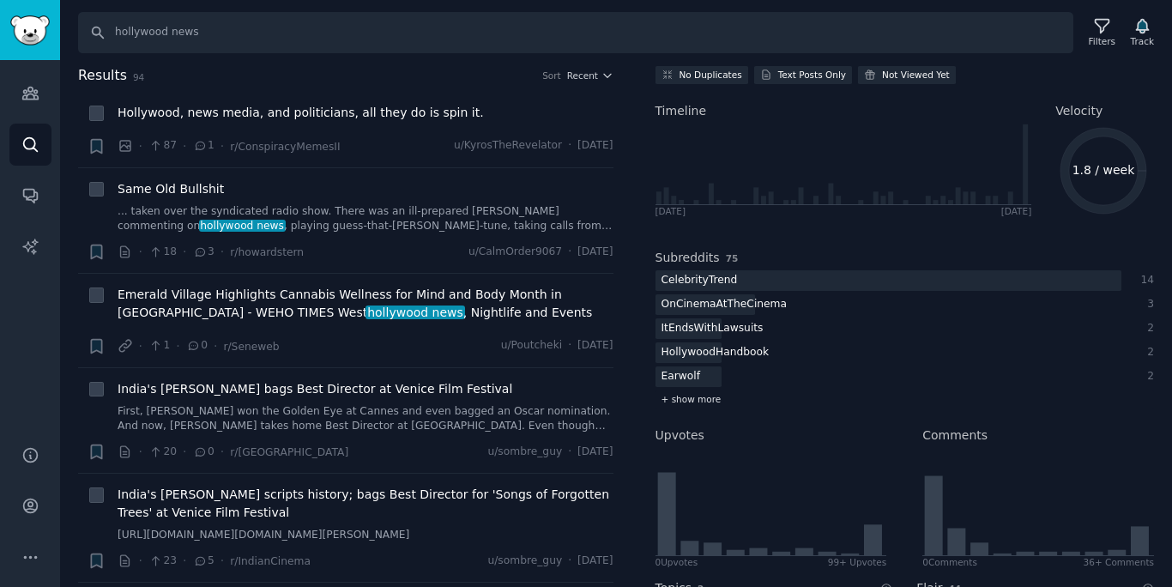
click at [686, 402] on span "+ show more" at bounding box center [692, 399] width 60 height 12
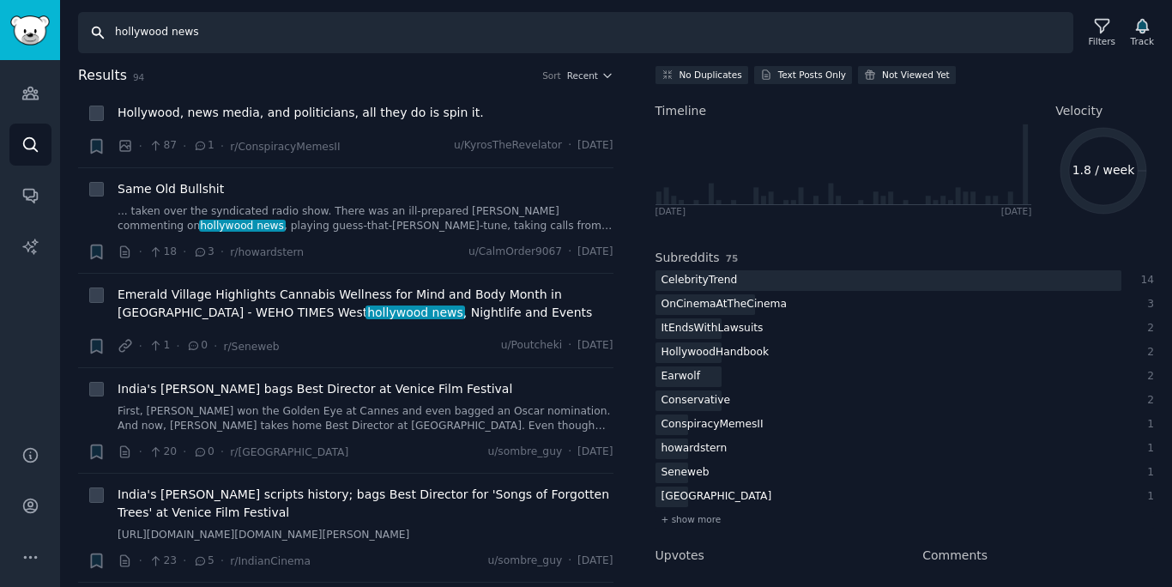
click at [577, 29] on input "hollywood news" at bounding box center [575, 32] width 995 height 41
click at [578, 30] on input "hollywood news" at bounding box center [575, 32] width 995 height 41
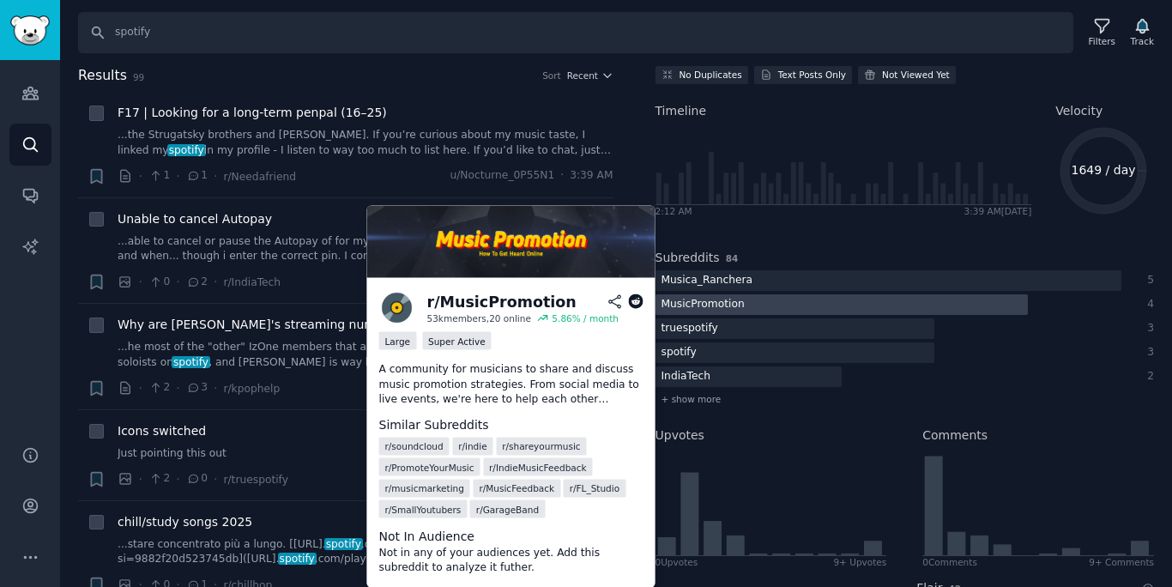
click at [700, 305] on div "MusicPromotion" at bounding box center [703, 304] width 95 height 21
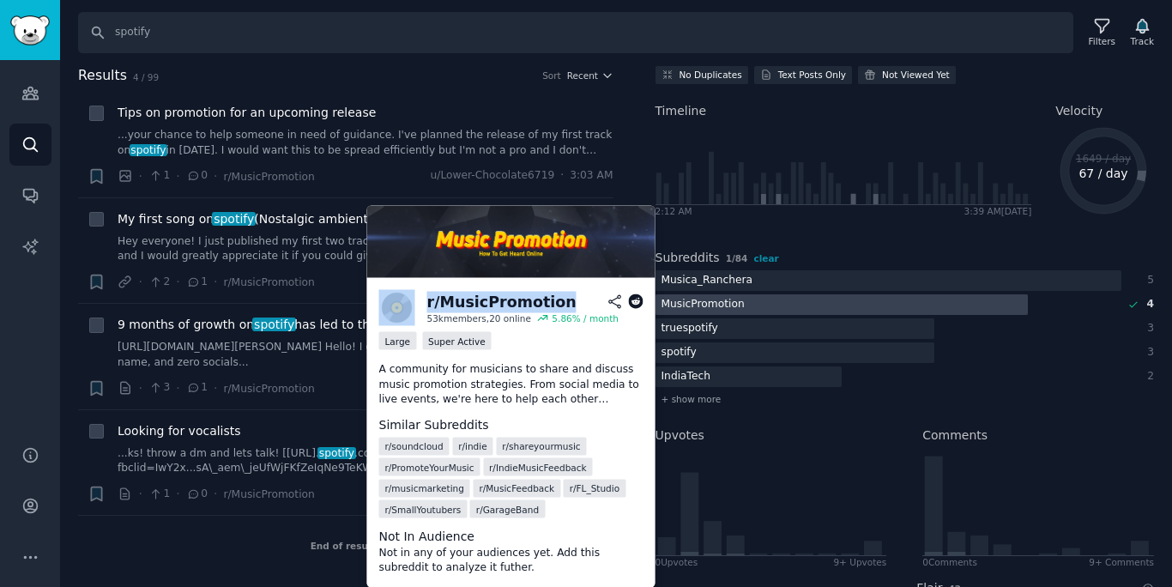
drag, startPoint x: 565, startPoint y: 300, endPoint x: 407, endPoint y: 297, distance: 158.8
click at [408, 297] on div "r/ MusicPromotion 53k members, 20 online 5.86 % / month" at bounding box center [511, 308] width 264 height 36
copy div "r/ MusicPromotion"
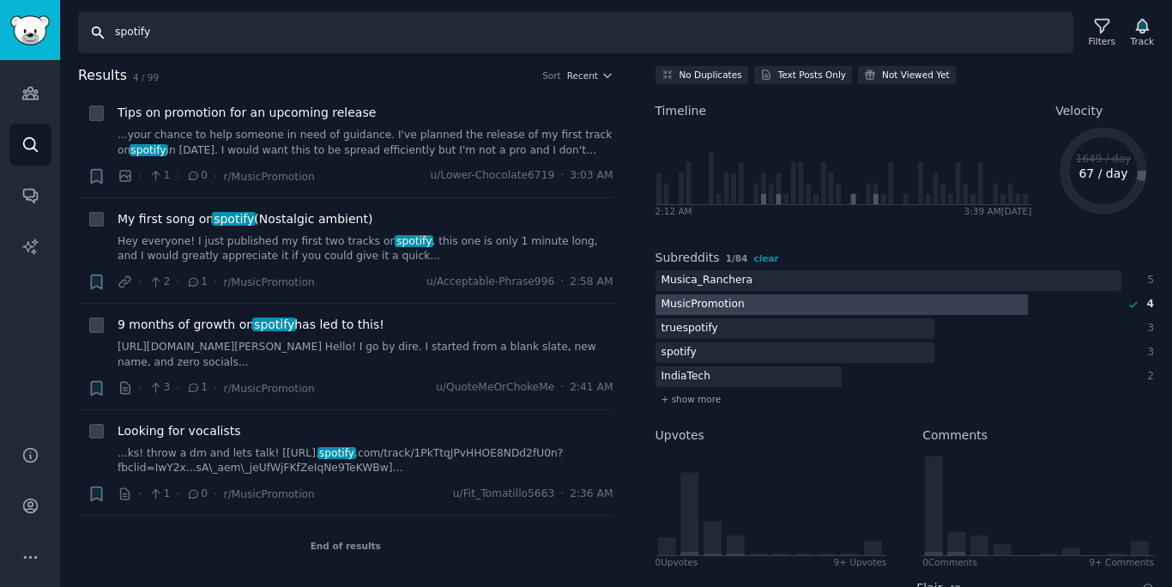
click at [422, 40] on input "spotify" at bounding box center [575, 32] width 995 height 41
click at [423, 40] on input "spotify" at bounding box center [575, 32] width 995 height 41
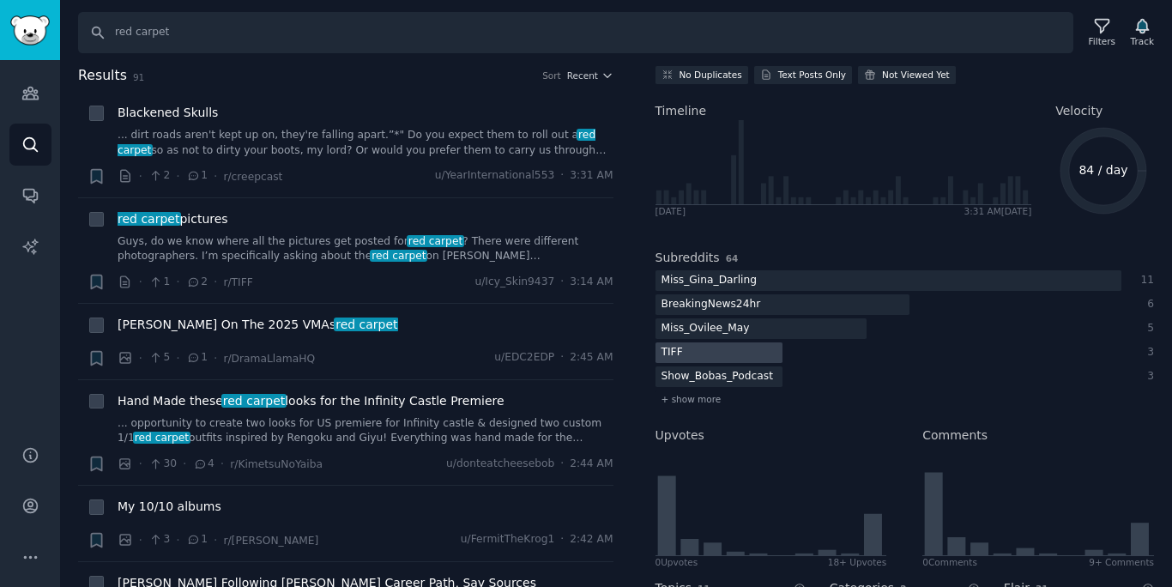
click at [720, 348] on div at bounding box center [719, 352] width 127 height 21
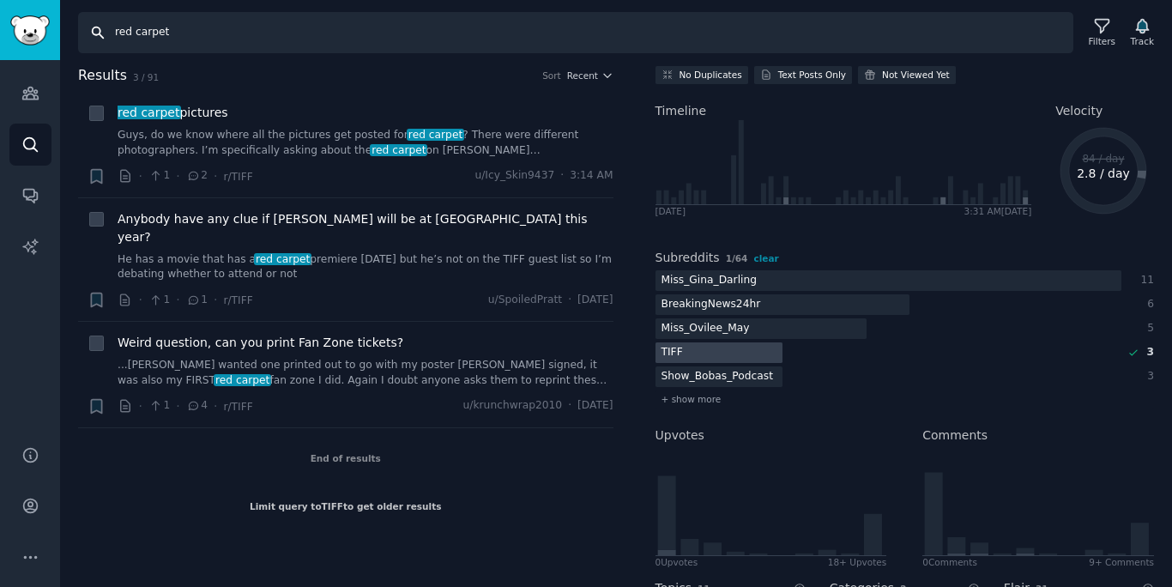
click at [710, 37] on input "red carpet" at bounding box center [575, 32] width 995 height 41
click at [753, 358] on div at bounding box center [719, 352] width 127 height 21
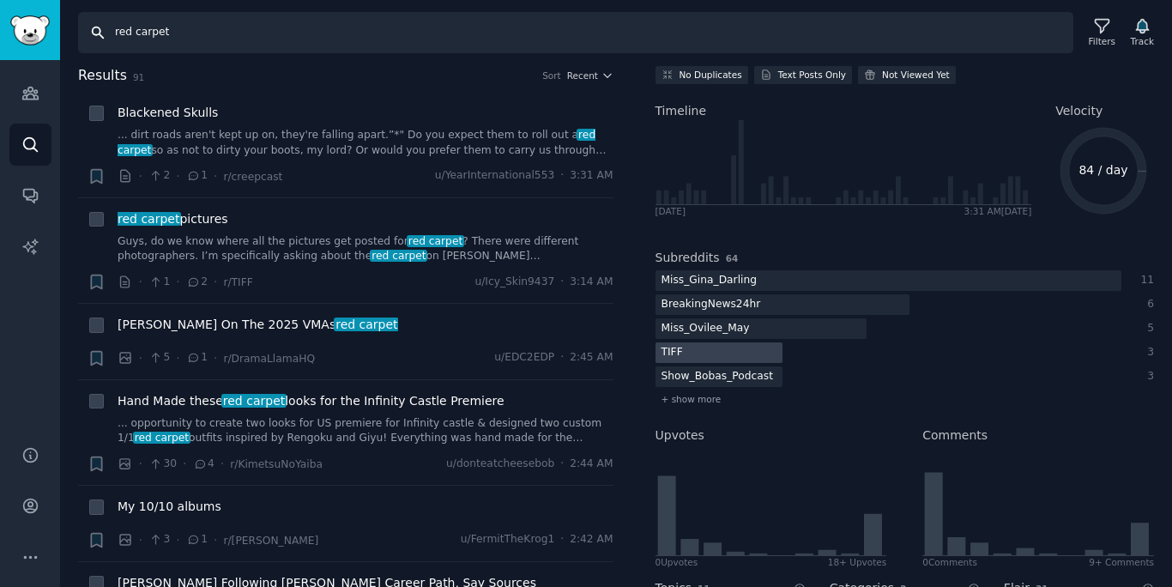
click at [835, 35] on input "red carpet" at bounding box center [575, 32] width 995 height 41
click at [688, 405] on div "+ show more" at bounding box center [905, 399] width 499 height 18
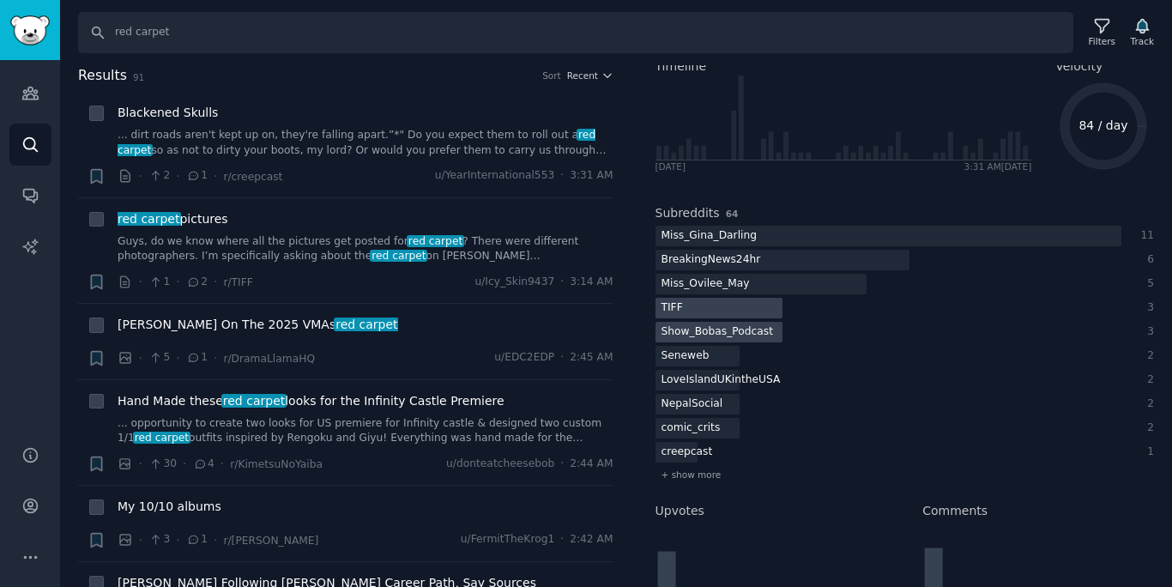
scroll to position [130, 0]
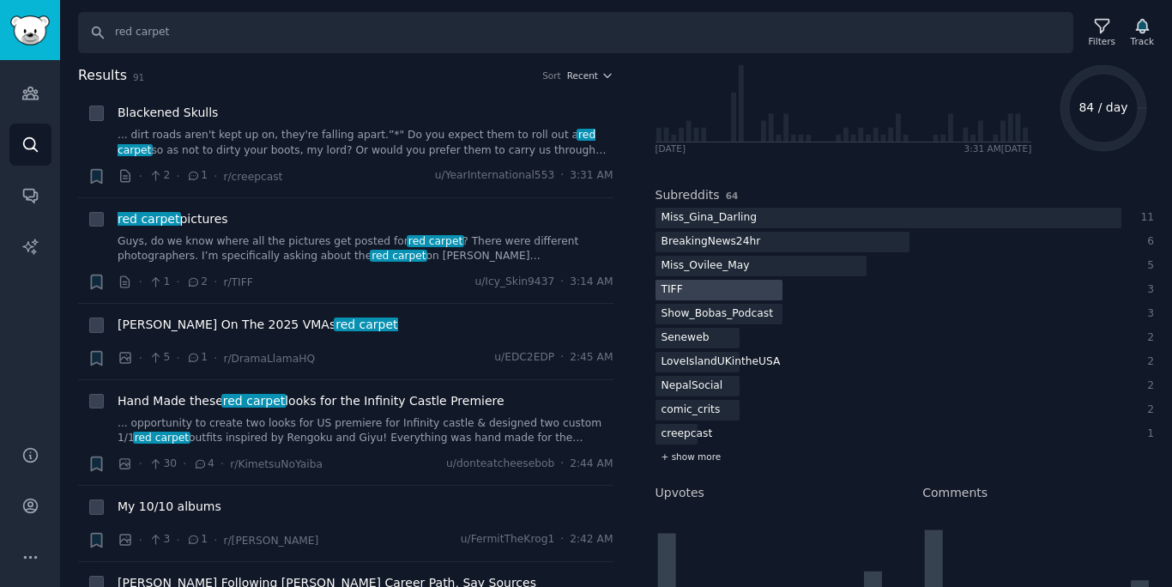
click at [699, 463] on div "+ show more" at bounding box center [905, 457] width 499 height 18
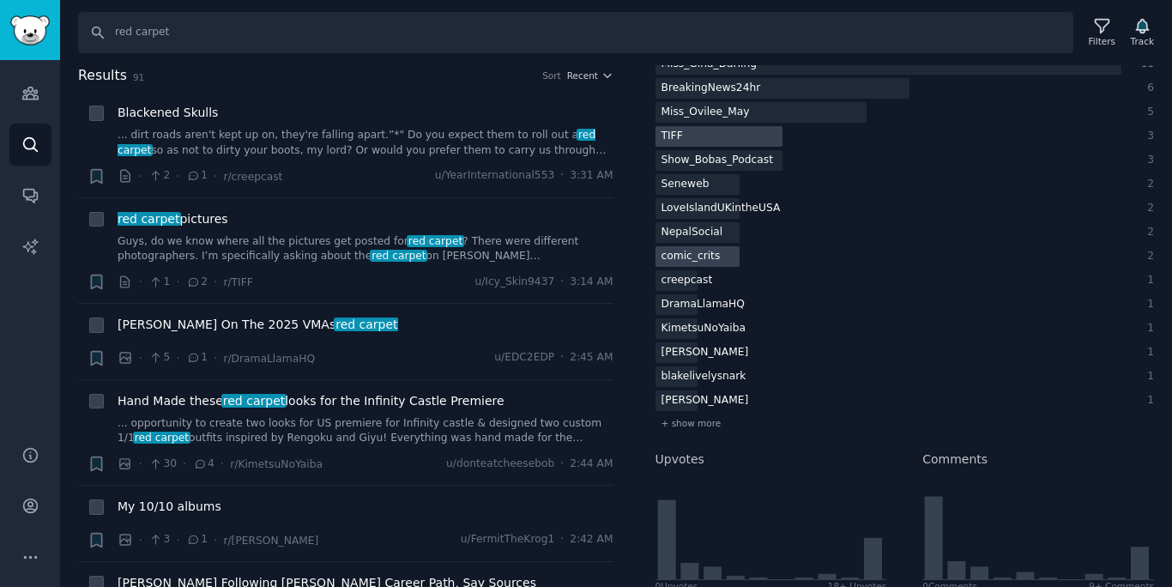
scroll to position [286, 0]
click at [698, 419] on span "+ show more" at bounding box center [692, 420] width 60 height 12
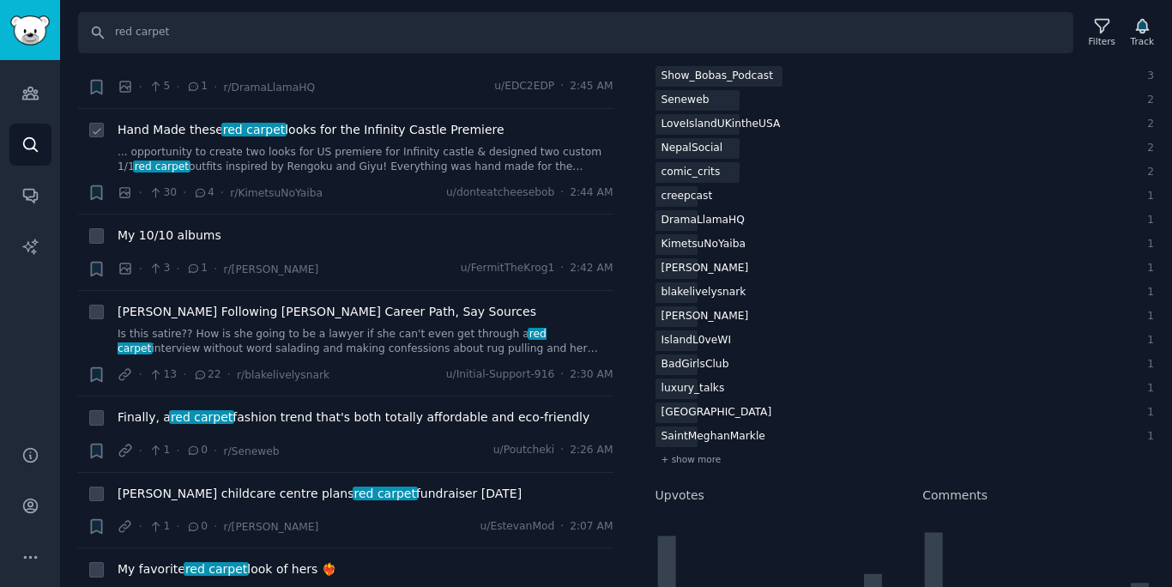
scroll to position [271, 0]
click at [185, 233] on span "My 10/10 albums" at bounding box center [170, 236] width 104 height 18
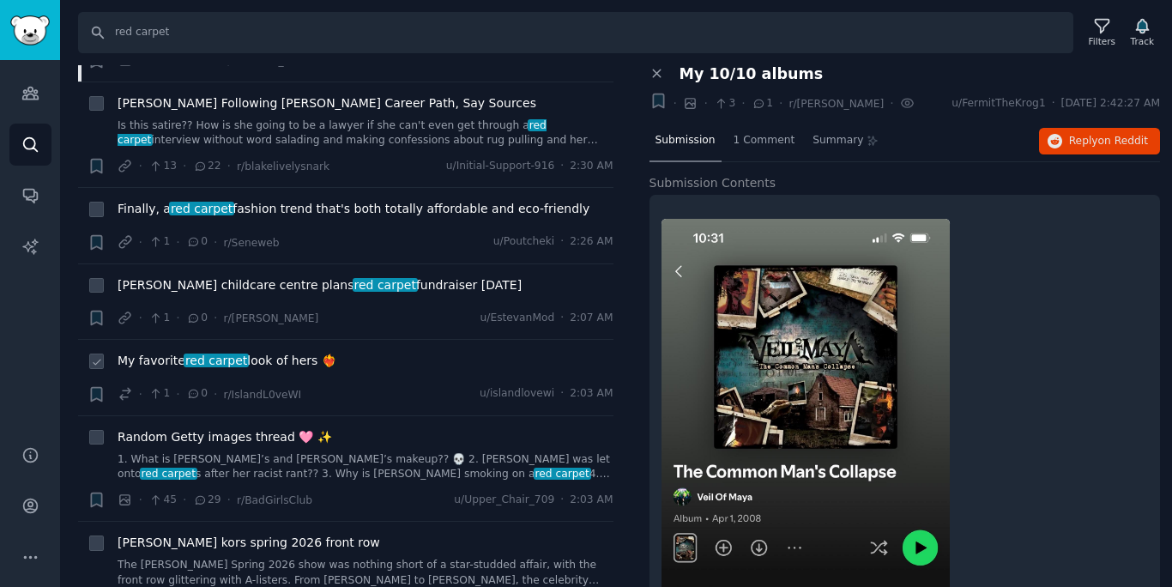
scroll to position [481, 0]
click at [299, 359] on span "My favorite red carpet look of hers ❤‍🔥" at bounding box center [227, 359] width 219 height 18
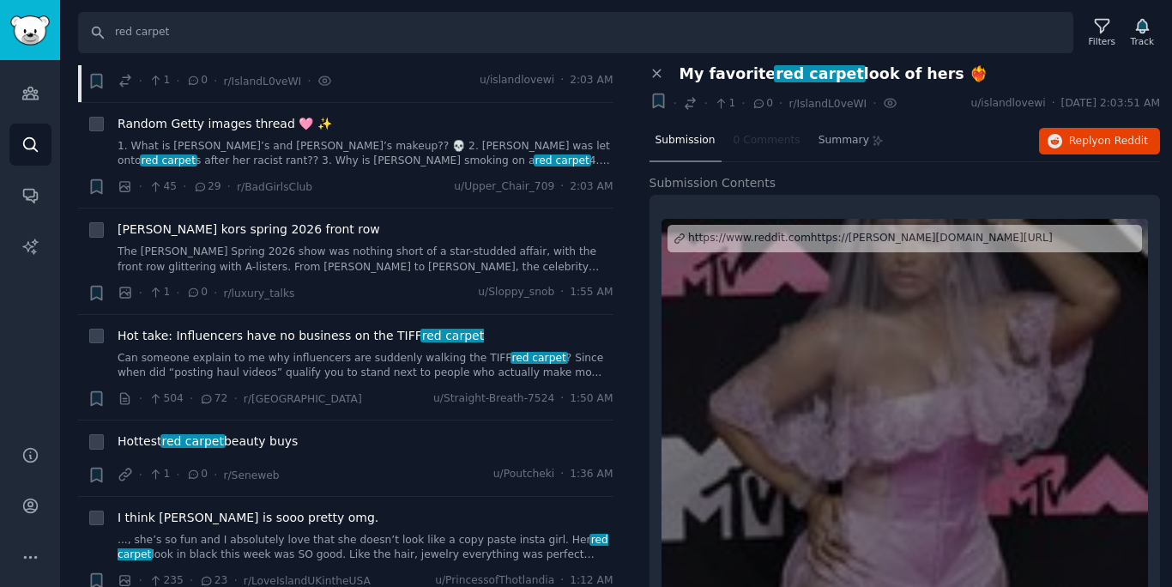
scroll to position [831, 0]
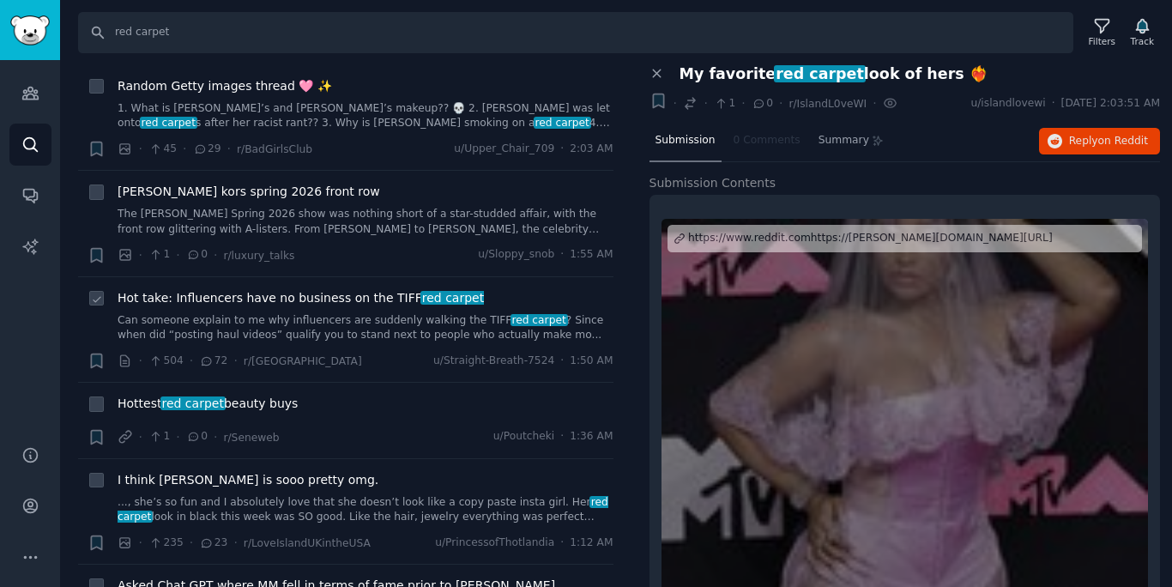
click at [404, 331] on link "Can someone explain to me why influencers are suddenly walking the TIFF red car…" at bounding box center [366, 328] width 496 height 30
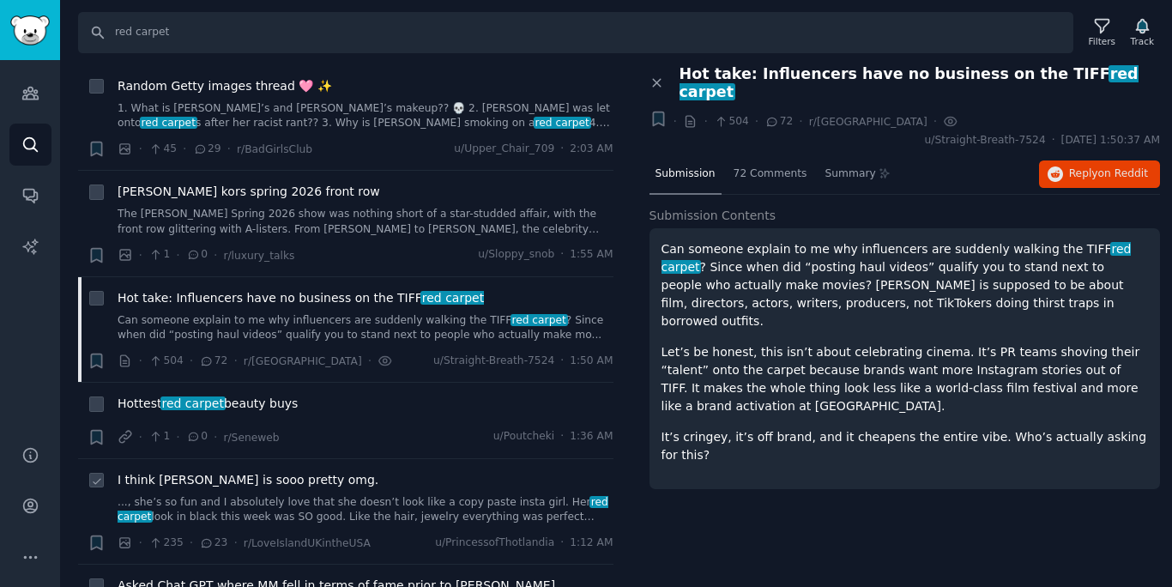
scroll to position [850, 0]
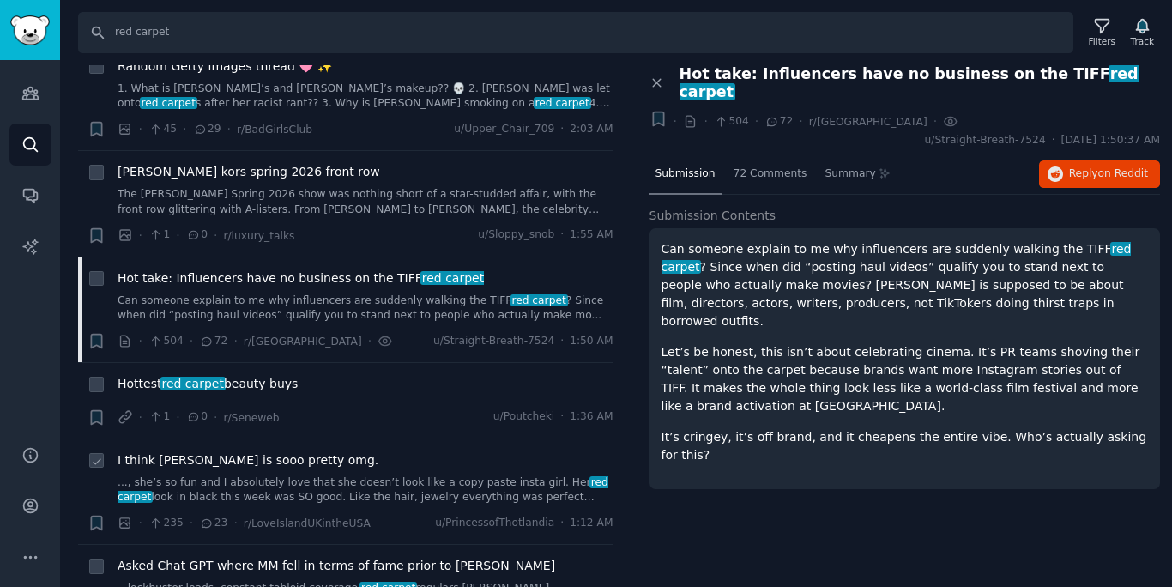
click at [391, 492] on link "..., she’s so fun and I absolutely love that she doesn’t look like a copy paste…" at bounding box center [366, 490] width 496 height 30
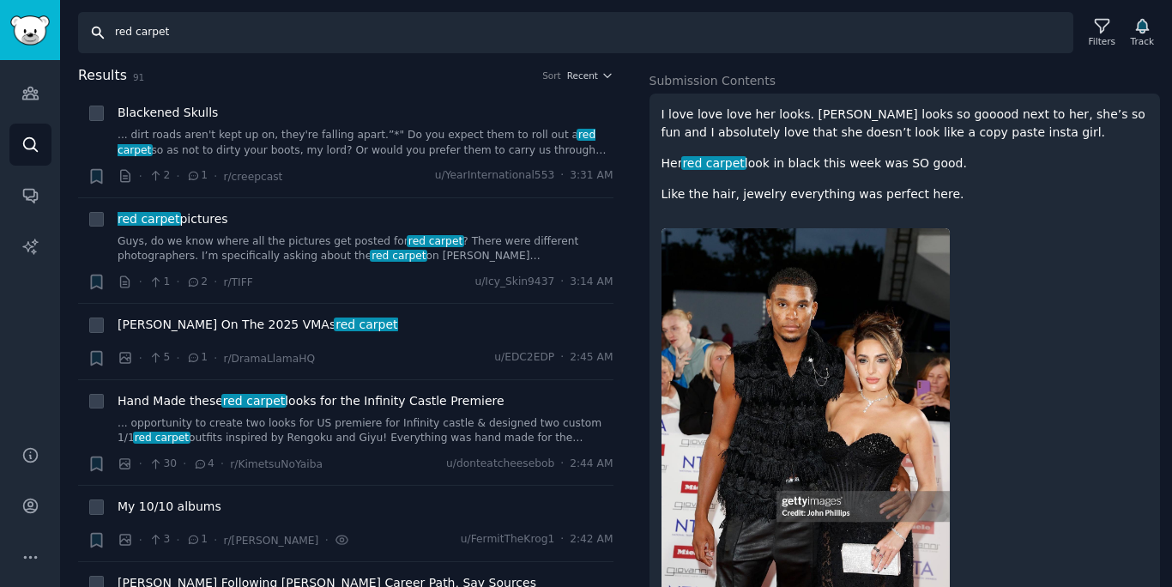
click at [623, 26] on input "red carpet" at bounding box center [575, 32] width 995 height 41
click at [630, 38] on input "red carpet" at bounding box center [575, 32] width 995 height 41
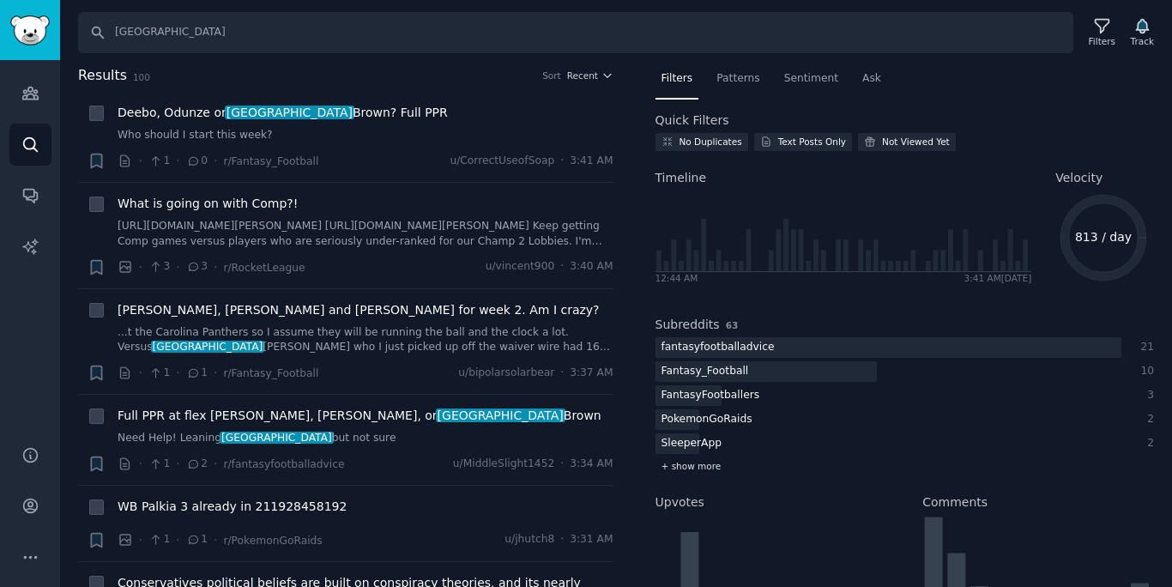
click at [698, 461] on span "+ show more" at bounding box center [692, 466] width 60 height 12
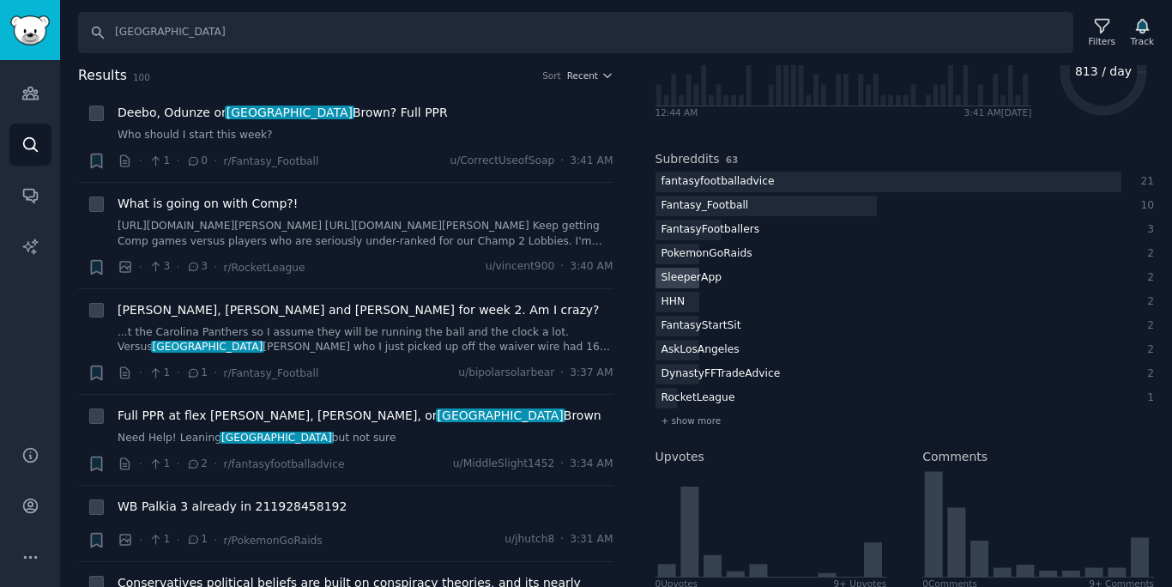
scroll to position [166, 0]
click at [687, 422] on span "+ show more" at bounding box center [692, 420] width 60 height 12
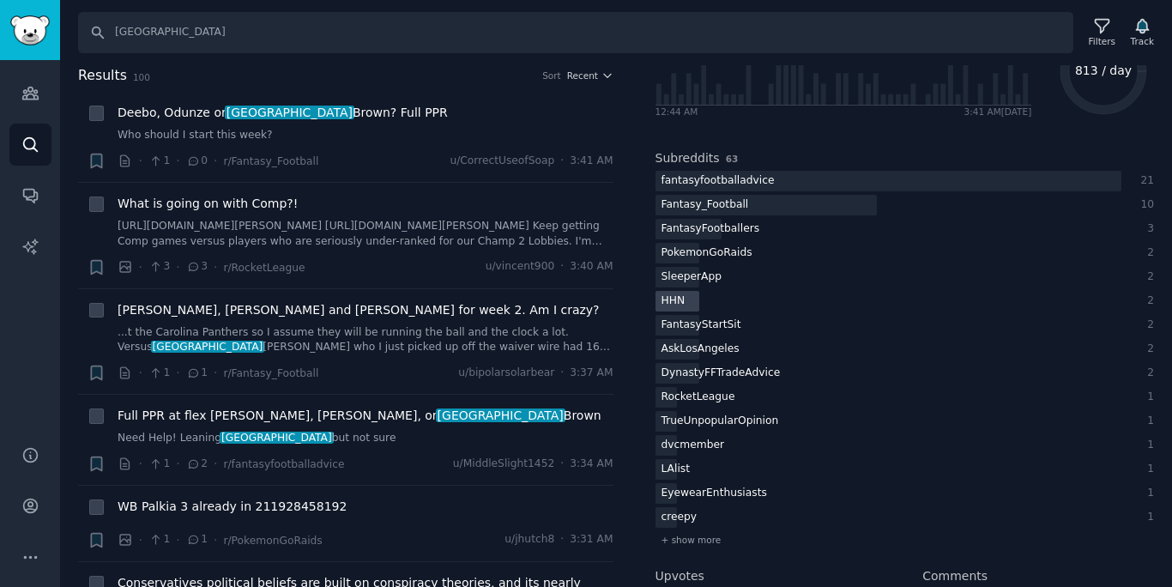
click at [686, 301] on div "HHN" at bounding box center [674, 301] width 36 height 21
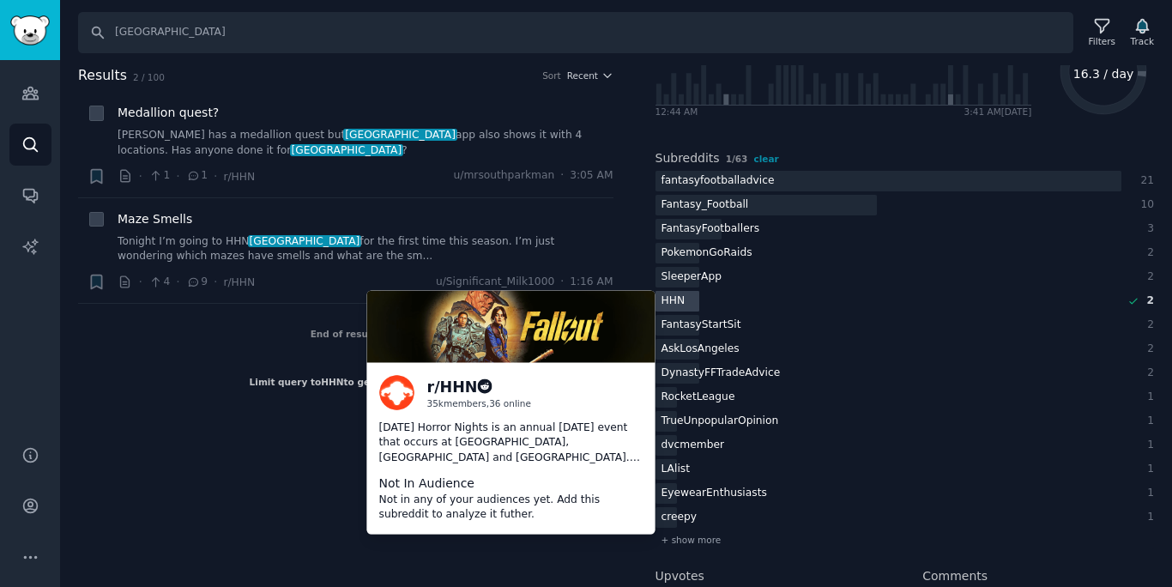
click at [688, 302] on div "HHN" at bounding box center [674, 301] width 36 height 21
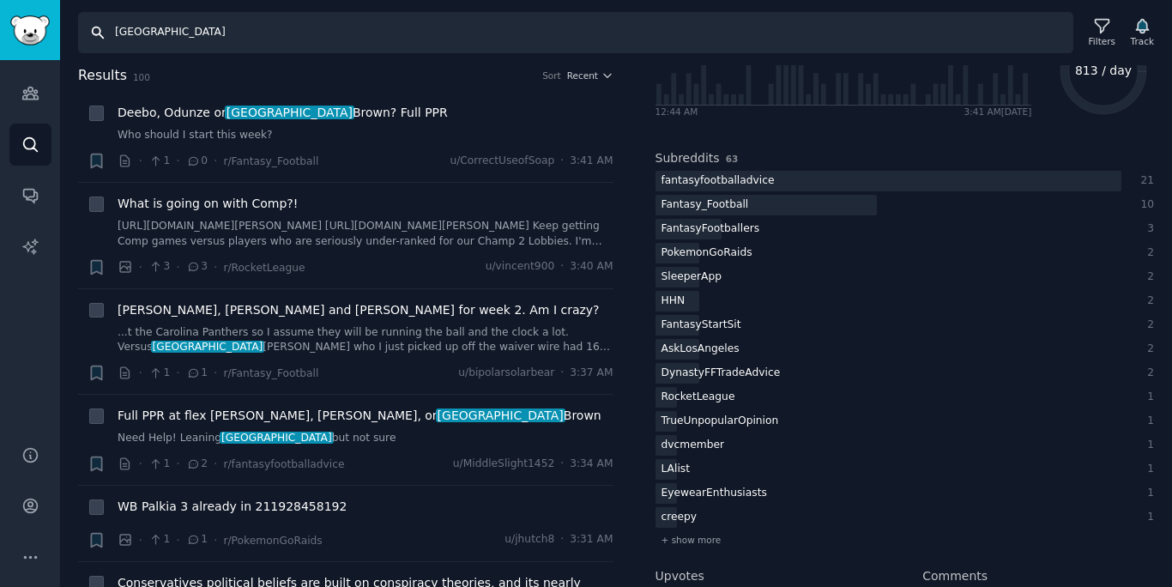
click at [492, 13] on input "[GEOGRAPHIC_DATA]" at bounding box center [575, 32] width 995 height 41
click at [493, 13] on input "[GEOGRAPHIC_DATA]" at bounding box center [575, 32] width 995 height 41
click at [493, 14] on input "[GEOGRAPHIC_DATA]" at bounding box center [575, 32] width 995 height 41
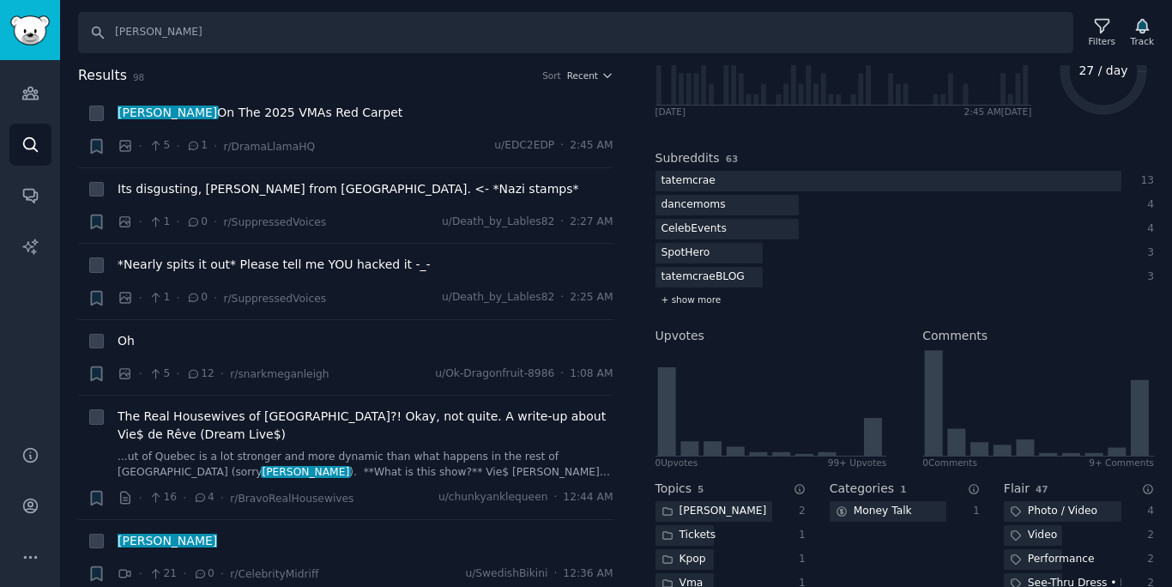
click at [711, 299] on span "+ show more" at bounding box center [692, 299] width 60 height 12
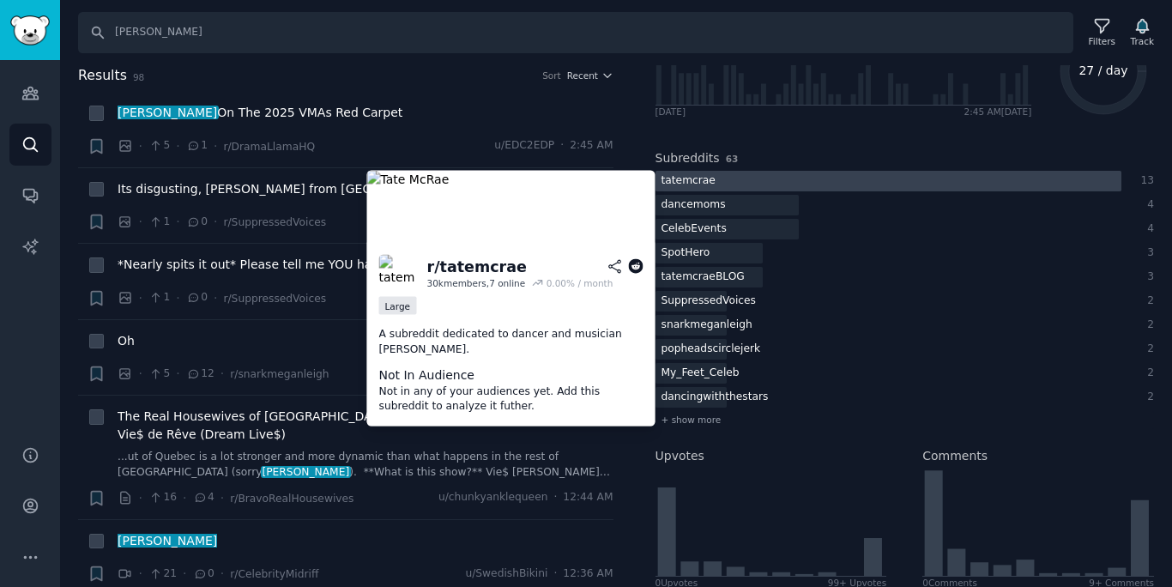
click at [770, 183] on div at bounding box center [889, 181] width 466 height 21
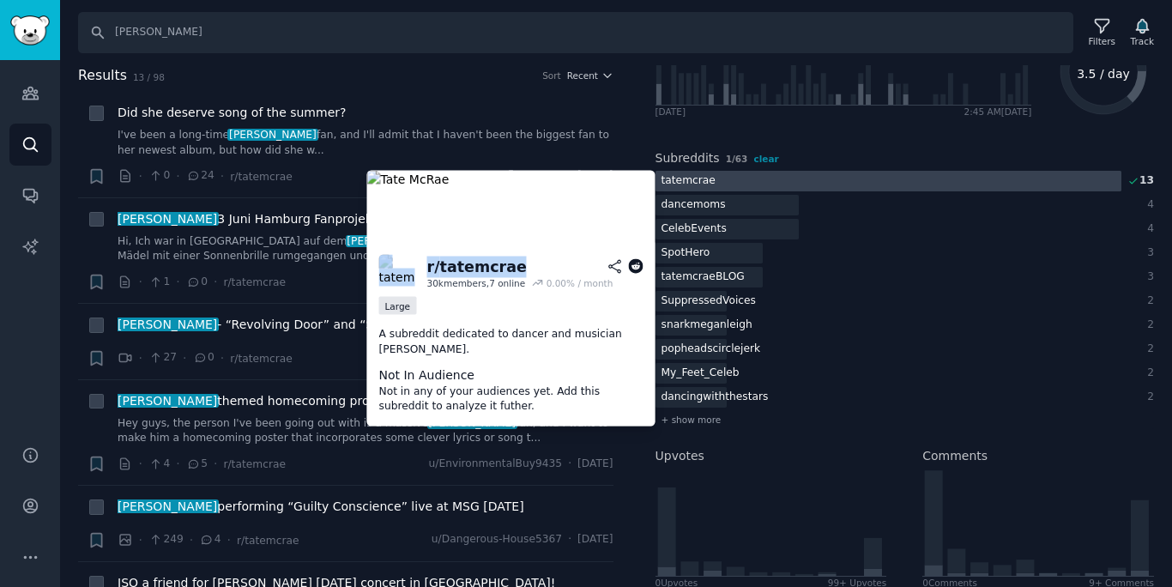
drag, startPoint x: 495, startPoint y: 263, endPoint x: 419, endPoint y: 262, distance: 76.4
click at [419, 262] on div "r/ tatemcrae 30k members, 7 online 0.00 % / month" at bounding box center [511, 273] width 264 height 36
click at [462, 263] on div "r/ tatemcrae" at bounding box center [477, 266] width 100 height 21
drag, startPoint x: 521, startPoint y: 267, endPoint x: 423, endPoint y: 262, distance: 98.0
click at [423, 264] on div "r/ tatemcrae 30k members, 7 online 0.00 % / month" at bounding box center [511, 273] width 264 height 36
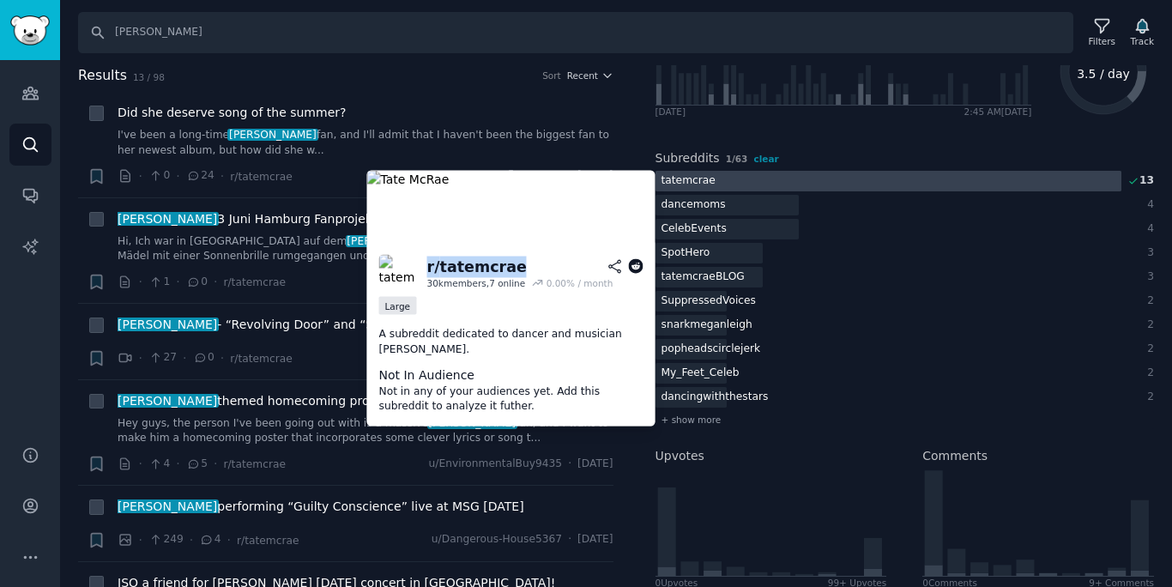
copy div "r/ tatemcrae"
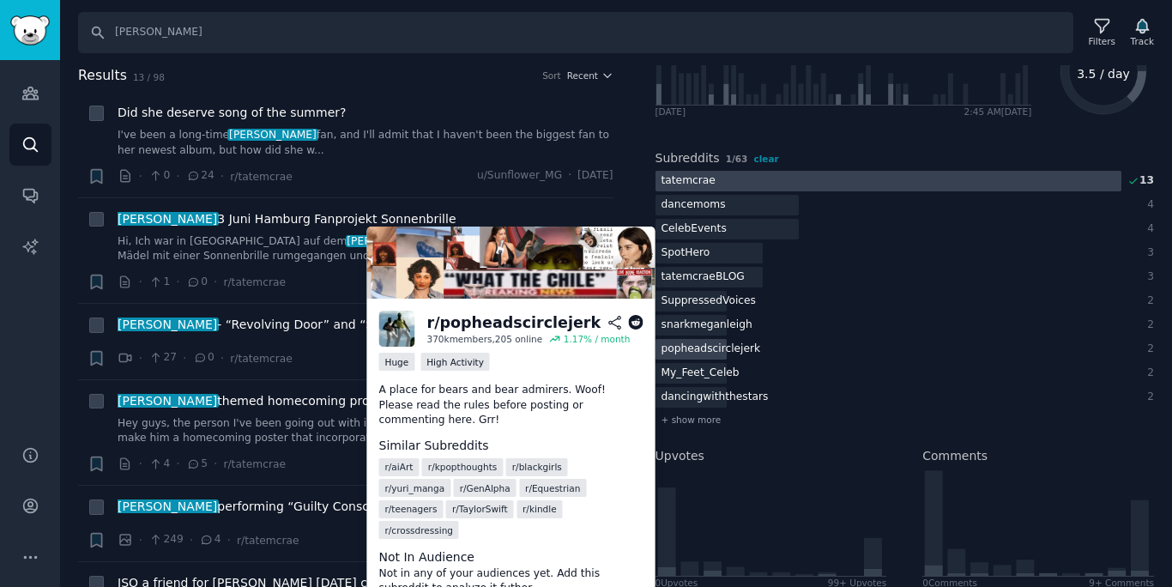
click at [694, 346] on div "popheadscirclejerk" at bounding box center [712, 349] width 112 height 21
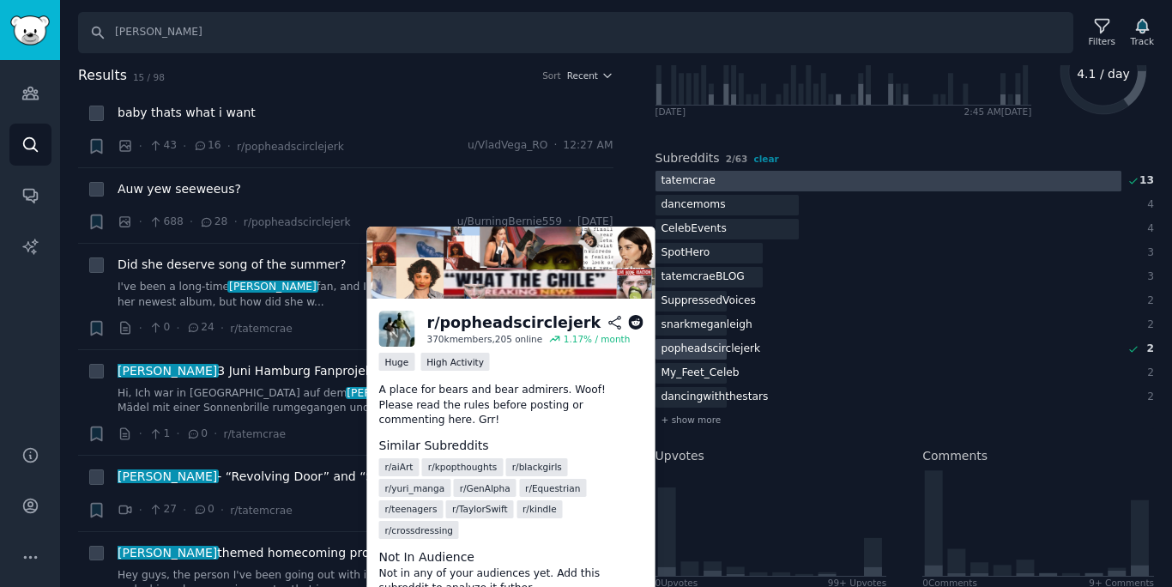
click at [489, 329] on div "r/ popheadscirclejerk" at bounding box center [514, 322] width 174 height 21
click at [489, 330] on div "r/ popheadscirclejerk" at bounding box center [514, 322] width 174 height 21
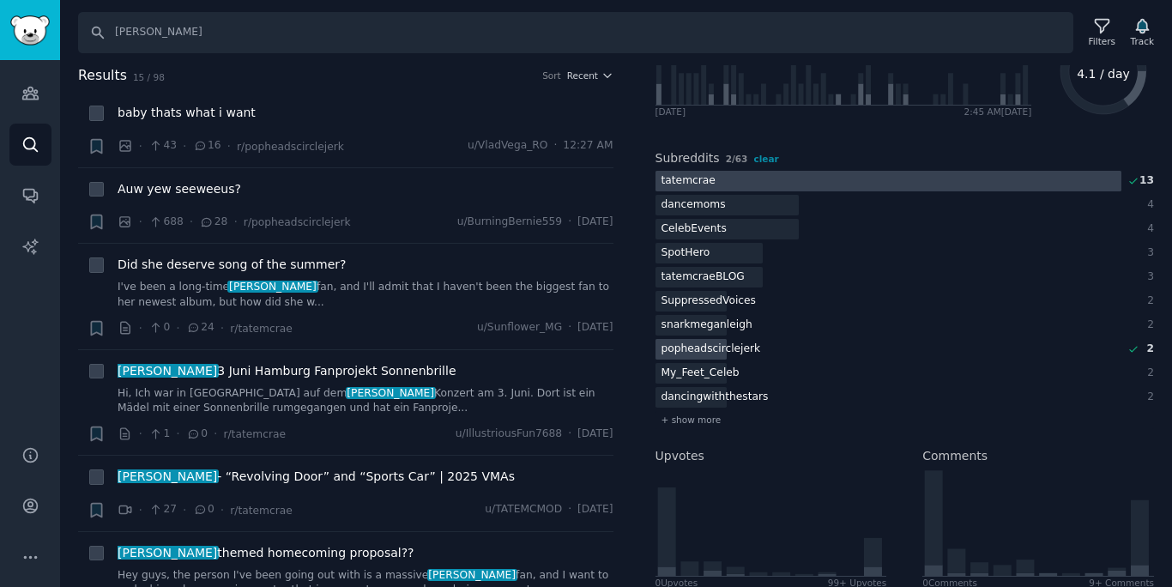
copy div "popheadscirclejerk"
click at [703, 343] on div "popheadscirclejerk" at bounding box center [712, 349] width 112 height 21
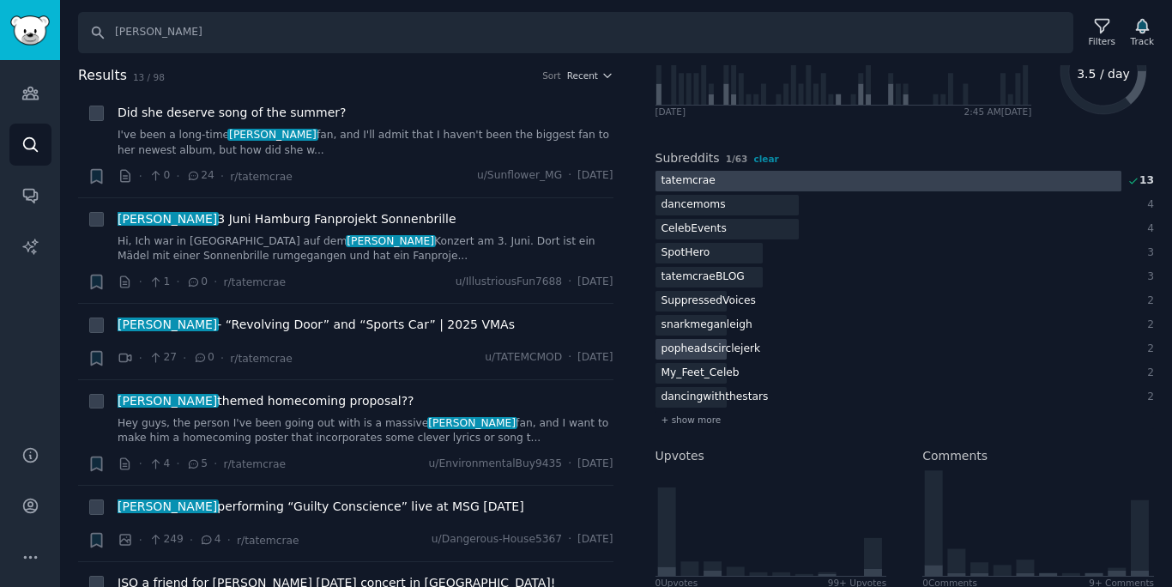
click at [700, 348] on div "popheadscirclejerk" at bounding box center [712, 349] width 112 height 21
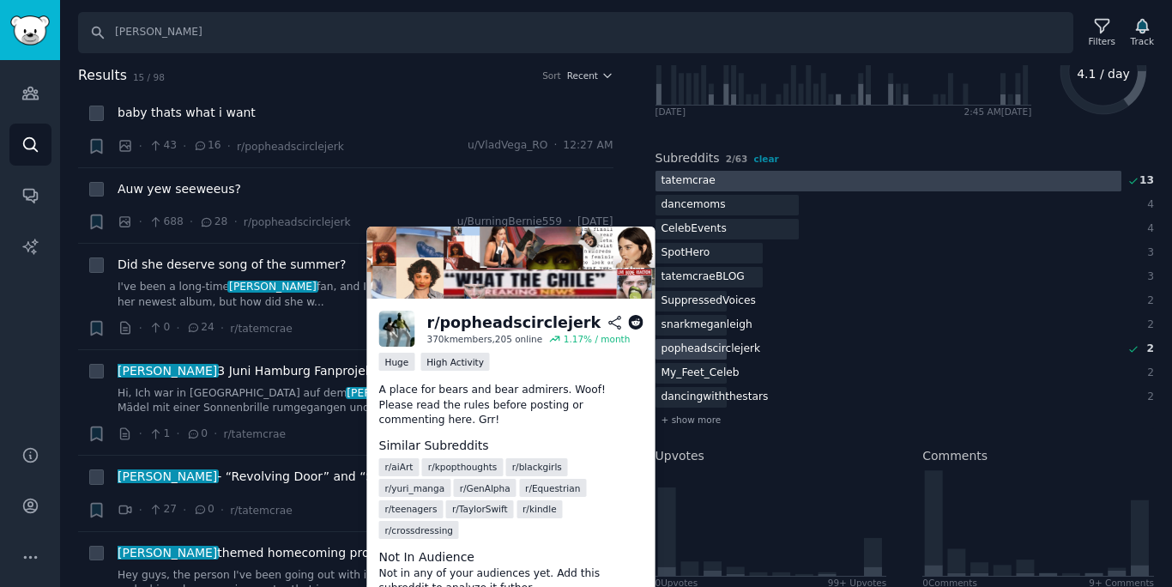
click at [553, 324] on div "r/ popheadscirclejerk" at bounding box center [514, 322] width 174 height 21
copy h2 "r/ popheadscirclejerk"
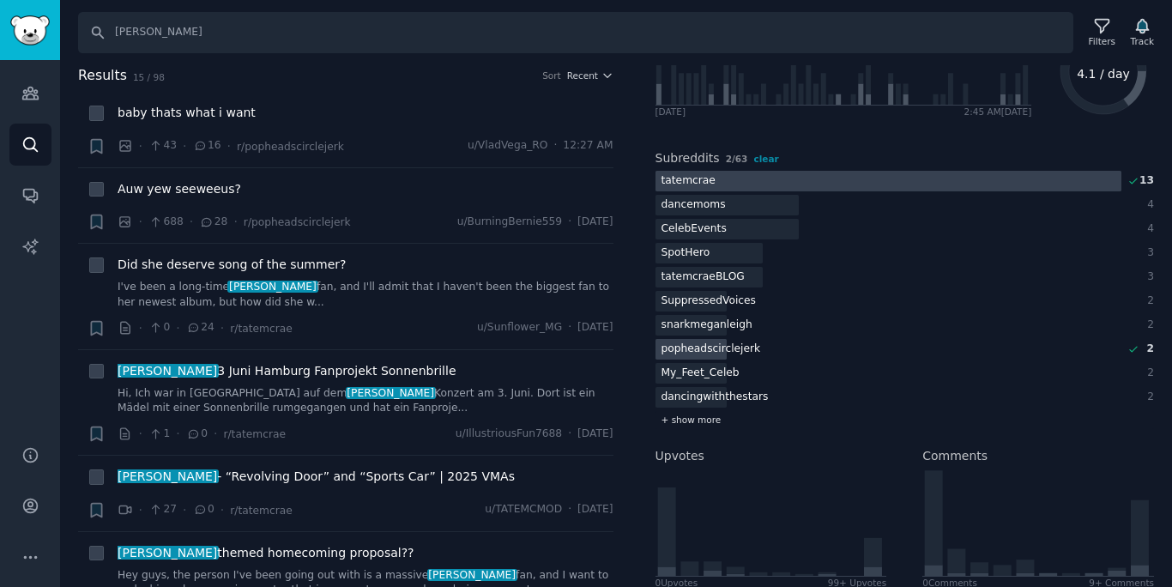
click at [690, 420] on span "+ show more" at bounding box center [692, 420] width 60 height 12
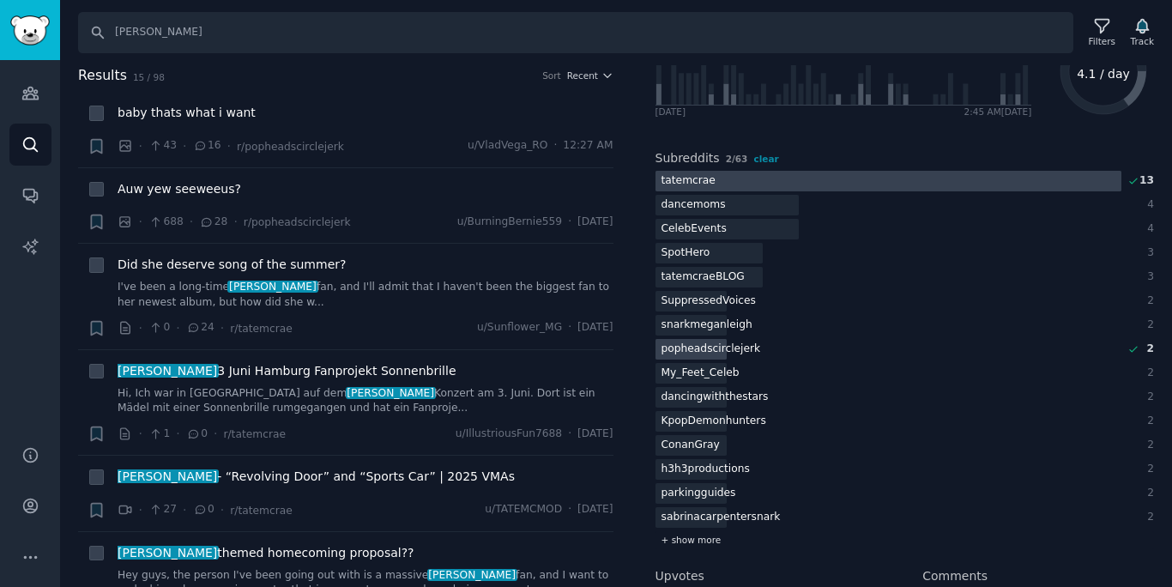
click at [691, 536] on span "+ show more" at bounding box center [692, 540] width 60 height 12
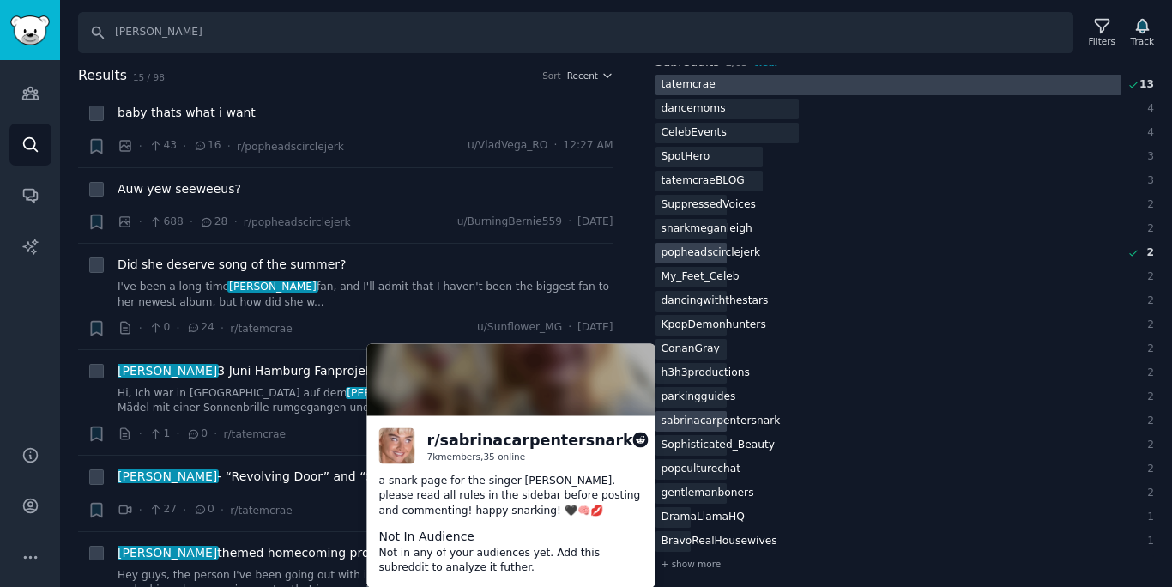
scroll to position [283, 0]
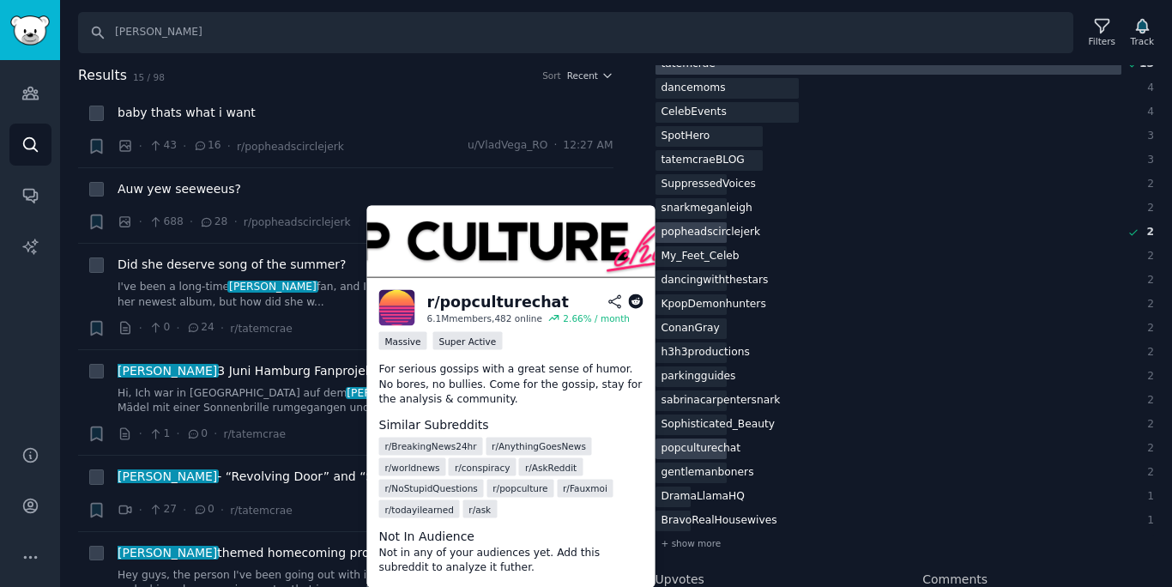
click at [710, 443] on div "popculturechat" at bounding box center [702, 448] width 92 height 21
drag, startPoint x: 559, startPoint y: 300, endPoint x: 427, endPoint y: 296, distance: 132.2
click at [427, 296] on h2 "r/ popculturechat" at bounding box center [535, 301] width 216 height 21
copy div "r/ popculturechat"
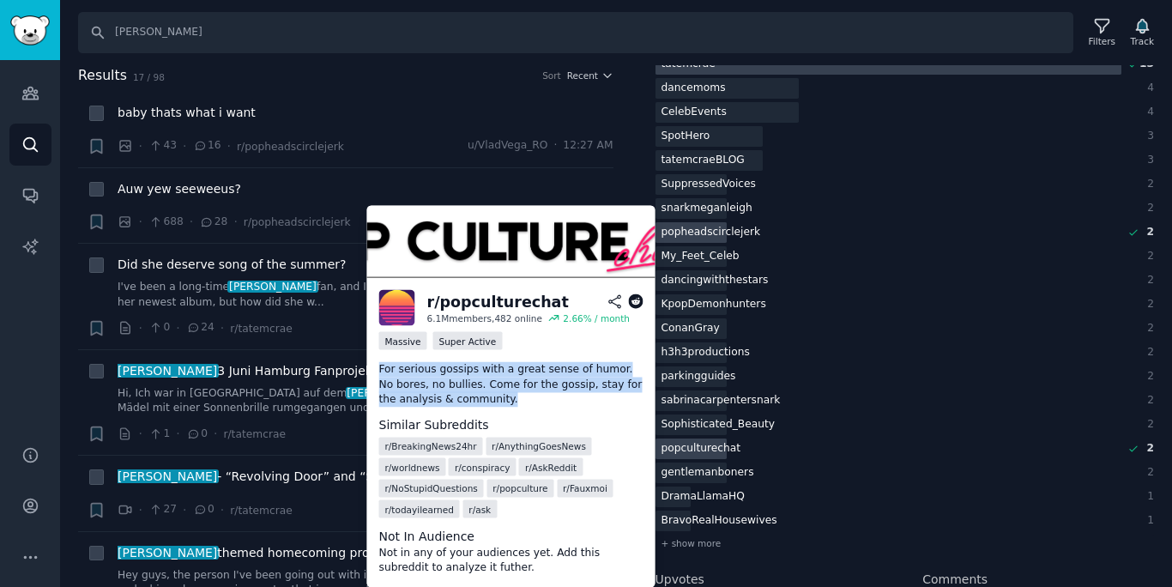
drag, startPoint x: 495, startPoint y: 401, endPoint x: 372, endPoint y: 372, distance: 126.1
click at [372, 372] on div "r/ popculturechat 6.1M members, 482 online 2.66 % / month Massive Super Active …" at bounding box center [511, 433] width 288 height 310
copy p "For serious gossips with a great sense of humor. No bores, no bullies. Come for…"
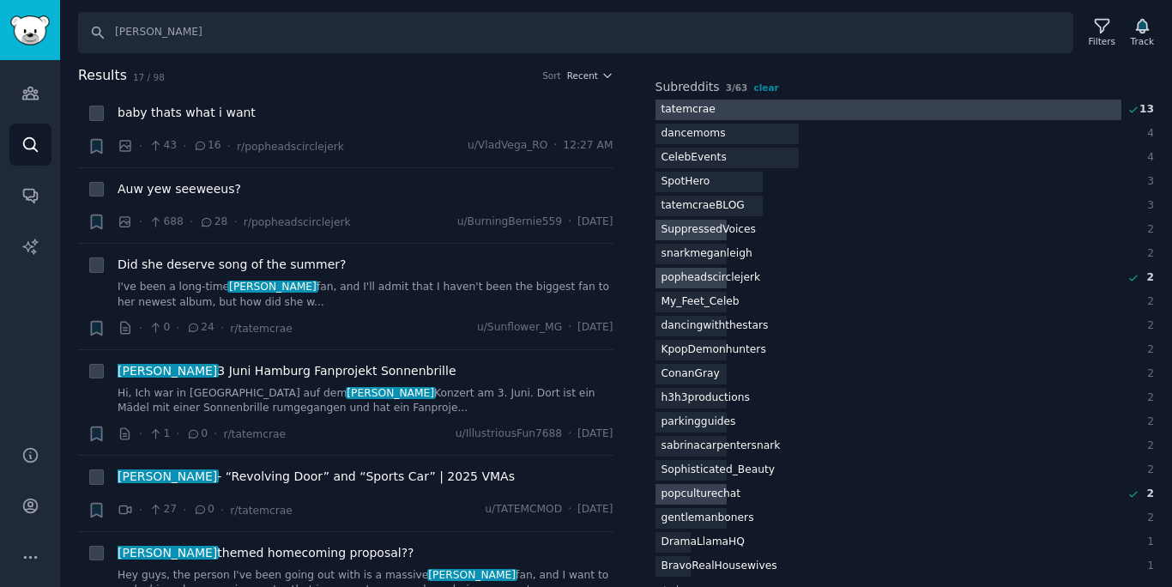
scroll to position [236, 0]
click at [698, 165] on div "CelebEvents" at bounding box center [694, 159] width 77 height 21
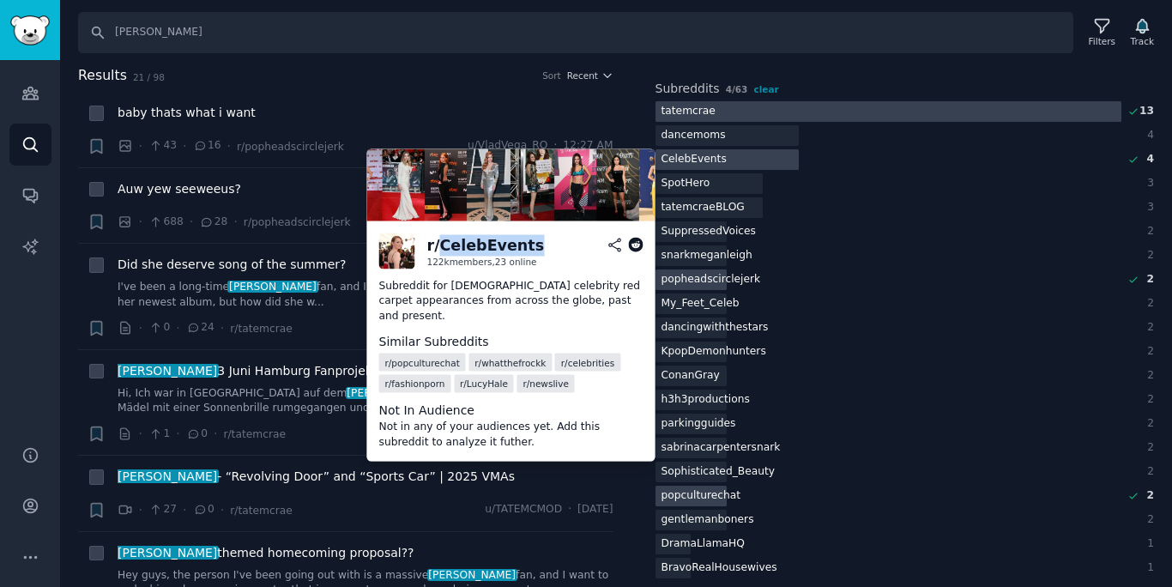
drag, startPoint x: 543, startPoint y: 250, endPoint x: 438, endPoint y: 245, distance: 104.8
click at [438, 246] on h2 "r/ CelebEvents" at bounding box center [535, 244] width 216 height 21
click at [438, 245] on div "r/ CelebEvents" at bounding box center [486, 244] width 118 height 21
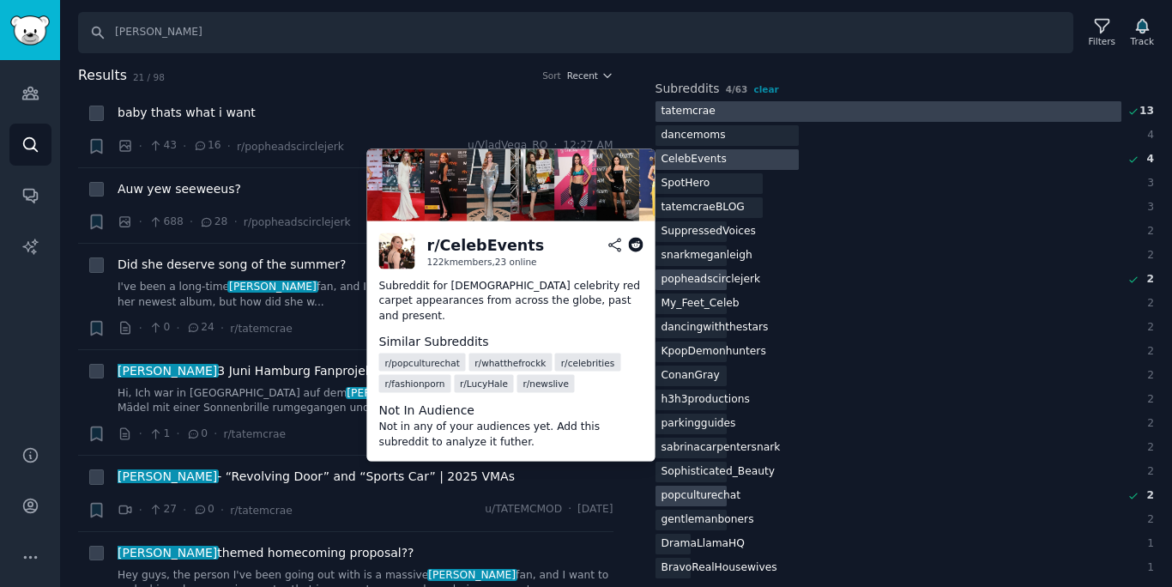
click at [436, 384] on span "r/ fashionporn" at bounding box center [415, 384] width 60 height 12
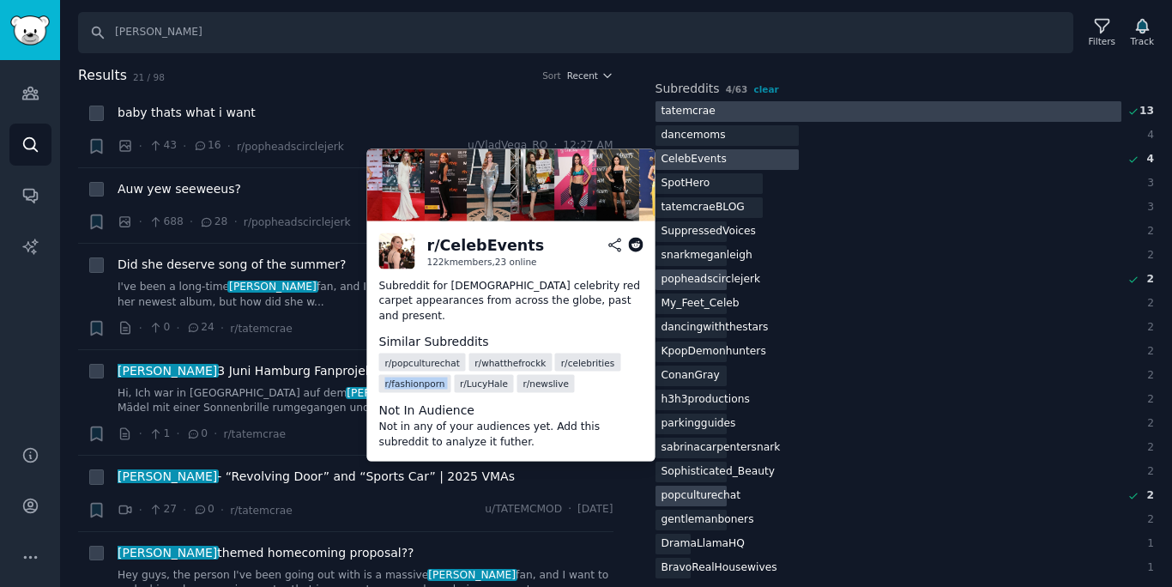
click at [436, 384] on span "r/ fashionporn" at bounding box center [415, 384] width 60 height 12
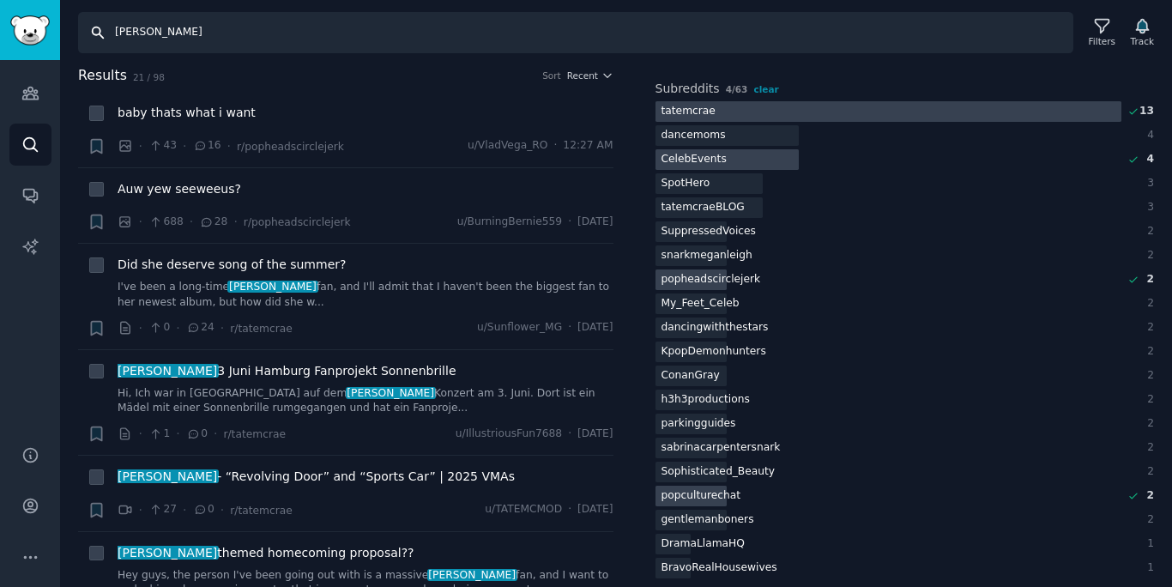
click at [726, 43] on input "[PERSON_NAME]" at bounding box center [575, 32] width 995 height 41
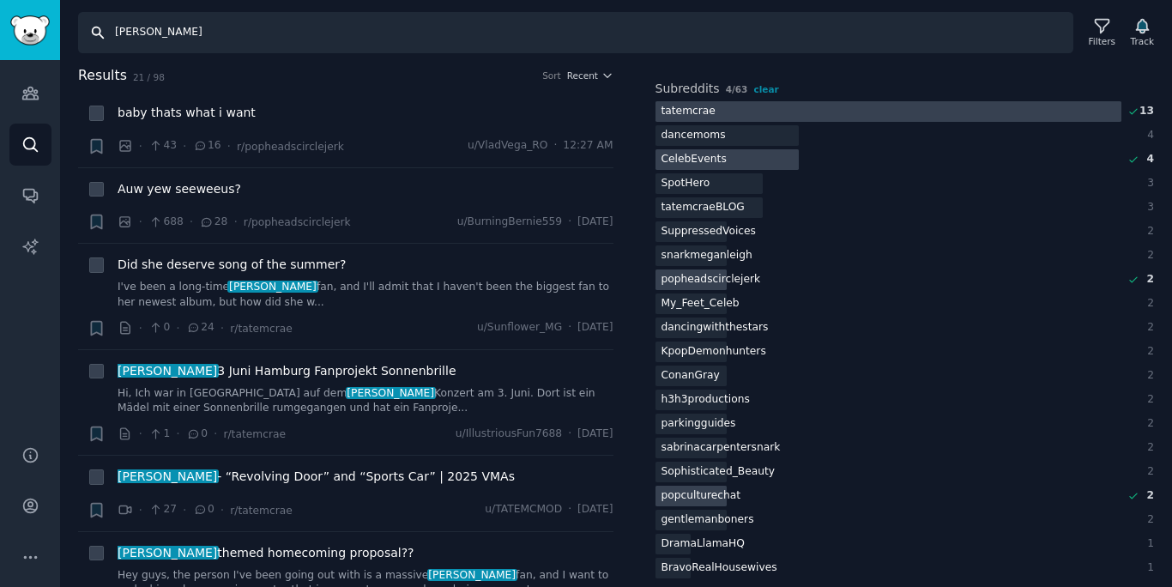
click at [726, 43] on input "[PERSON_NAME]" at bounding box center [575, 32] width 995 height 41
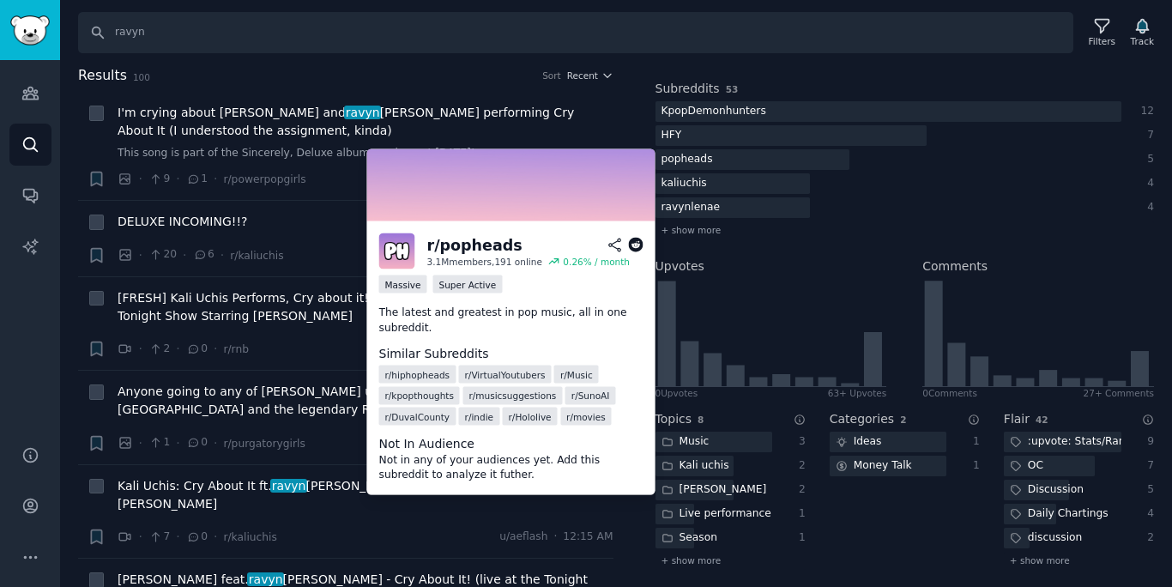
click at [464, 251] on div "r/ popheads" at bounding box center [474, 244] width 95 height 21
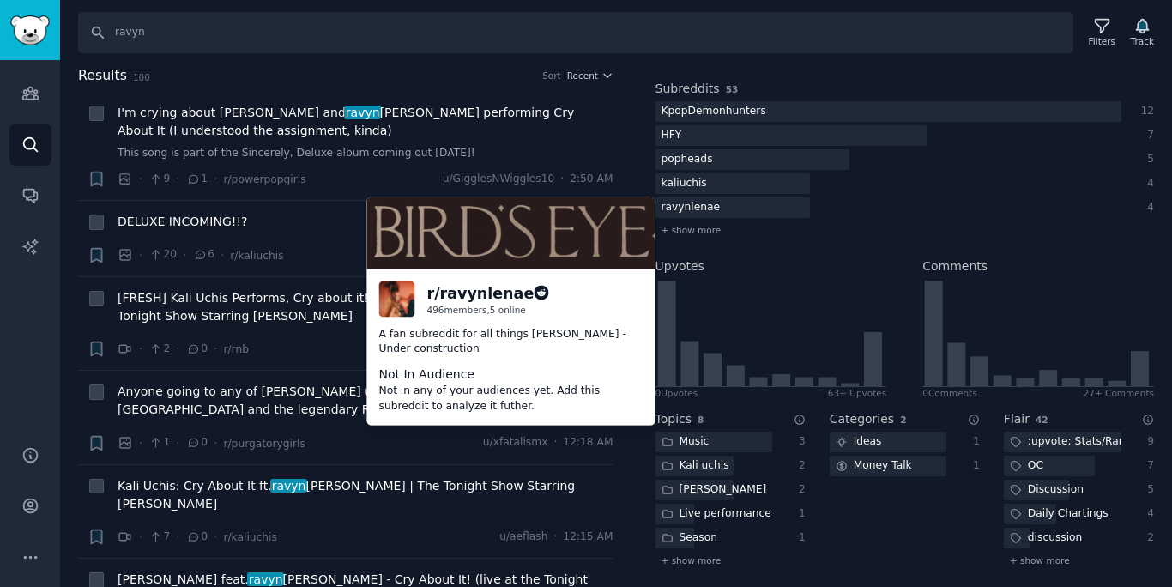
click at [504, 290] on div "r/ ravynlenae" at bounding box center [480, 292] width 107 height 21
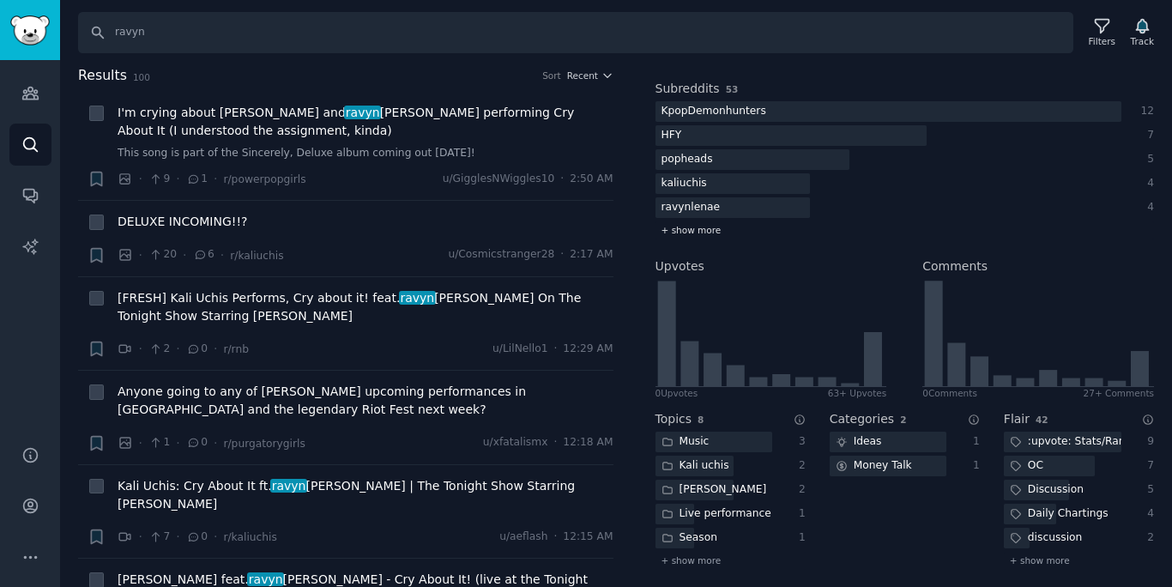
click at [679, 233] on span "+ show more" at bounding box center [692, 230] width 60 height 12
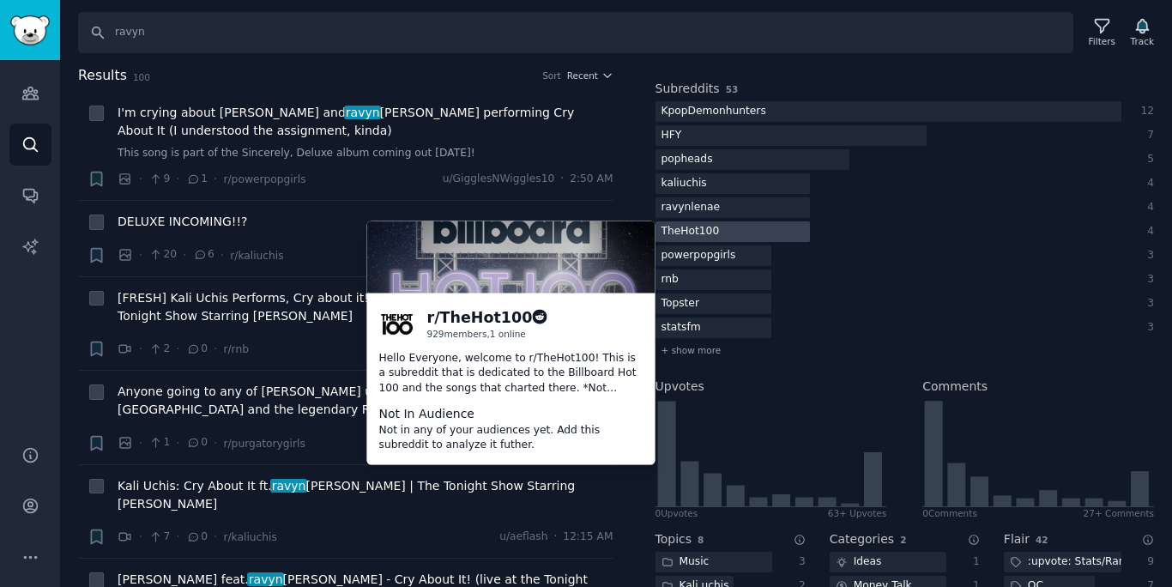
click at [696, 226] on div "TheHot100" at bounding box center [691, 231] width 70 height 21
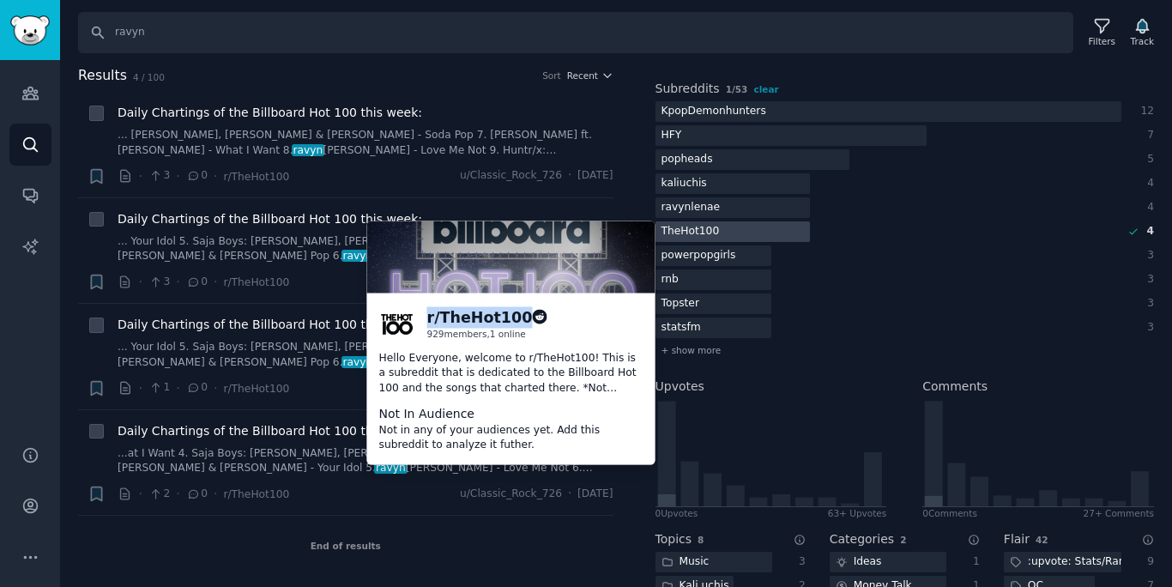
drag, startPoint x: 426, startPoint y: 317, endPoint x: 511, endPoint y: 314, distance: 84.1
click at [514, 318] on div "r/ TheHot100 929 members, 1 online" at bounding box center [511, 323] width 264 height 36
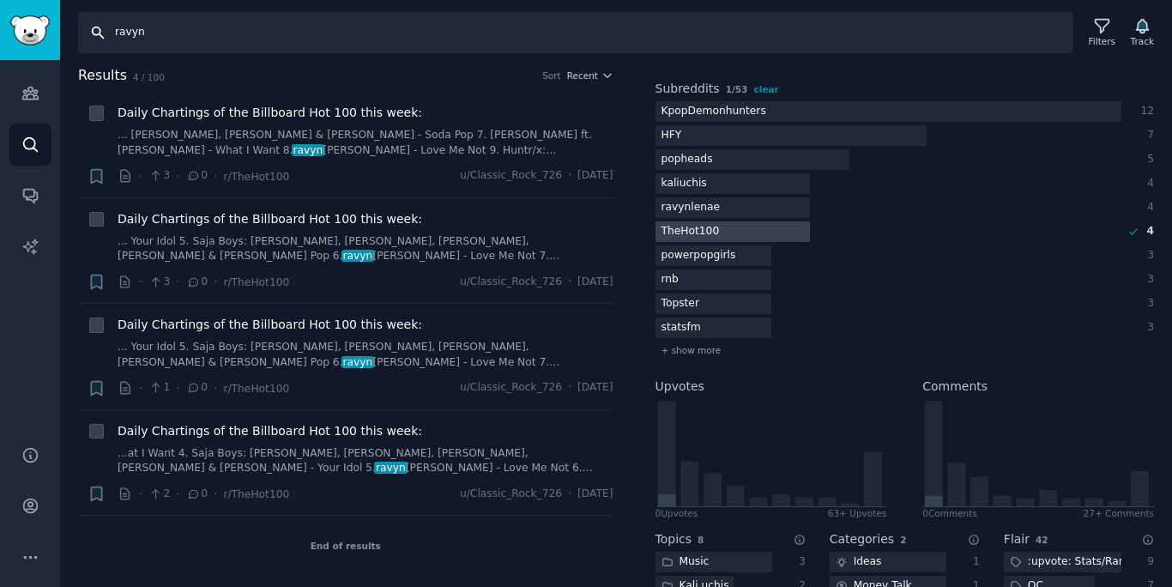
click at [620, 47] on input "ravyn" at bounding box center [575, 32] width 995 height 41
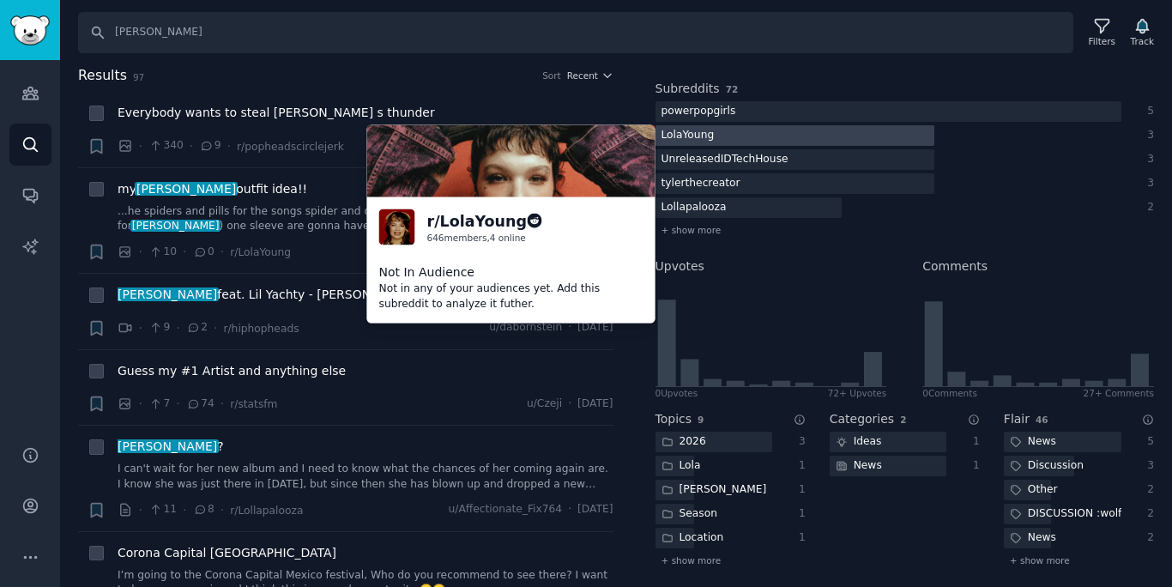
click at [716, 130] on div "LolaYoung" at bounding box center [688, 135] width 65 height 21
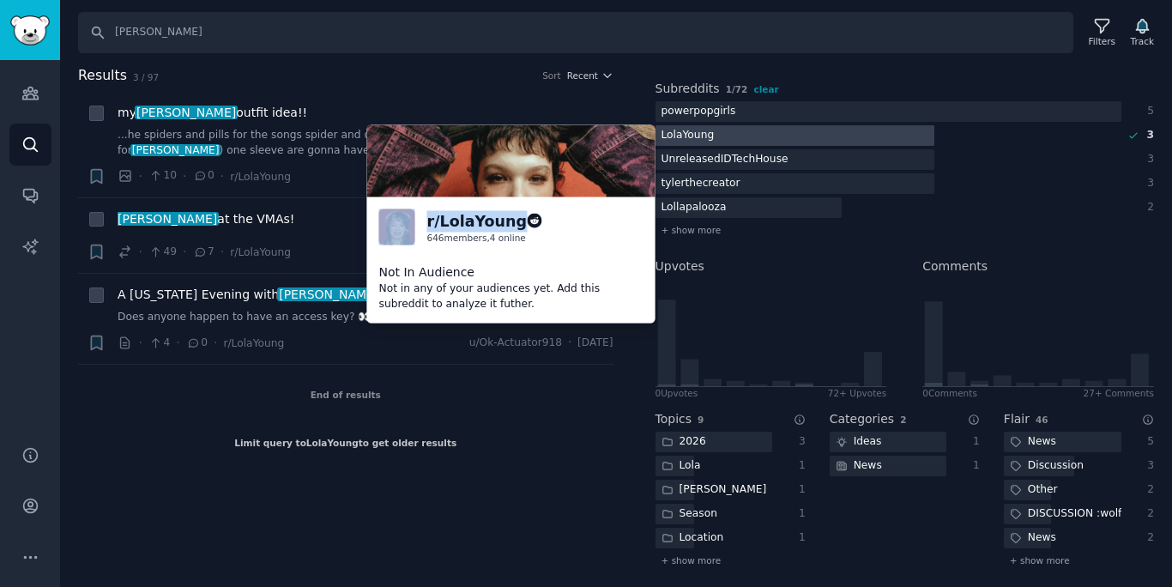
drag, startPoint x: 507, startPoint y: 222, endPoint x: 409, endPoint y: 215, distance: 98.1
click at [409, 219] on div "r/ LolaYoung 646 members, 4 online View on Reddit" at bounding box center [511, 227] width 264 height 36
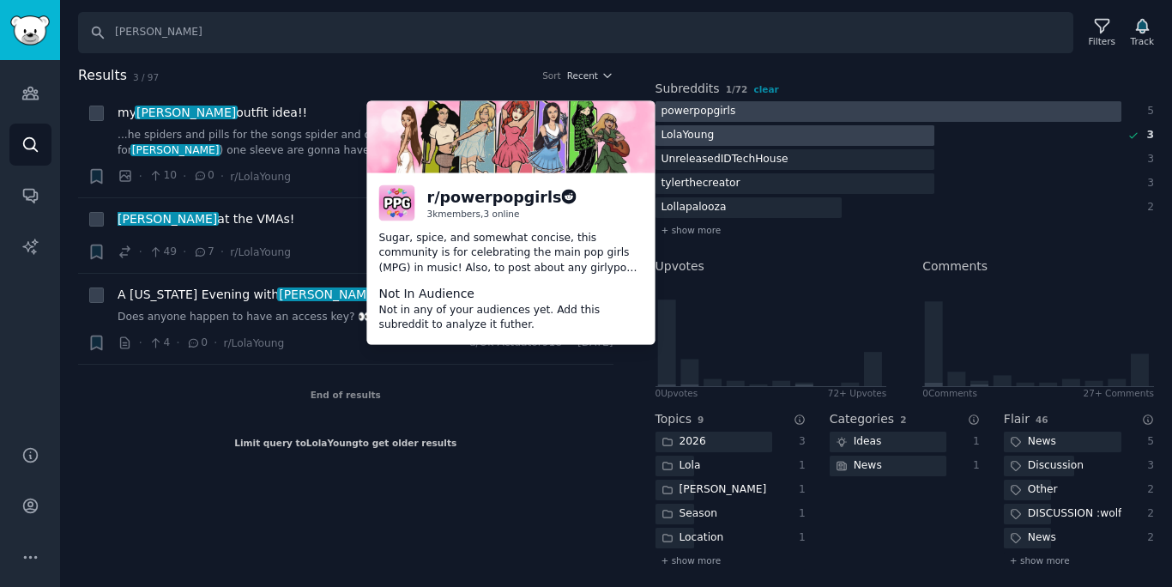
click at [806, 108] on div at bounding box center [889, 111] width 466 height 21
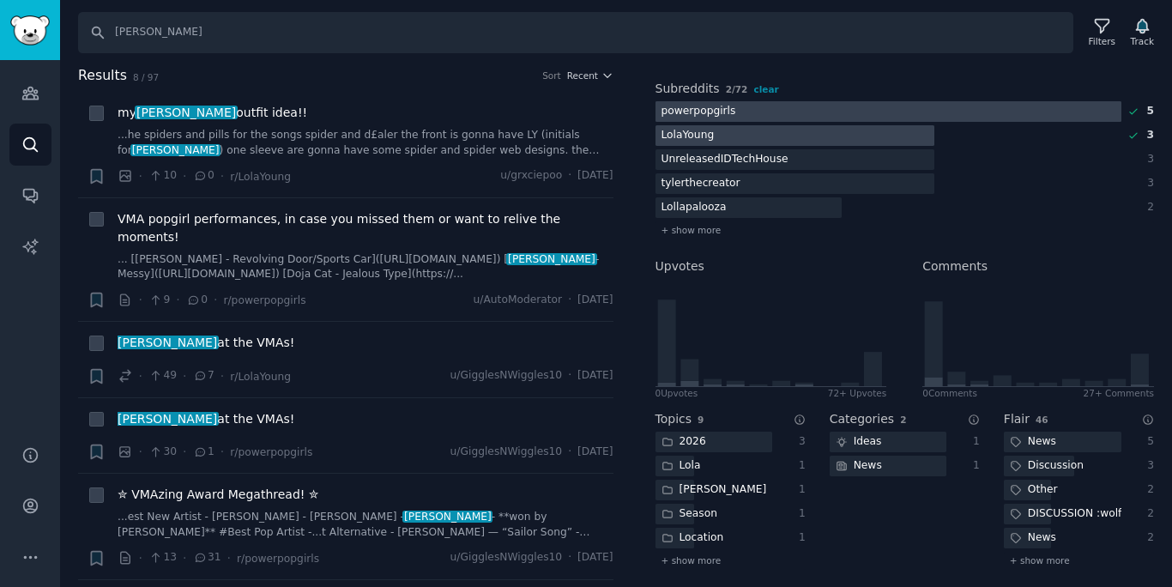
click at [735, 108] on div "powerpopgirls" at bounding box center [699, 111] width 87 height 21
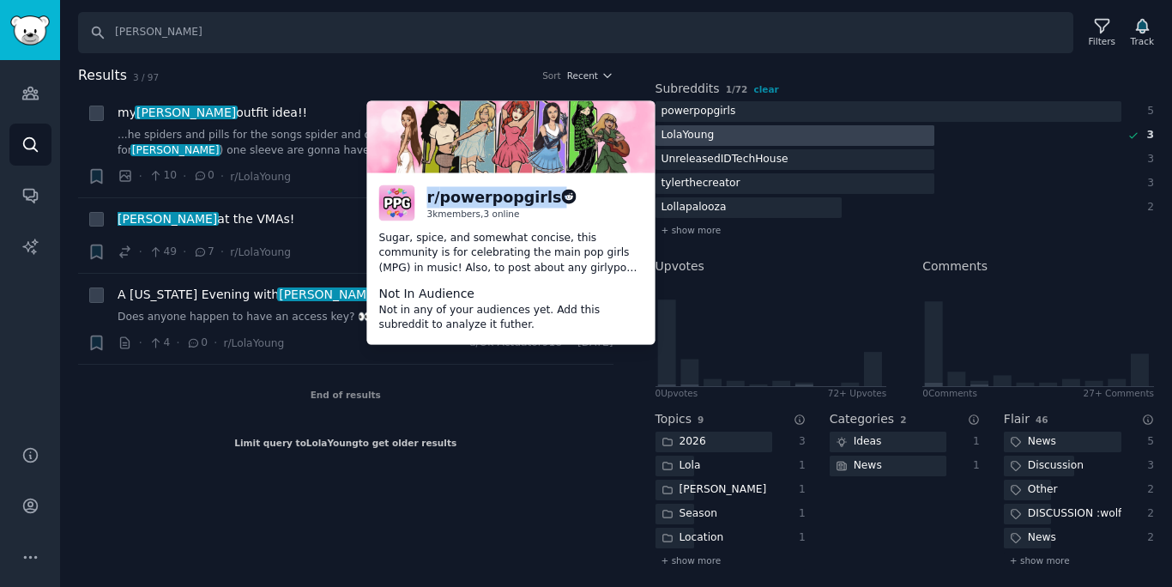
drag, startPoint x: 424, startPoint y: 199, endPoint x: 547, endPoint y: 196, distance: 122.7
click at [547, 199] on div "r/ powerpopgirls 3k members, 3 online" at bounding box center [511, 203] width 264 height 36
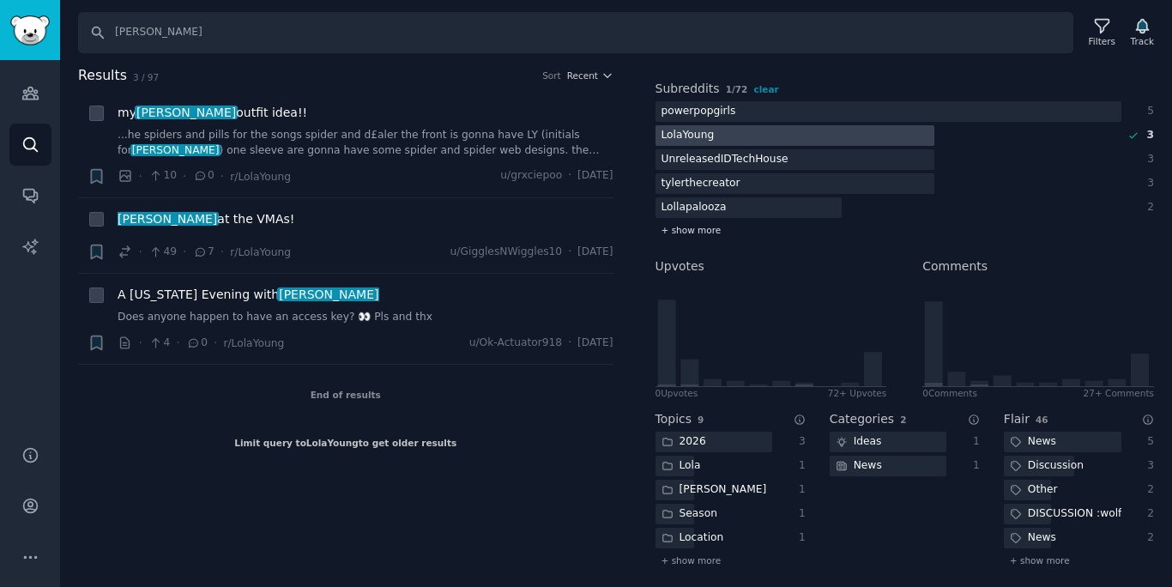
click at [716, 232] on div "+ show more" at bounding box center [905, 230] width 499 height 18
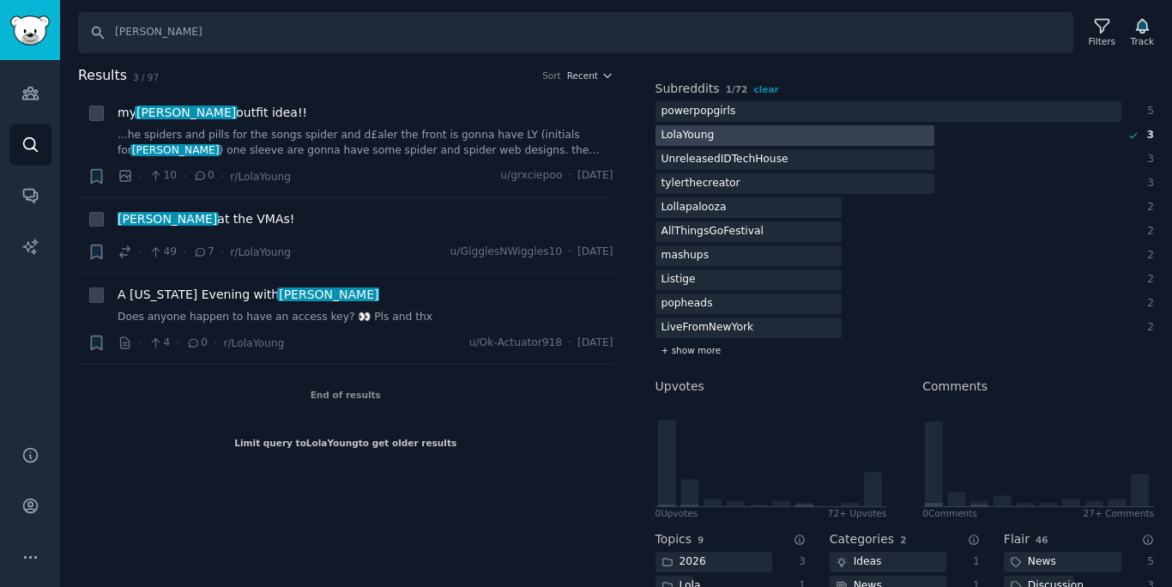
click at [692, 354] on span "+ show more" at bounding box center [692, 350] width 60 height 12
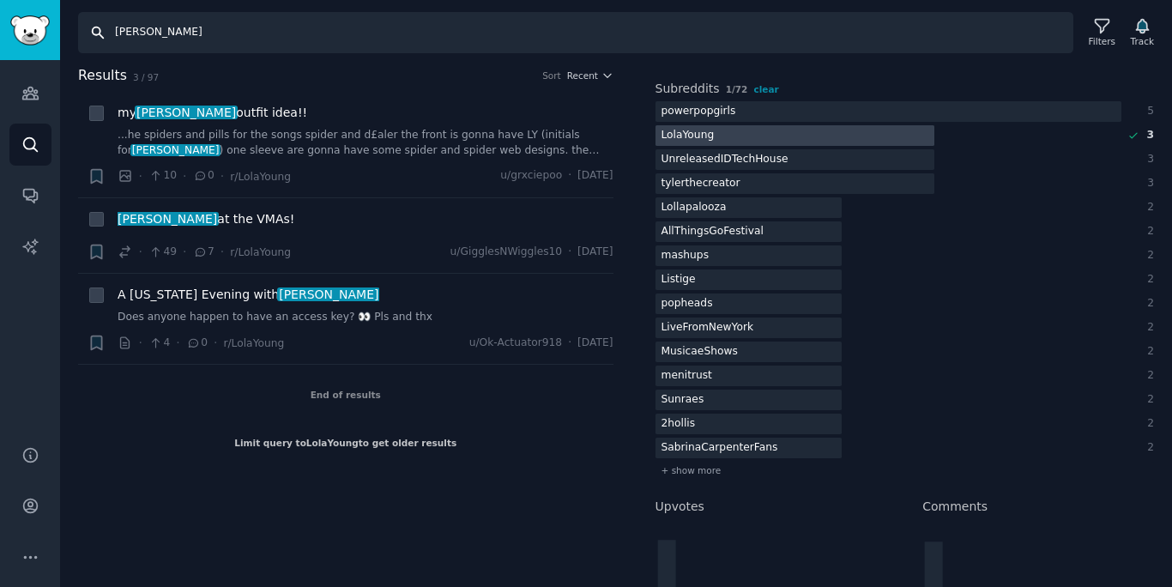
click at [681, 32] on input "[PERSON_NAME]" at bounding box center [575, 32] width 995 height 41
click at [682, 32] on input "[PERSON_NAME]" at bounding box center [575, 32] width 995 height 41
type input "cardi b"
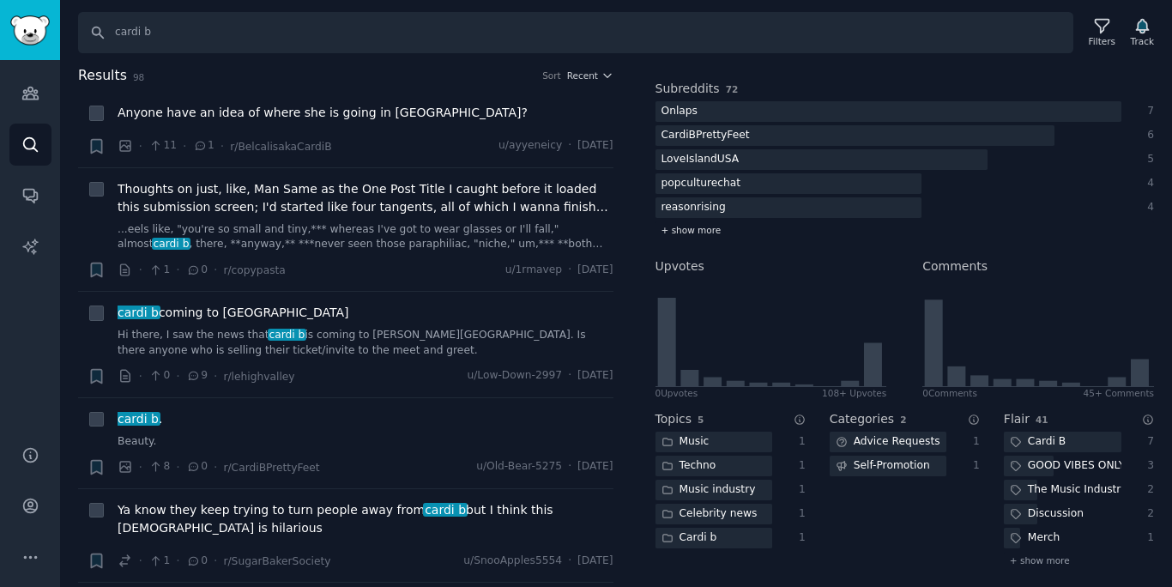
click at [703, 233] on span "+ show more" at bounding box center [692, 230] width 60 height 12
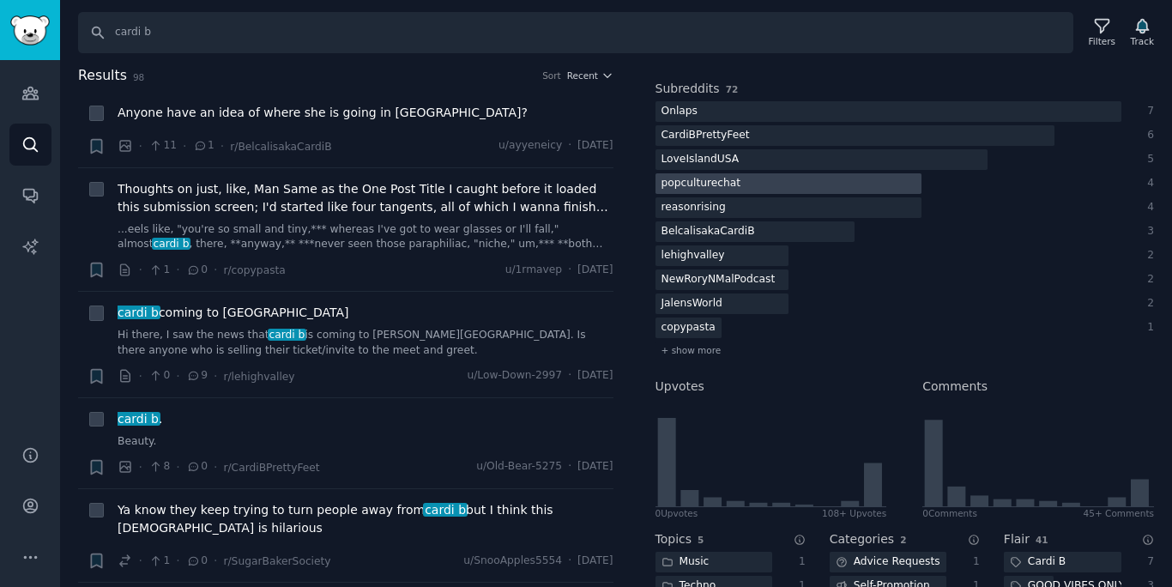
click at [714, 178] on div "popculturechat" at bounding box center [702, 183] width 92 height 21
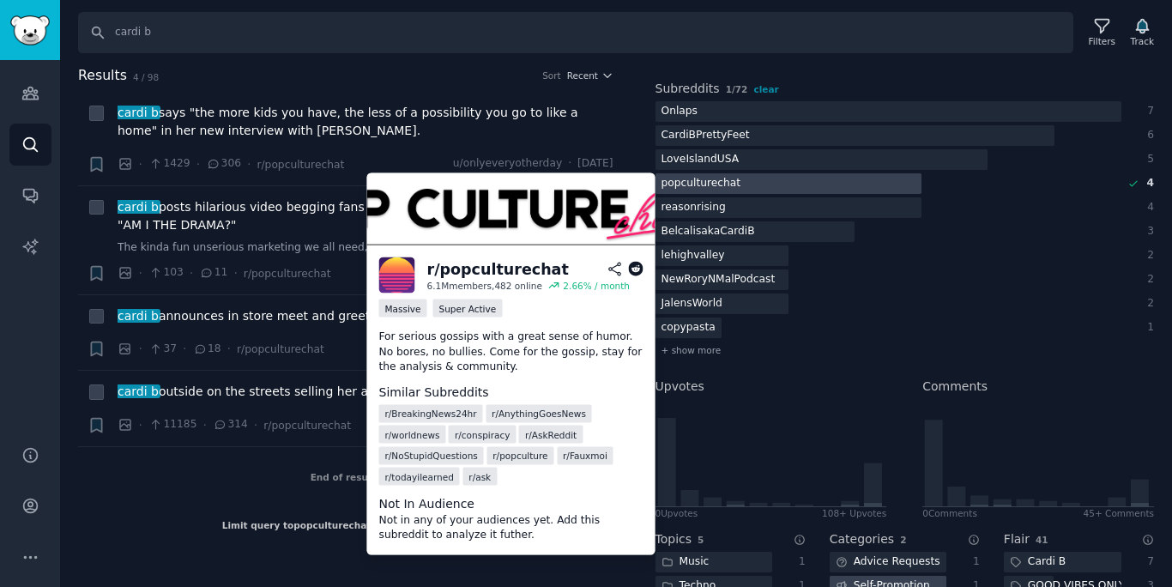
click at [531, 273] on div "r/ popculturechat" at bounding box center [498, 268] width 142 height 21
click at [530, 273] on div "r/ popculturechat" at bounding box center [498, 268] width 142 height 21
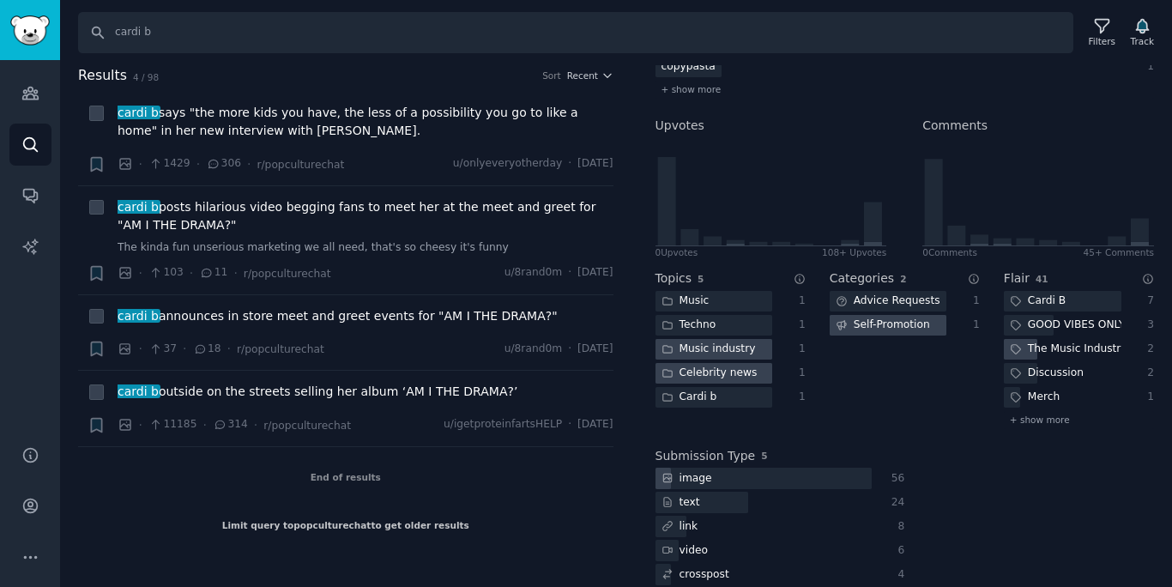
scroll to position [493, 0]
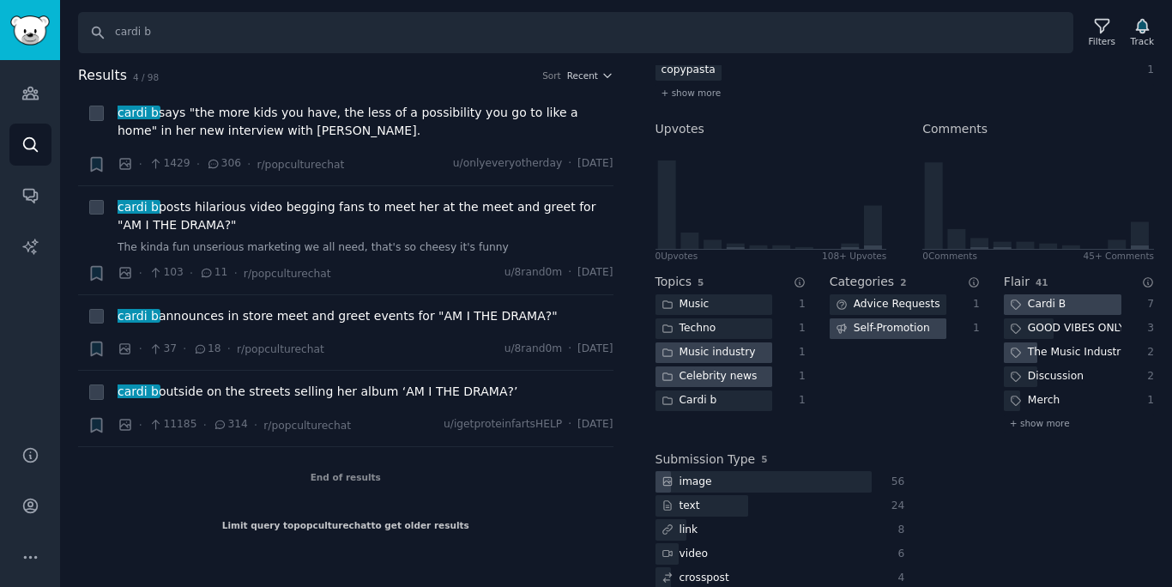
click at [1074, 302] on div at bounding box center [1063, 304] width 118 height 21
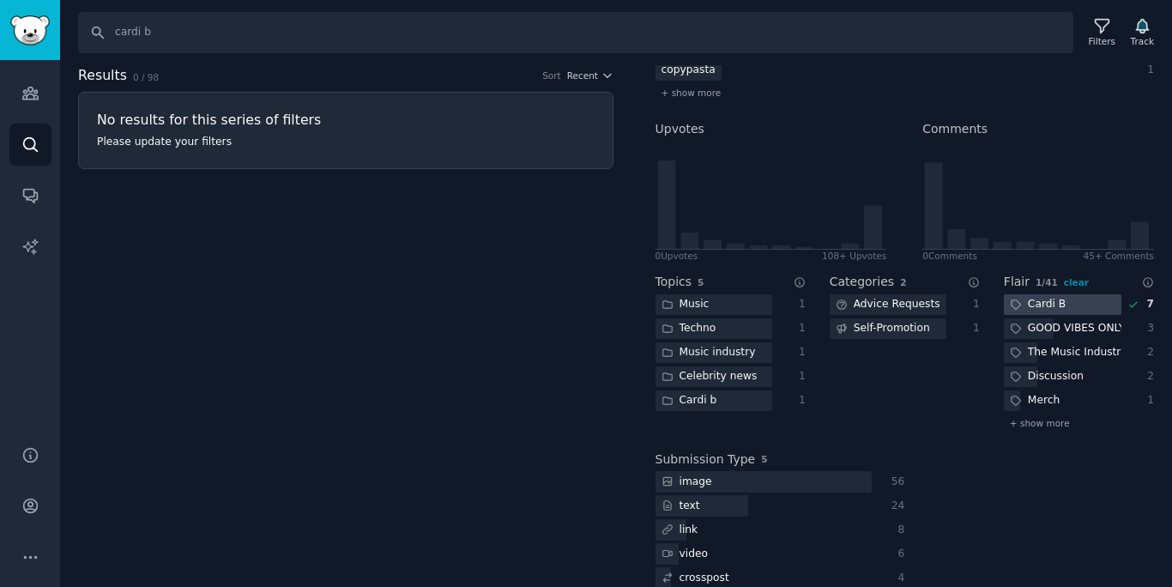
click at [1055, 311] on div "Cardi B" at bounding box center [1038, 304] width 68 height 21
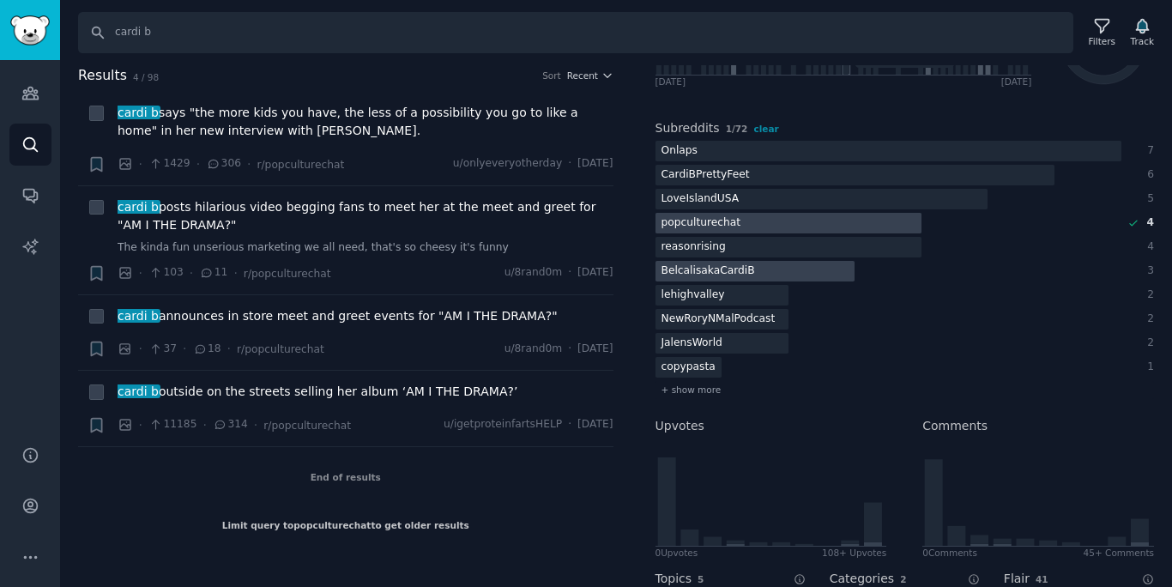
scroll to position [245, 0]
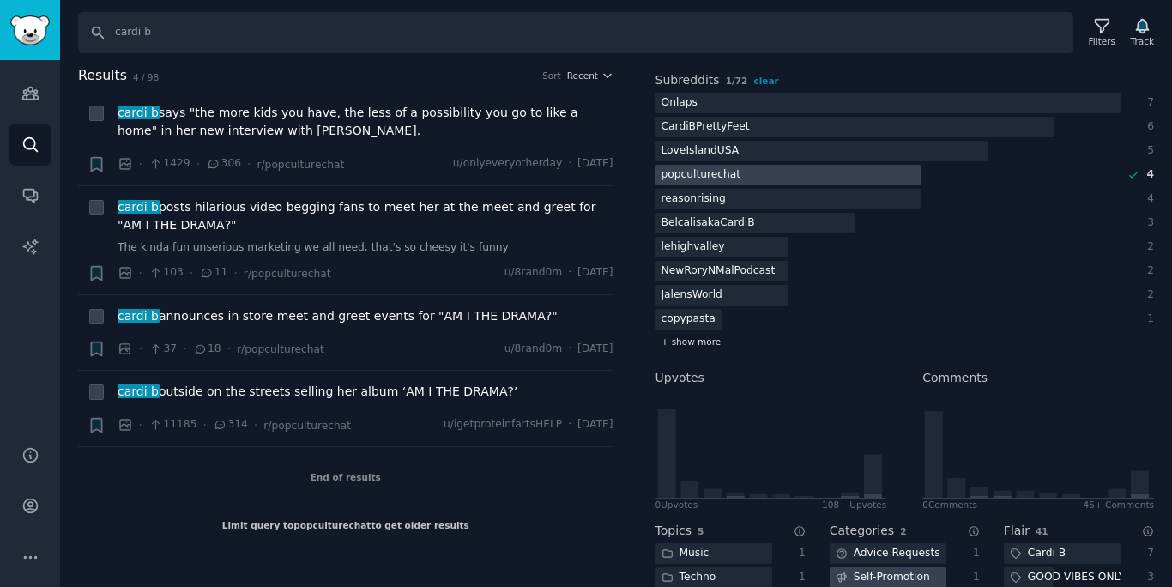
click at [692, 344] on span "+ show more" at bounding box center [692, 342] width 60 height 12
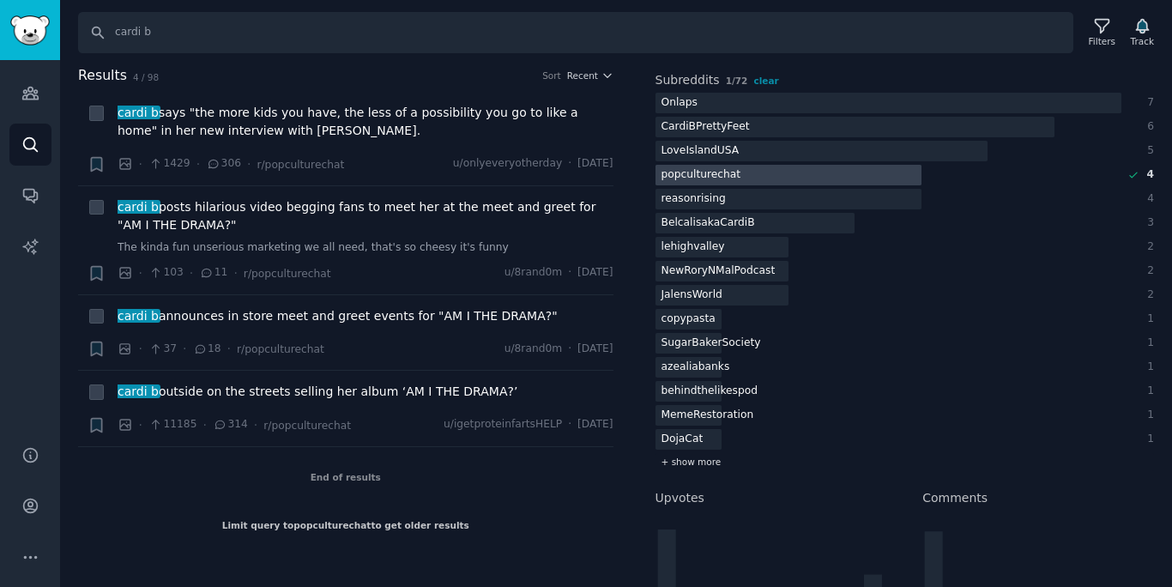
click at [700, 464] on span "+ show more" at bounding box center [692, 462] width 60 height 12
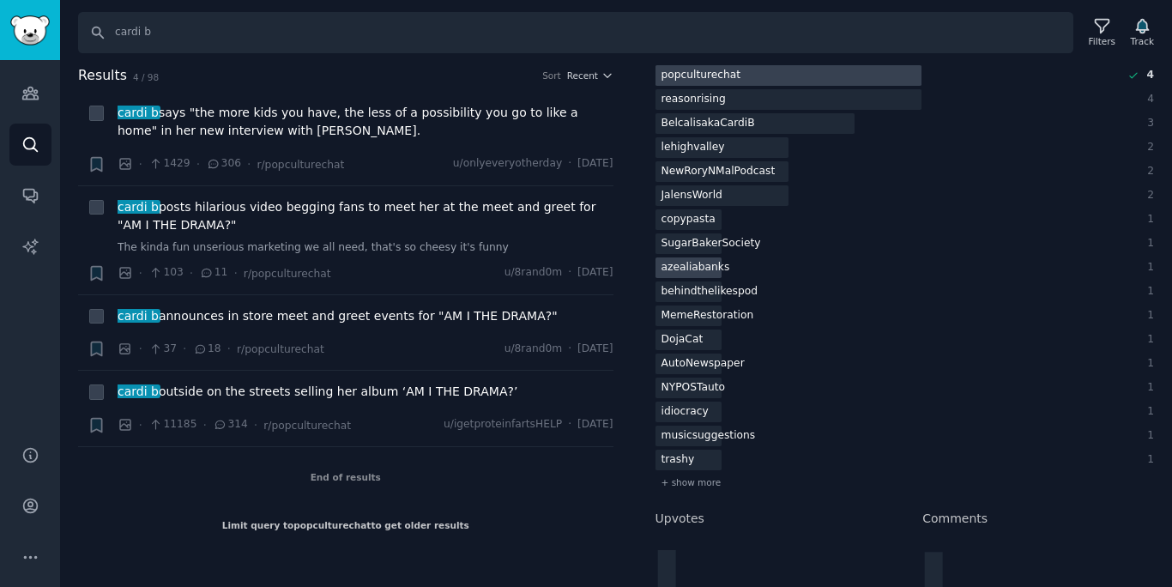
scroll to position [384, 0]
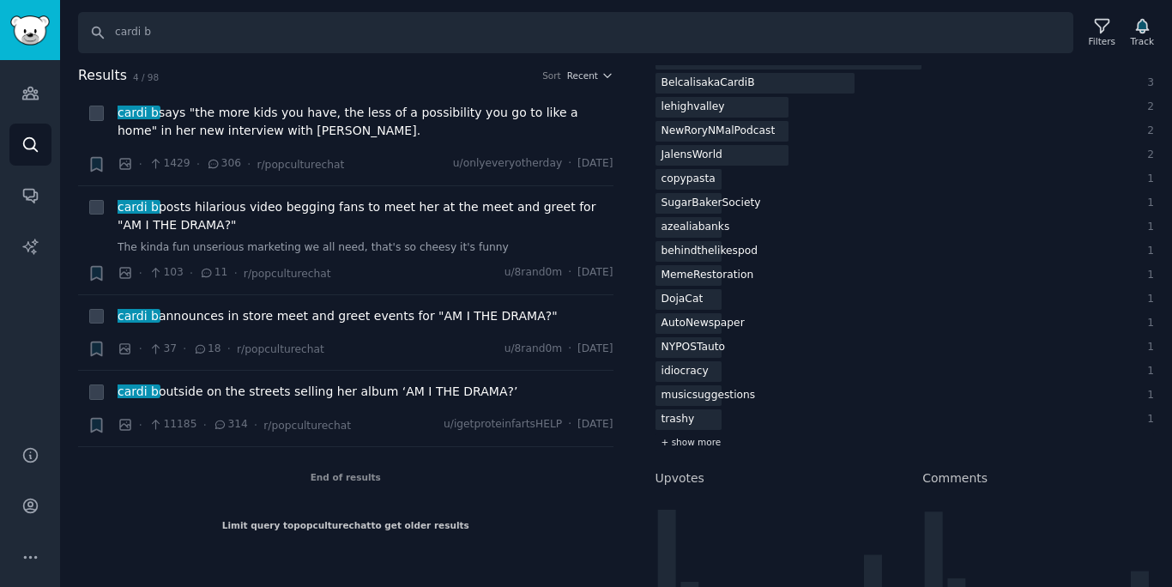
click at [718, 445] on div "+ show more" at bounding box center [905, 442] width 499 height 18
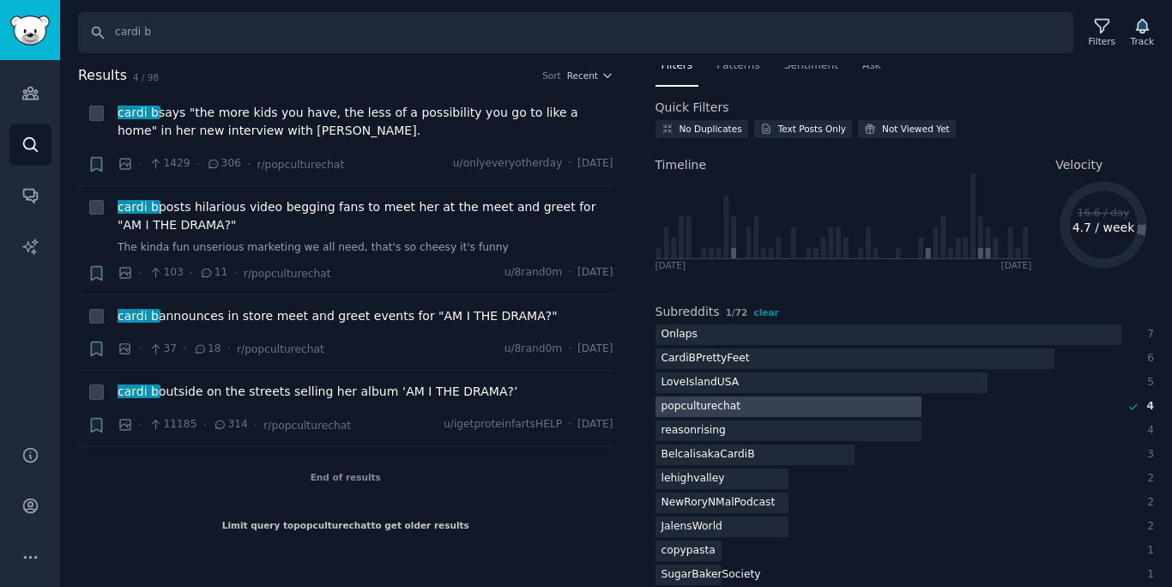
scroll to position [0, 0]
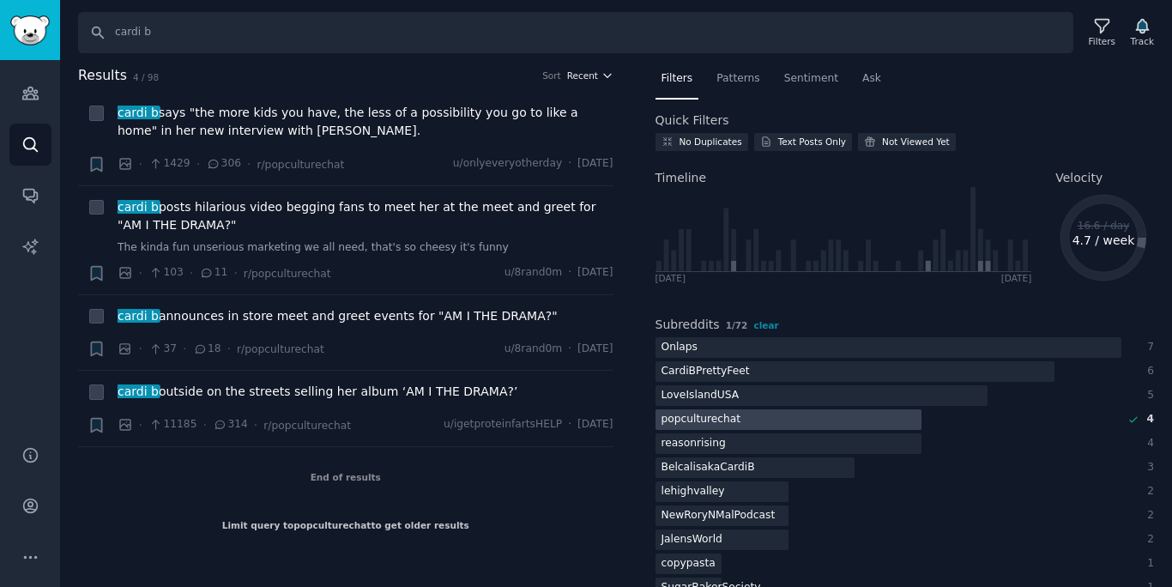
click at [595, 76] on span "Recent" at bounding box center [582, 76] width 31 height 12
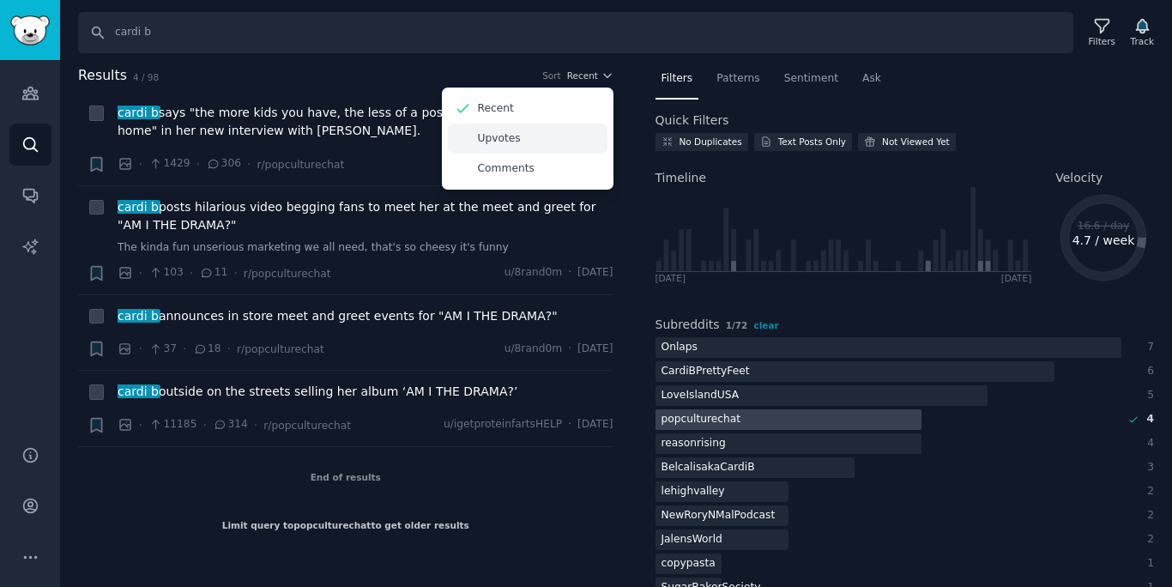
click at [538, 143] on div "Upvotes" at bounding box center [528, 139] width 160 height 30
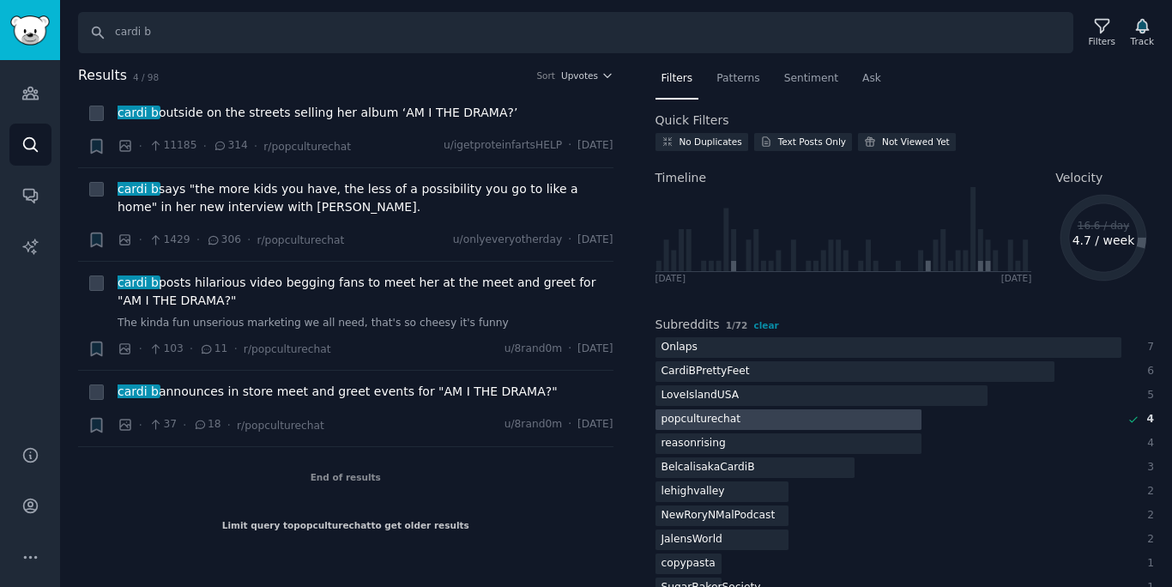
click at [591, 82] on h2 "Results 4 / 98 Sort Upvotes" at bounding box center [345, 75] width 535 height 21
click at [595, 80] on span "Upvotes" at bounding box center [579, 76] width 37 height 12
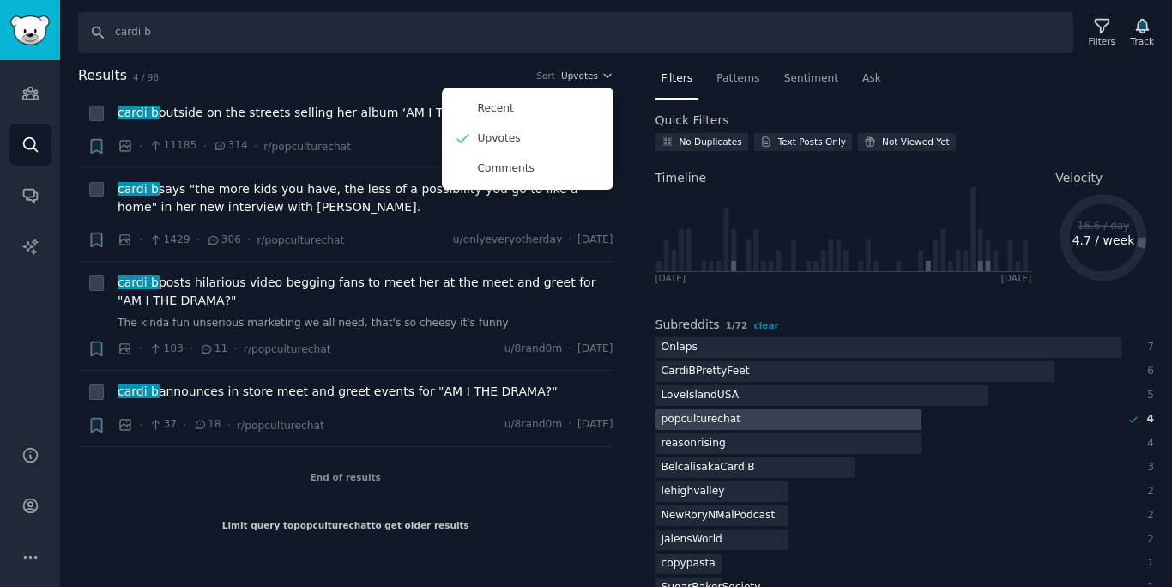
click at [1029, 74] on nav "Filters Patterns Sentiment Ask" at bounding box center [905, 82] width 499 height 35
